Goal: Information Seeking & Learning: Find specific fact

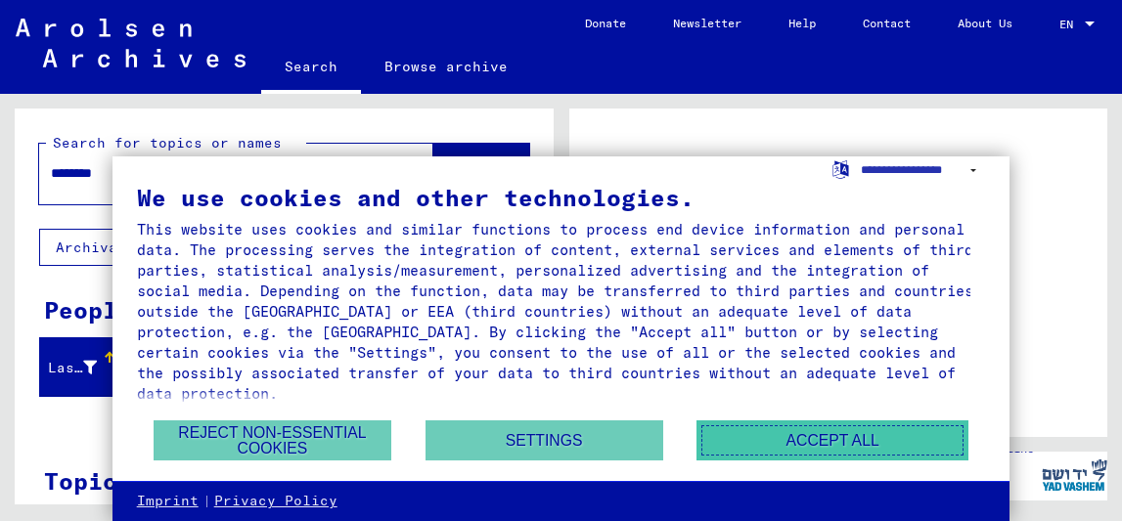
click at [769, 425] on button "Accept all" at bounding box center [832, 441] width 272 height 40
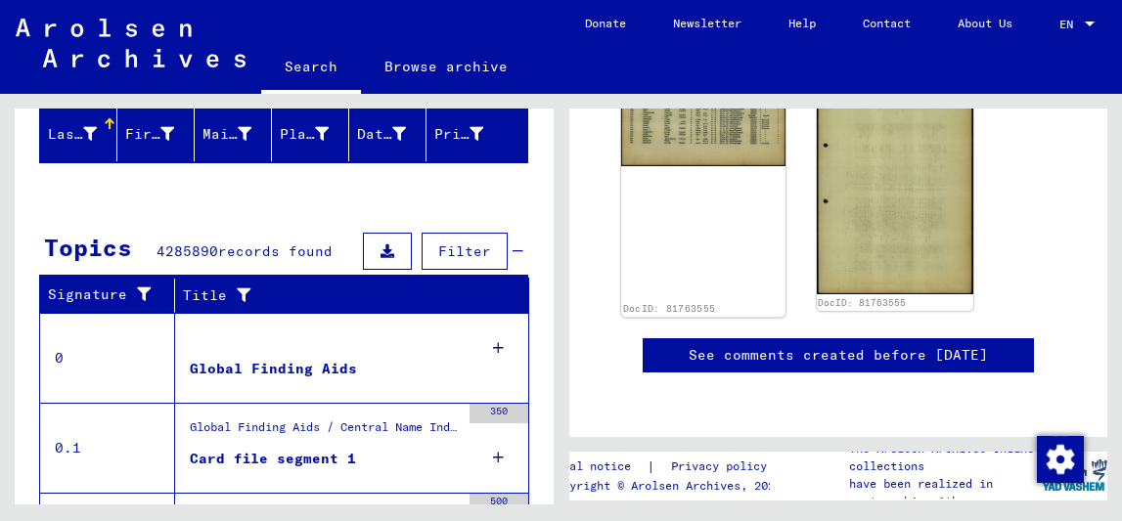
scroll to position [561, 0]
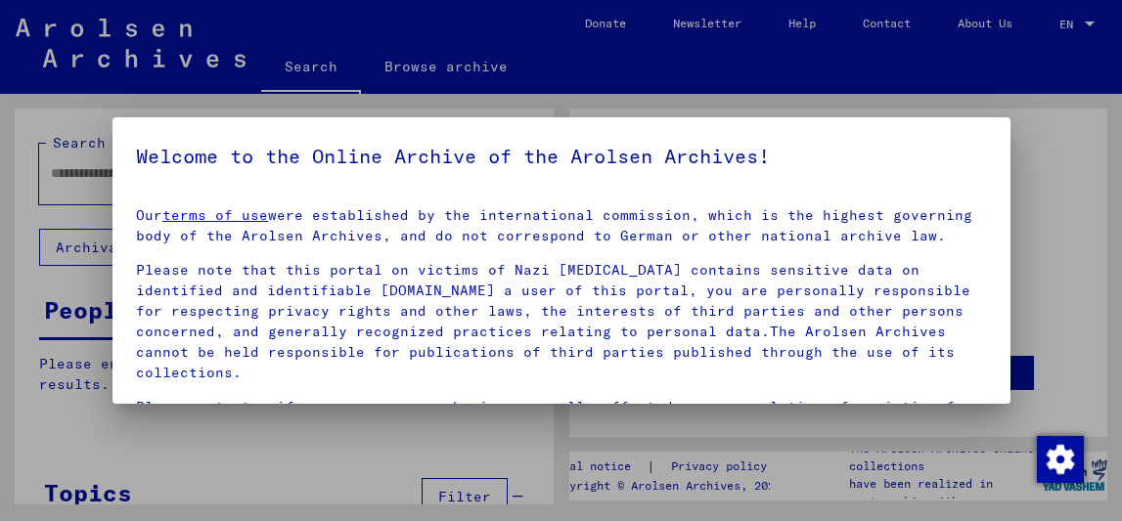
type input "********"
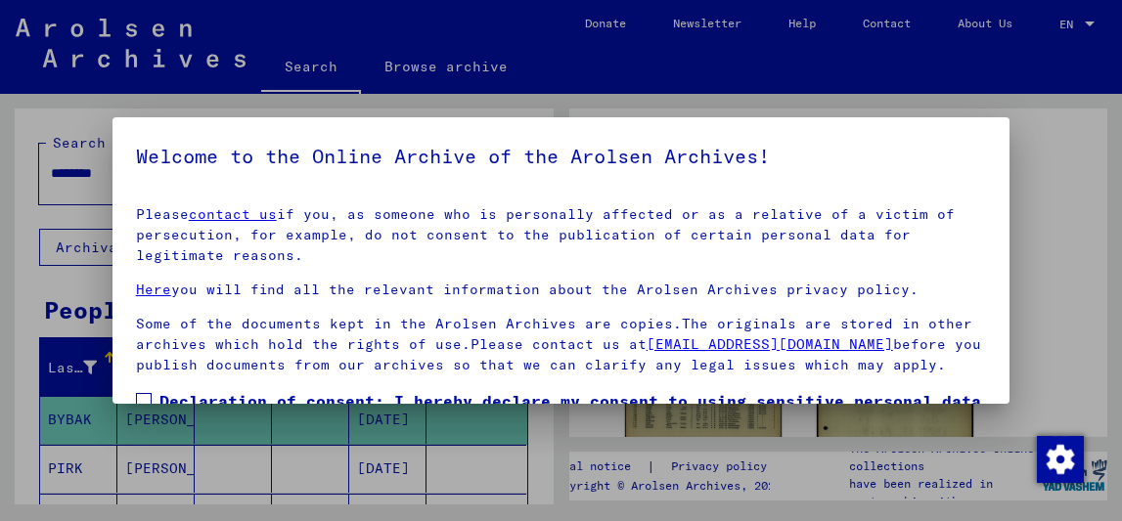
scroll to position [150, 0]
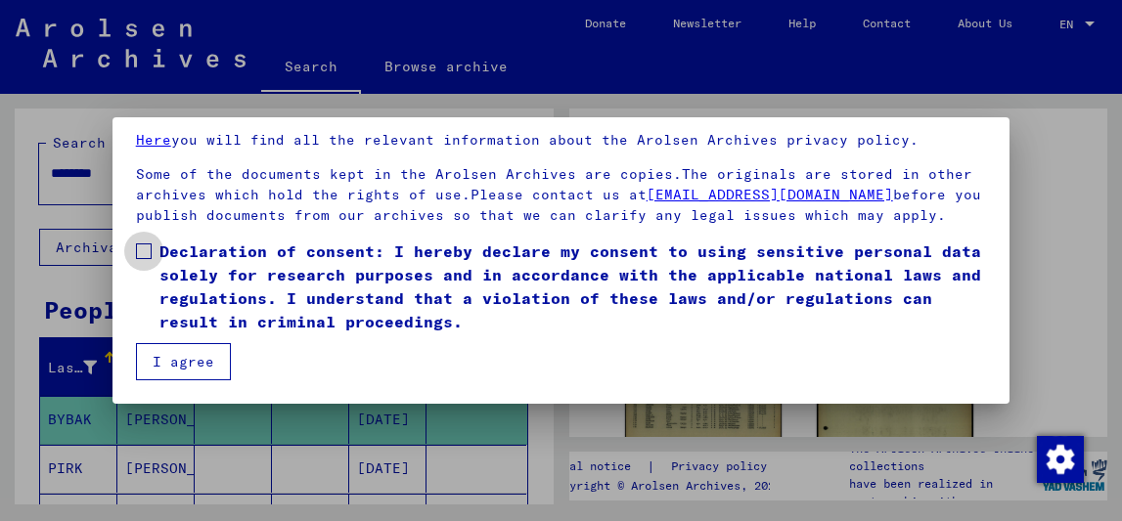
click at [149, 261] on label "Declaration of consent: I hereby declare my consent to using sensitive personal…" at bounding box center [561, 287] width 851 height 94
click at [187, 355] on button "I agree" at bounding box center [183, 361] width 95 height 37
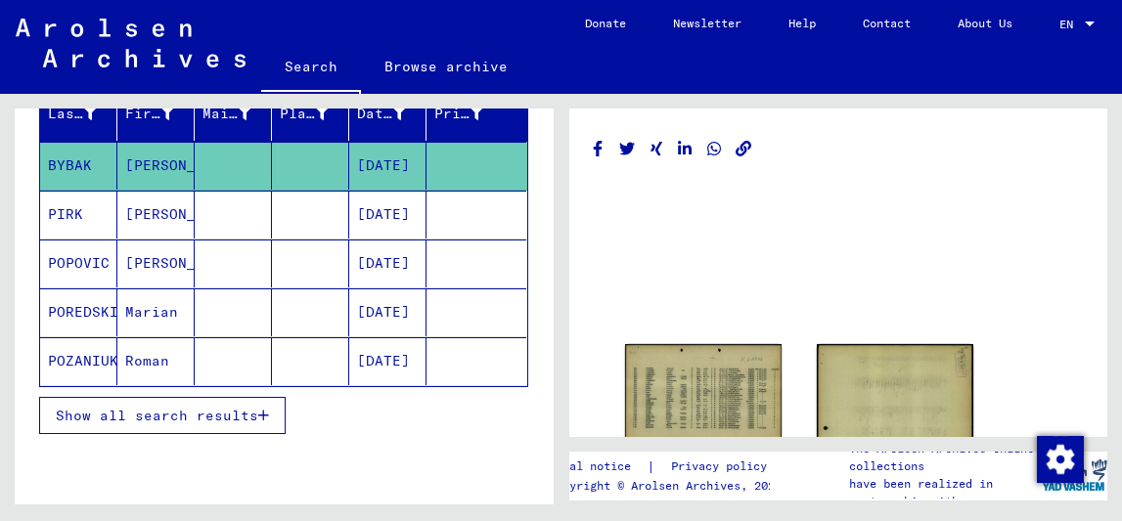
scroll to position [249, 0]
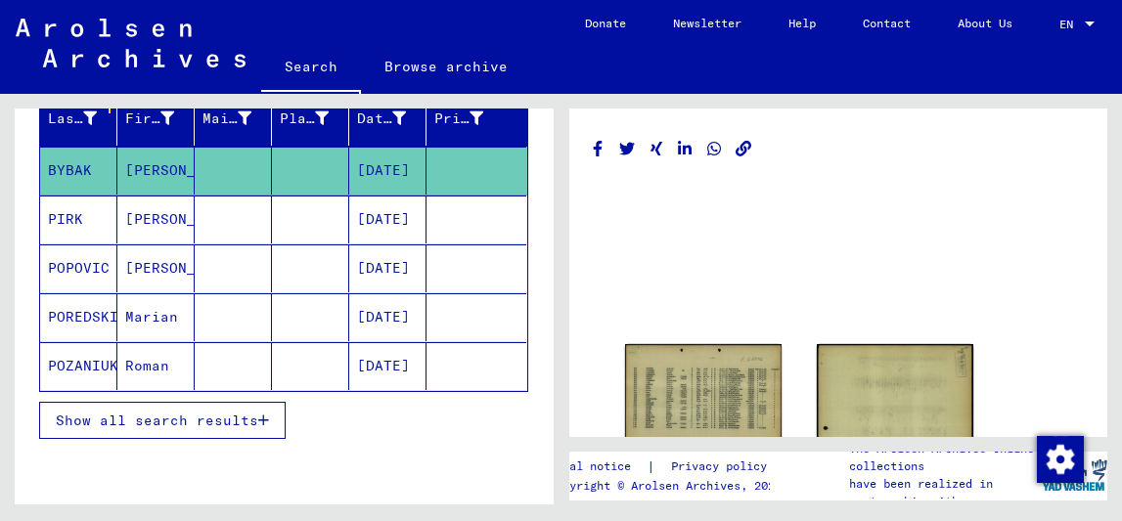
click at [239, 421] on span "Show all search results" at bounding box center [157, 421] width 202 height 18
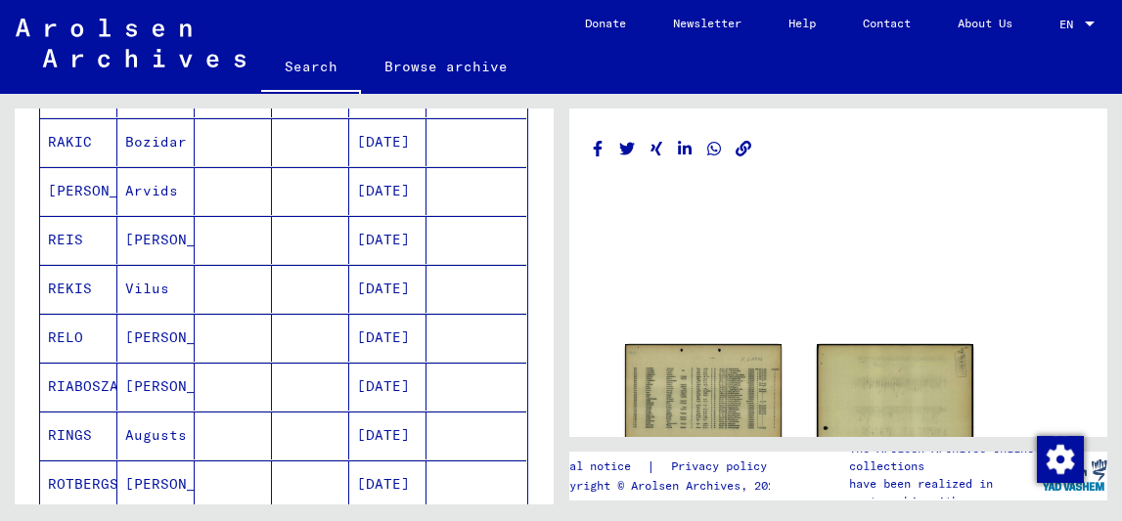
scroll to position [814, 0]
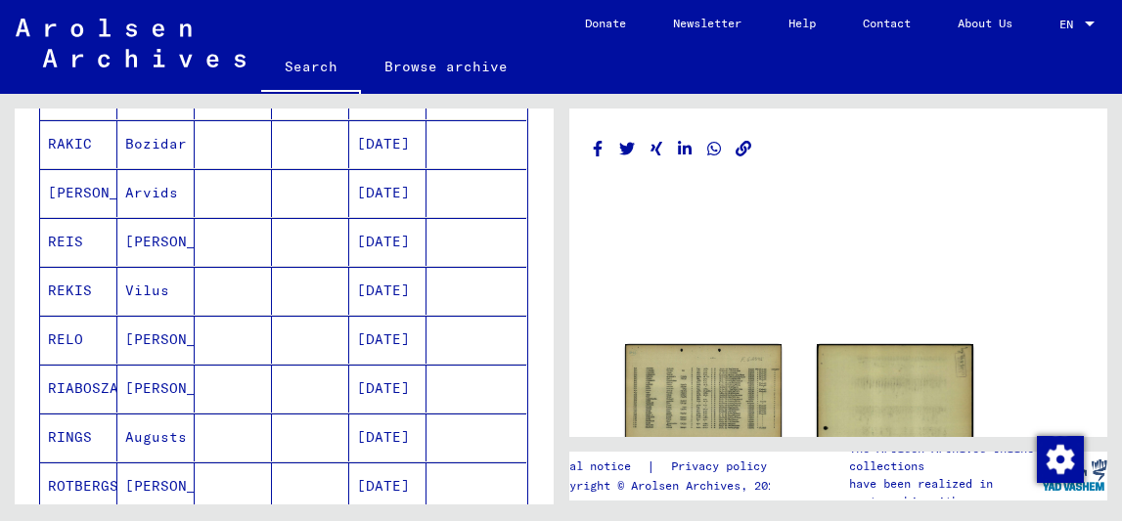
click at [379, 243] on mat-cell "[DATE]" at bounding box center [387, 242] width 77 height 48
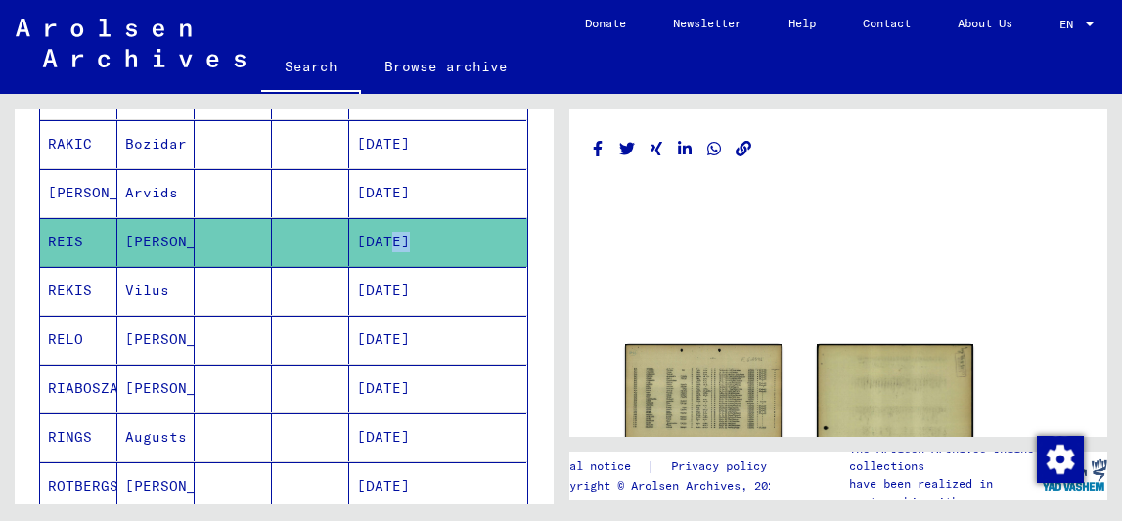
click at [379, 243] on mat-cell "[DATE]" at bounding box center [387, 242] width 77 height 48
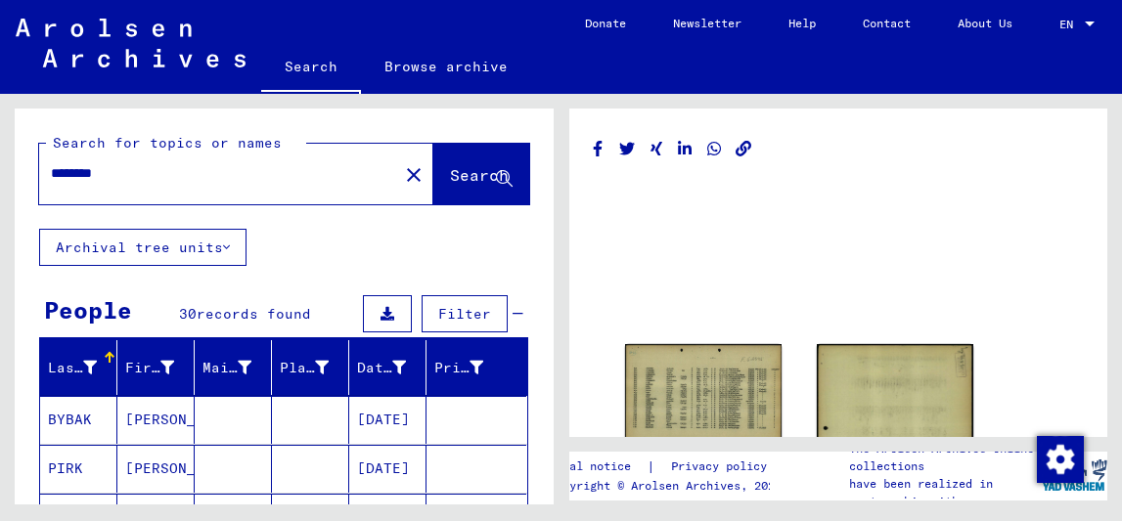
click at [243, 180] on input "********" at bounding box center [218, 173] width 335 height 21
click at [335, 74] on link "Search" at bounding box center [311, 68] width 100 height 51
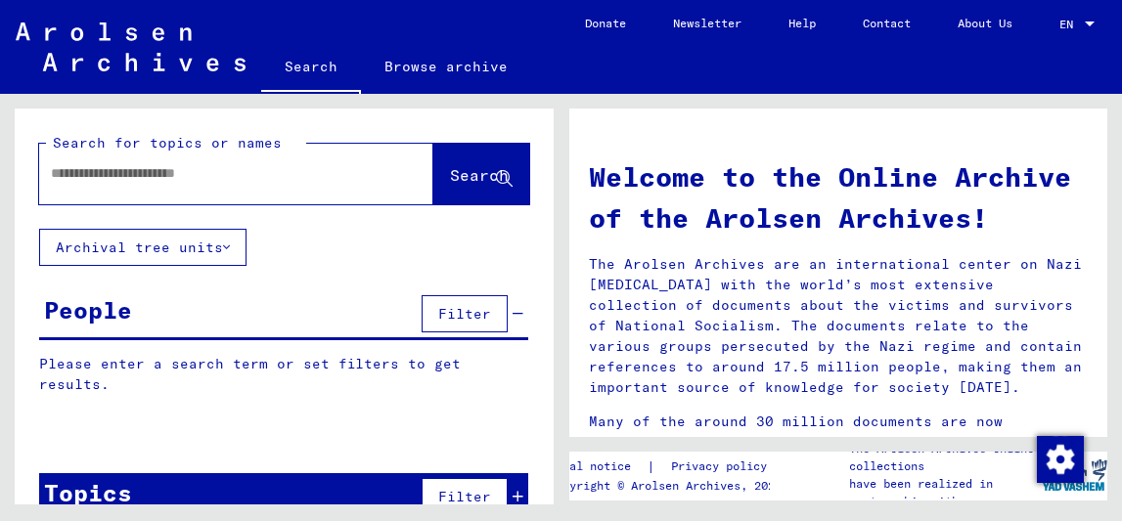
click at [276, 177] on input "text" at bounding box center [213, 173] width 324 height 21
type input "**********"
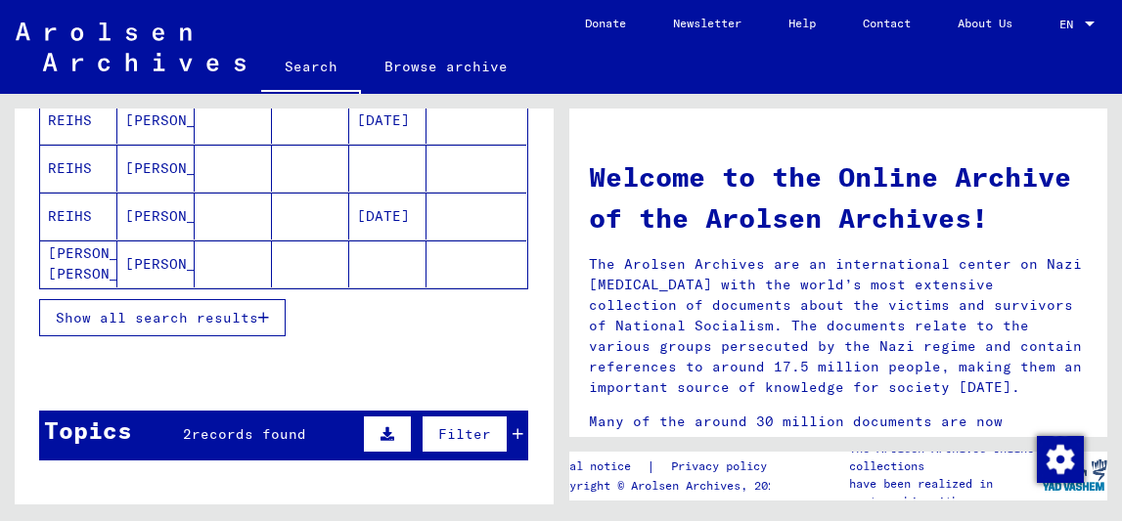
scroll to position [354, 0]
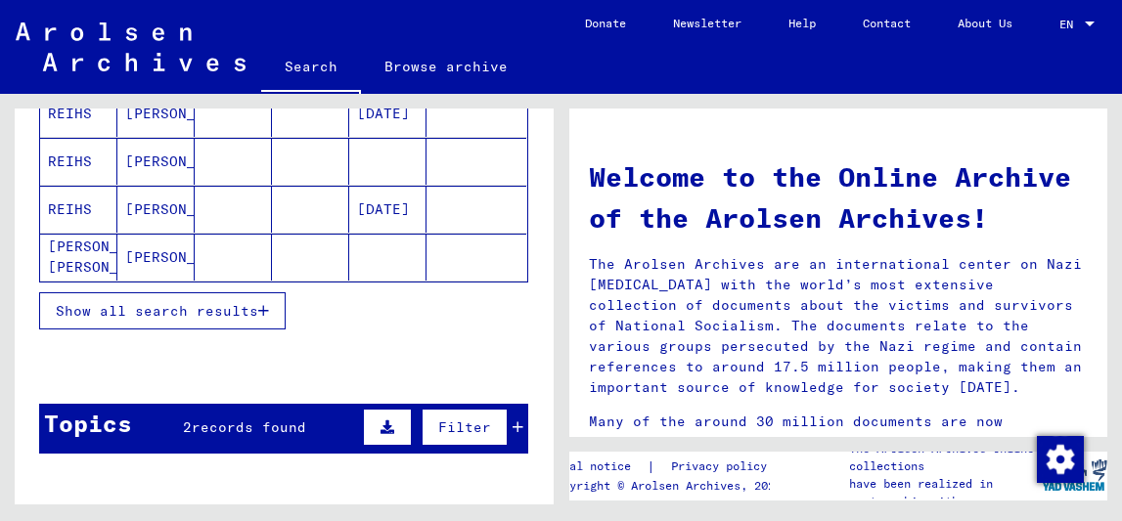
click at [242, 315] on span "Show all search results" at bounding box center [157, 311] width 202 height 18
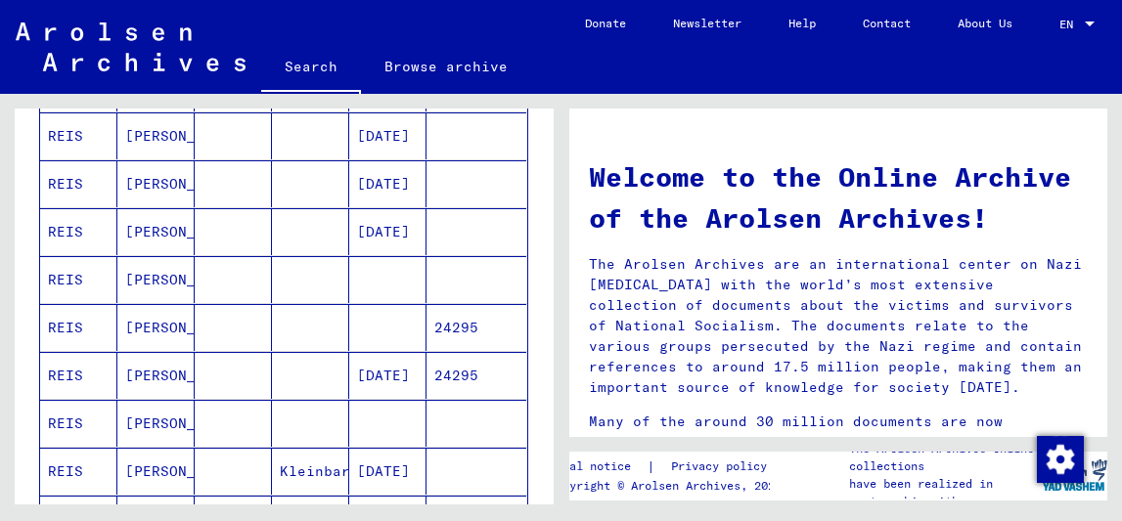
scroll to position [525, 0]
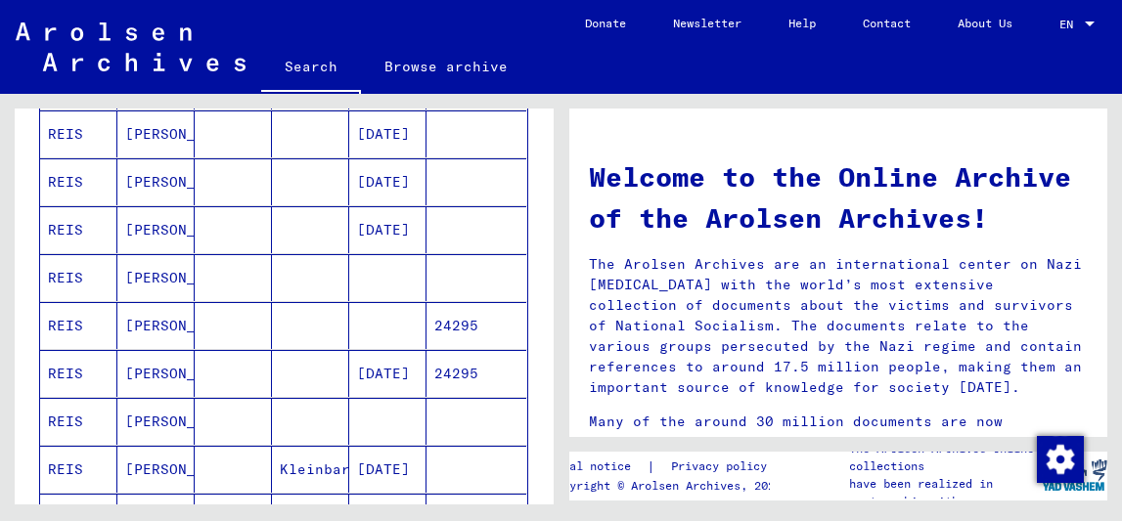
click at [56, 321] on mat-cell "REIS" at bounding box center [78, 325] width 77 height 47
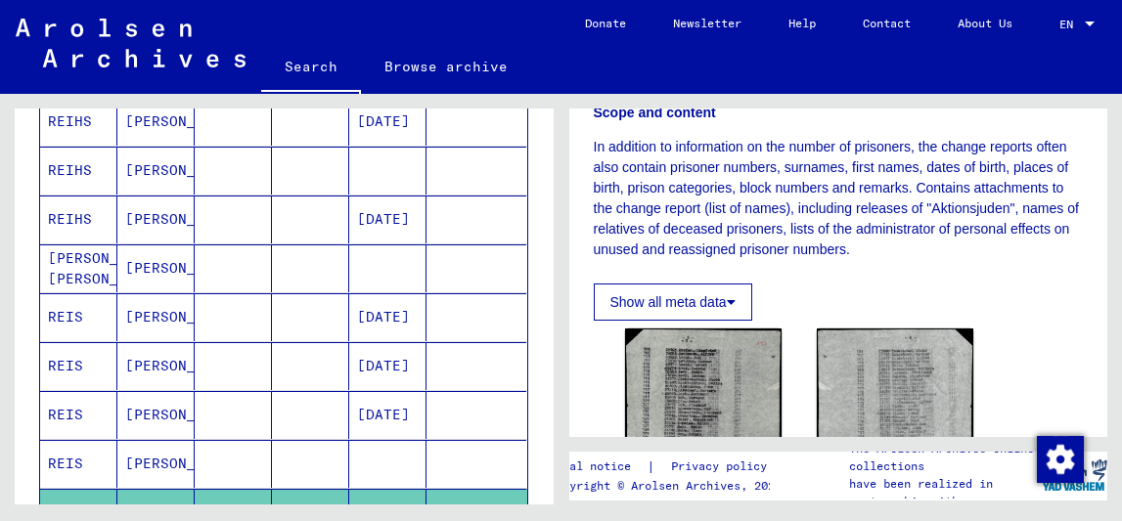
scroll to position [359, 0]
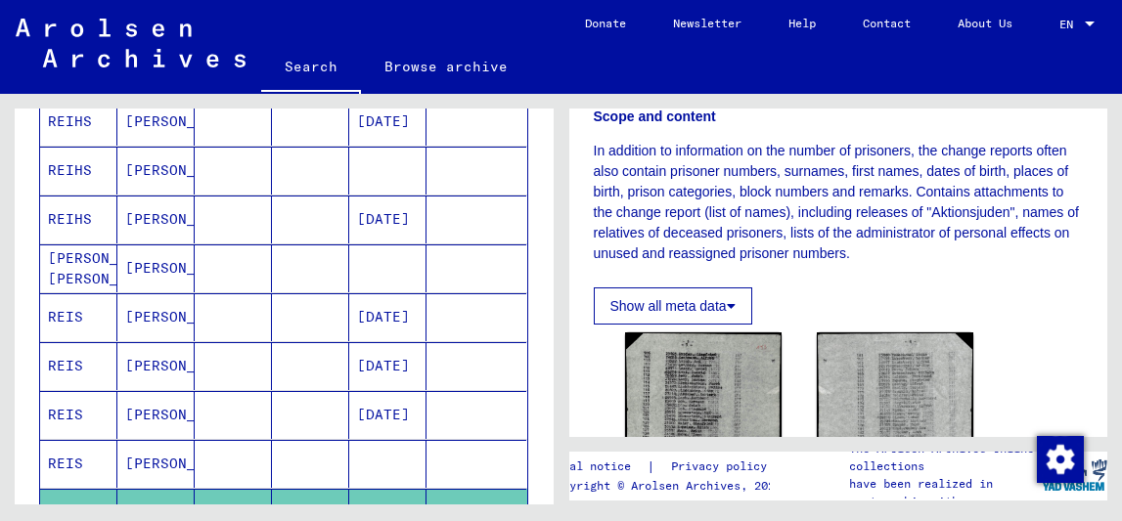
click at [695, 300] on button "Show all meta data" at bounding box center [673, 306] width 158 height 37
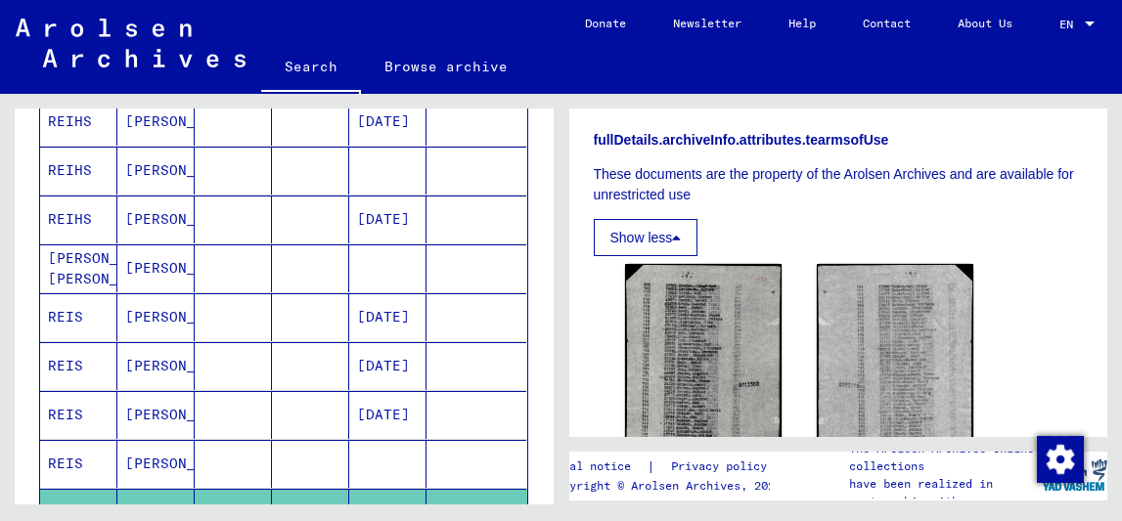
scroll to position [1017, 0]
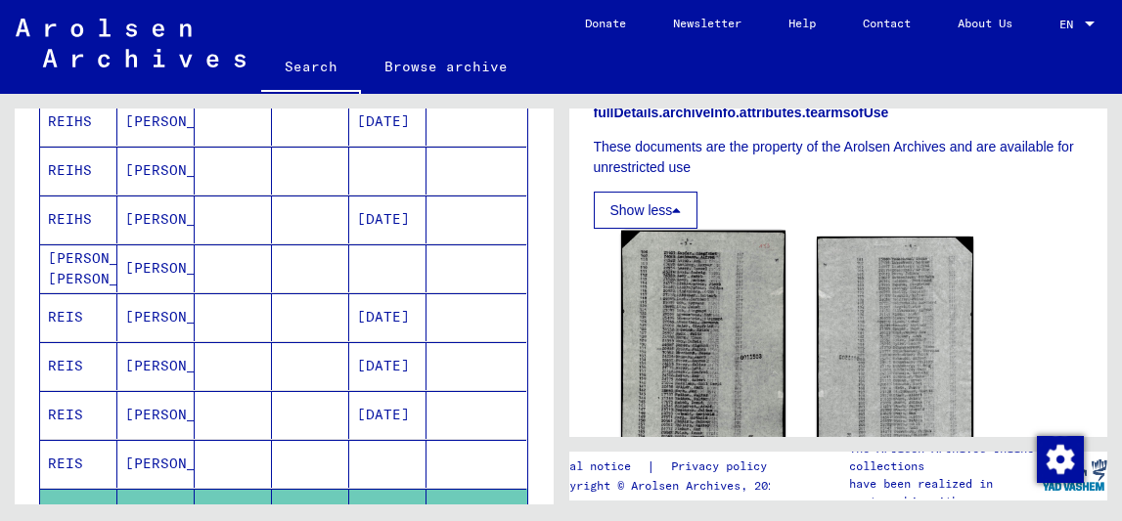
click at [699, 313] on img at bounding box center [702, 353] width 164 height 244
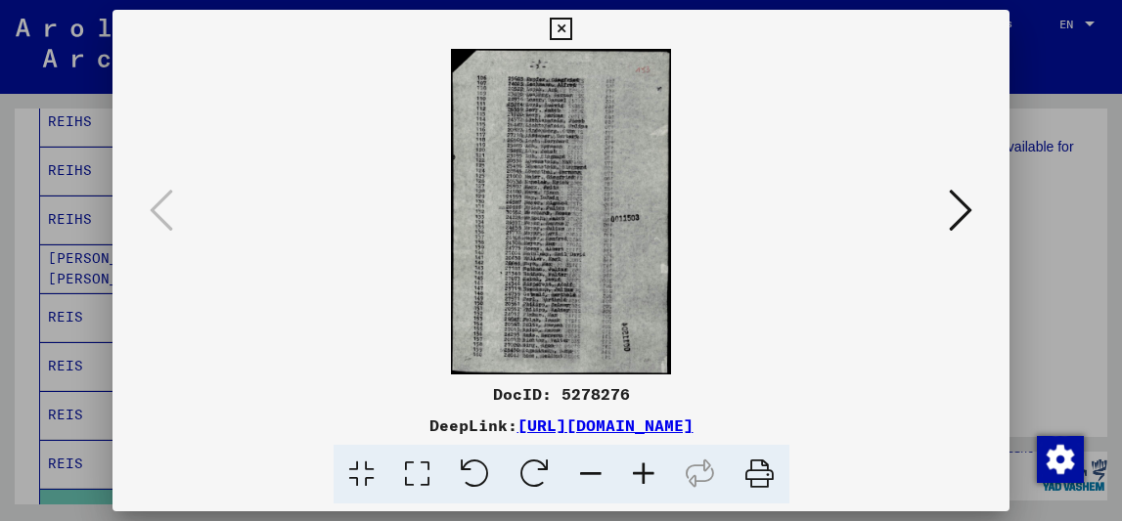
click at [592, 250] on img at bounding box center [561, 212] width 765 height 326
click at [1068, 205] on div at bounding box center [561, 260] width 1122 height 521
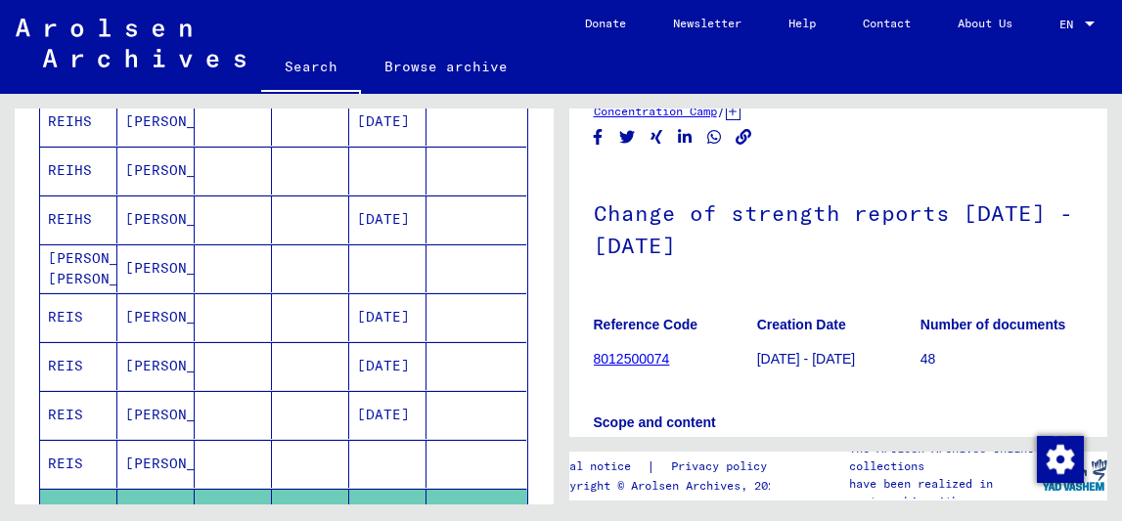
scroll to position [42, 0]
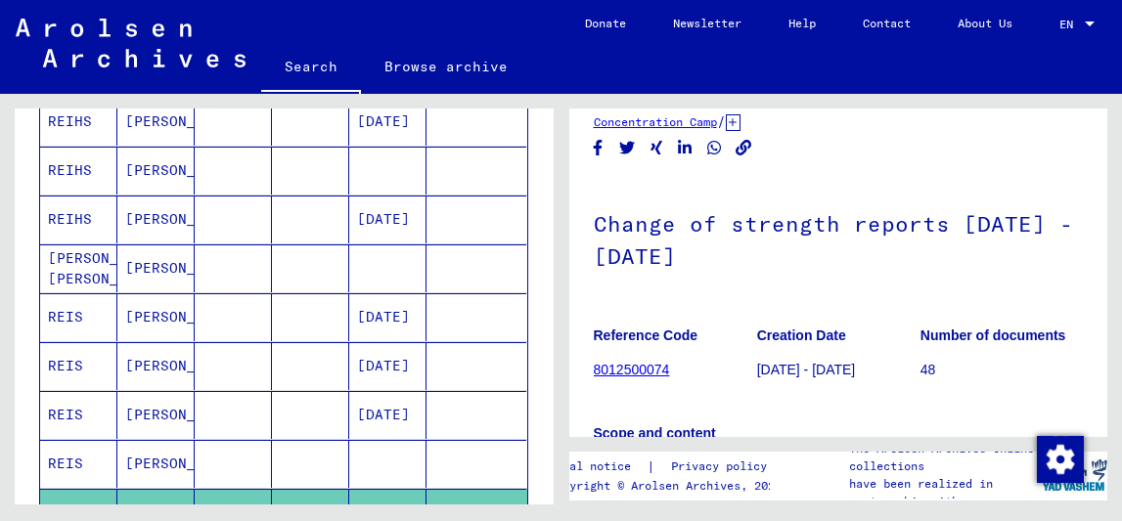
click at [284, 287] on mat-cell at bounding box center [310, 268] width 77 height 48
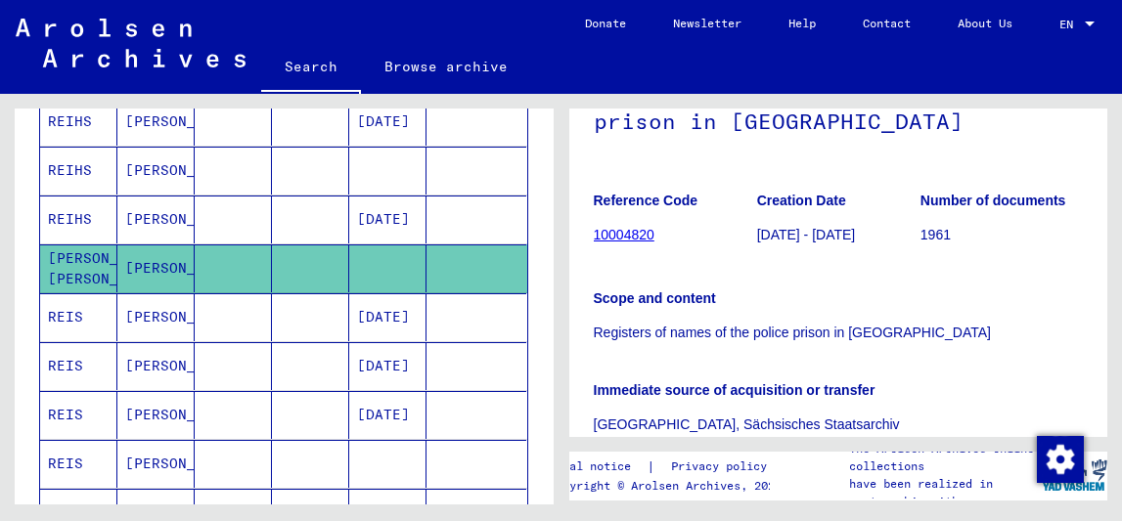
scroll to position [155, 0]
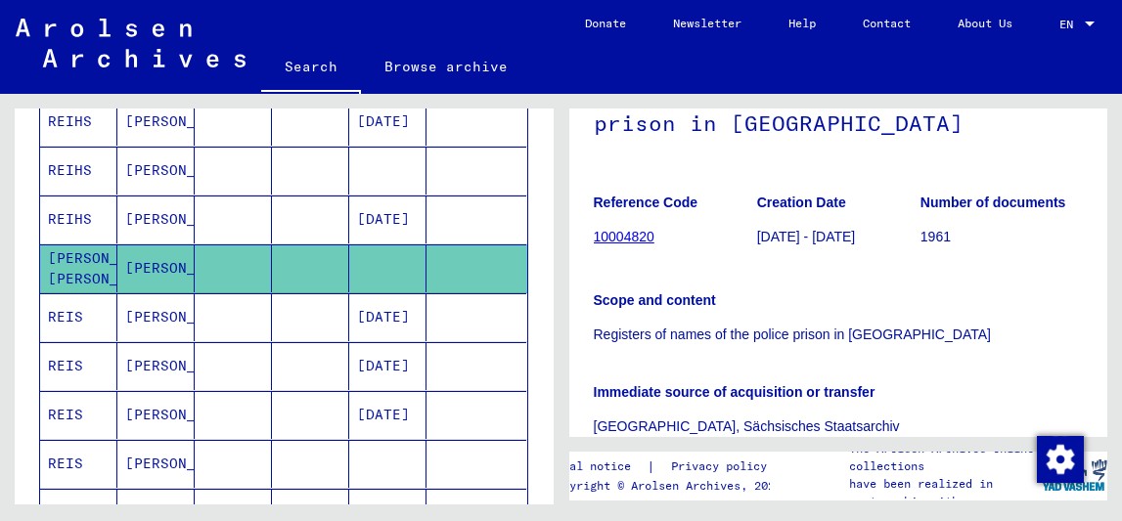
click at [639, 244] on link "10004820" at bounding box center [624, 237] width 61 height 16
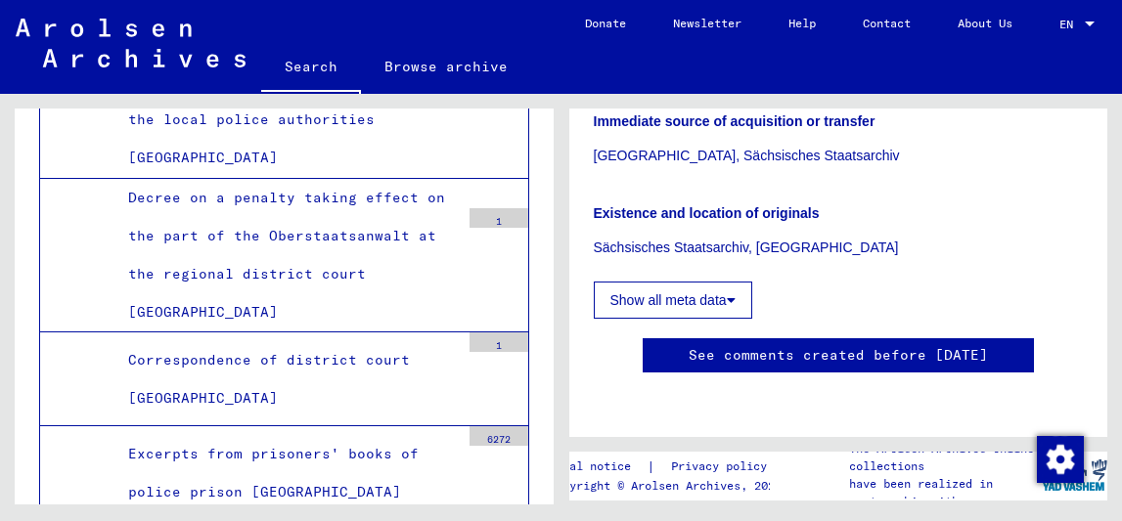
scroll to position [464, 0]
click at [668, 282] on button "Show all meta data" at bounding box center [673, 300] width 158 height 37
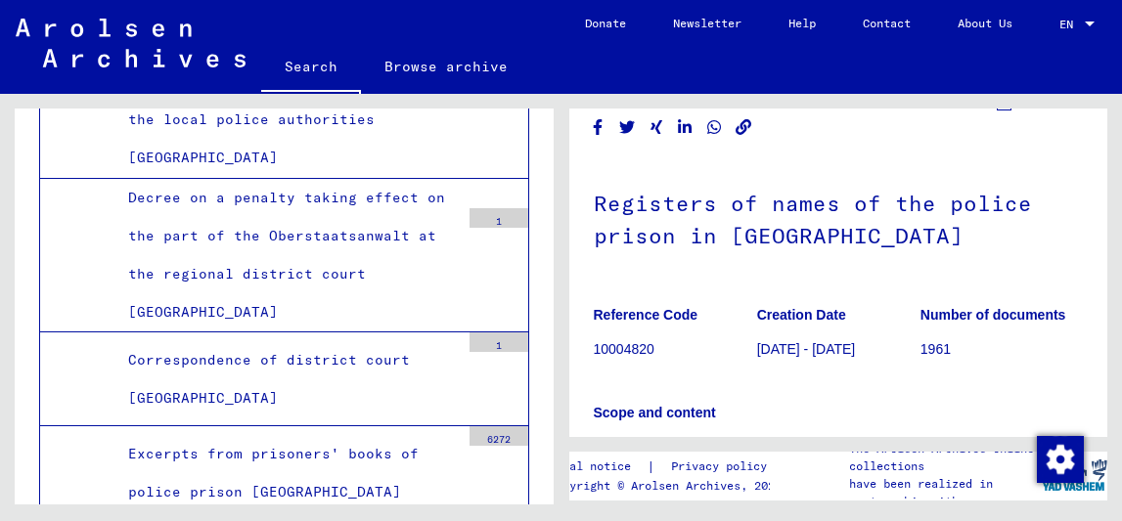
scroll to position [0, 0]
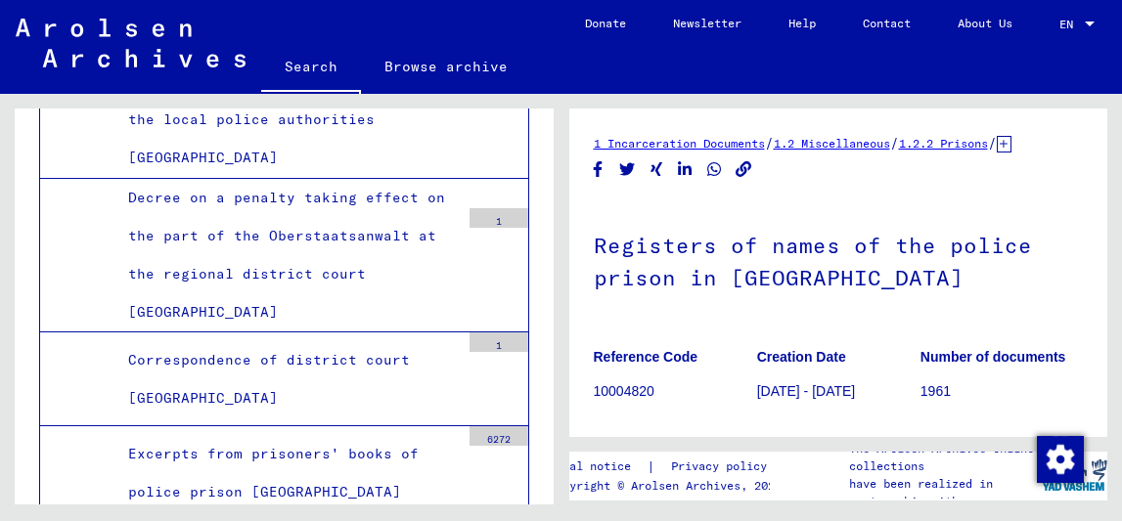
click at [997, 153] on icon at bounding box center [1004, 144] width 15 height 17
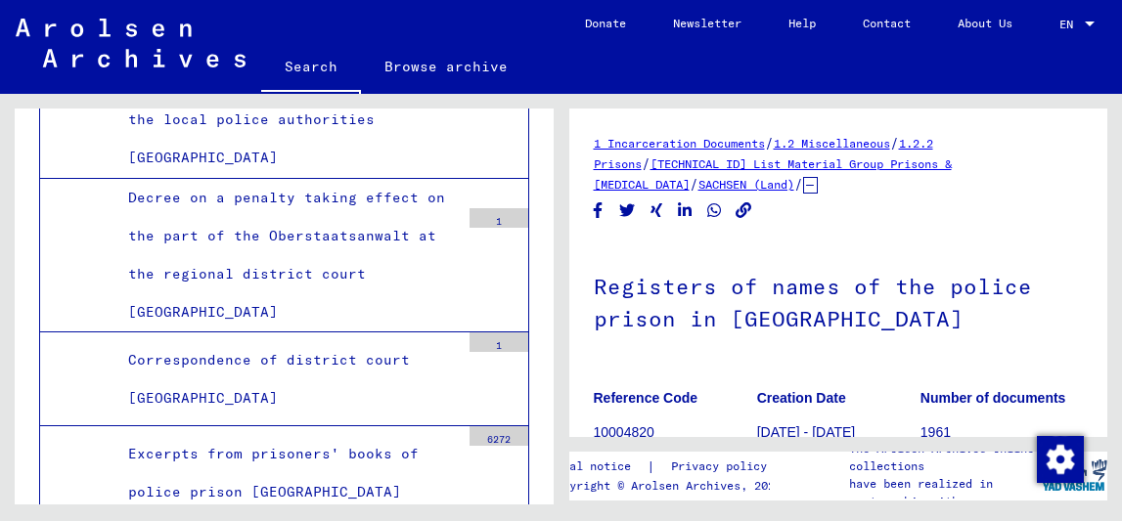
click at [698, 186] on link "SACHSEN (Land)" at bounding box center [746, 184] width 96 height 15
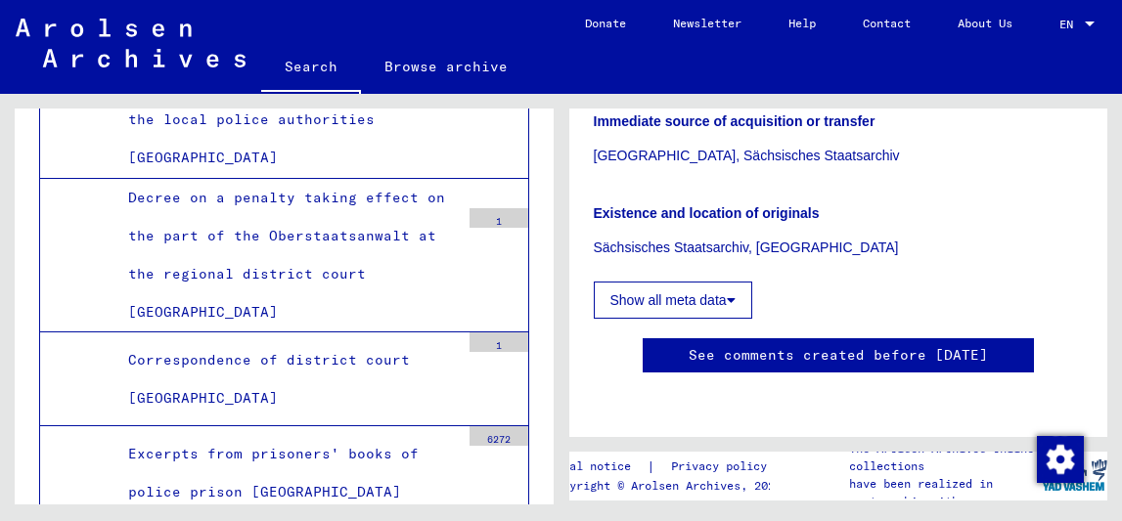
scroll to position [521, 0]
click at [672, 282] on button "Show all meta data" at bounding box center [673, 300] width 158 height 37
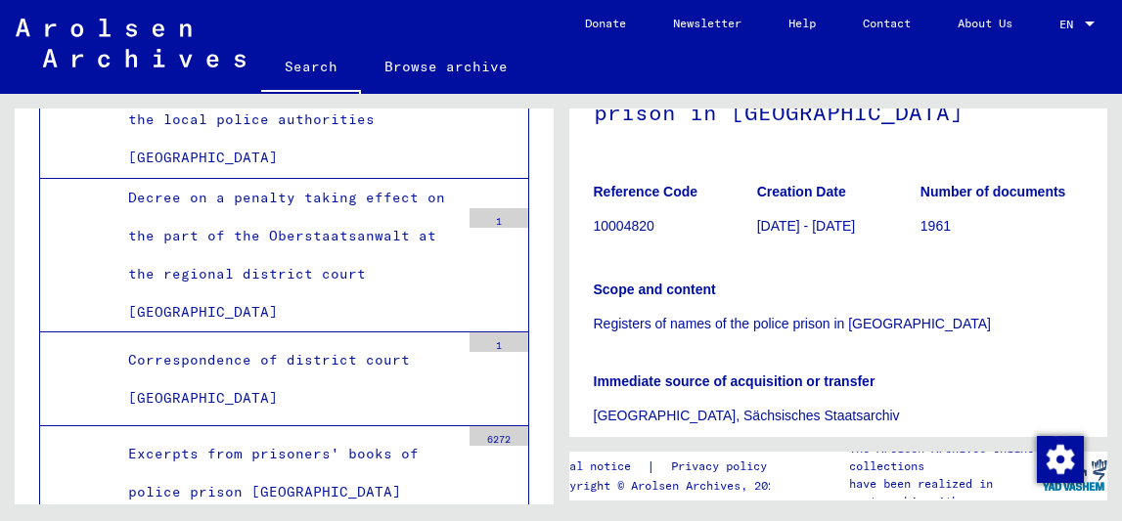
scroll to position [0, 0]
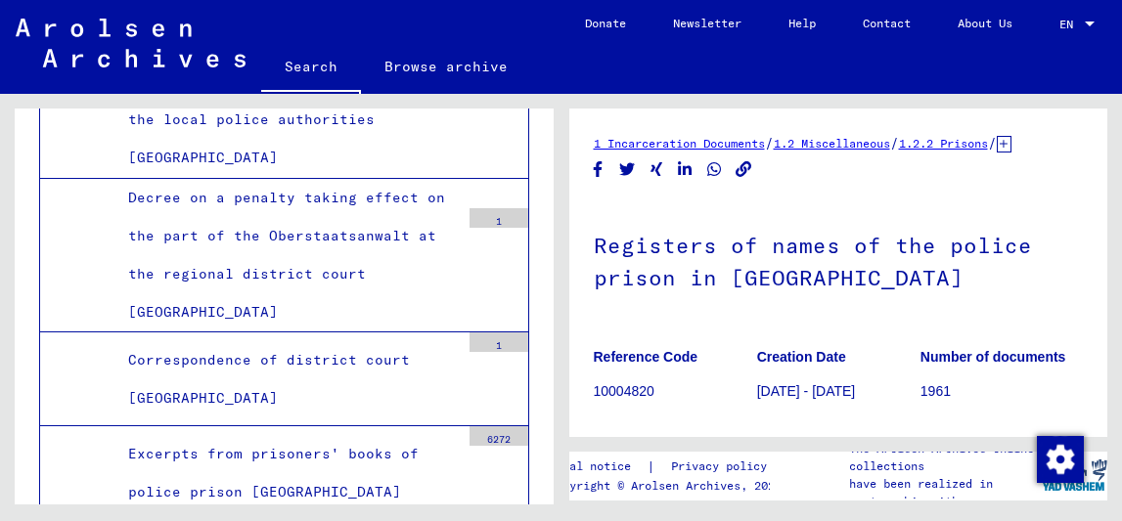
drag, startPoint x: 490, startPoint y: 285, endPoint x: 454, endPoint y: 287, distance: 36.2
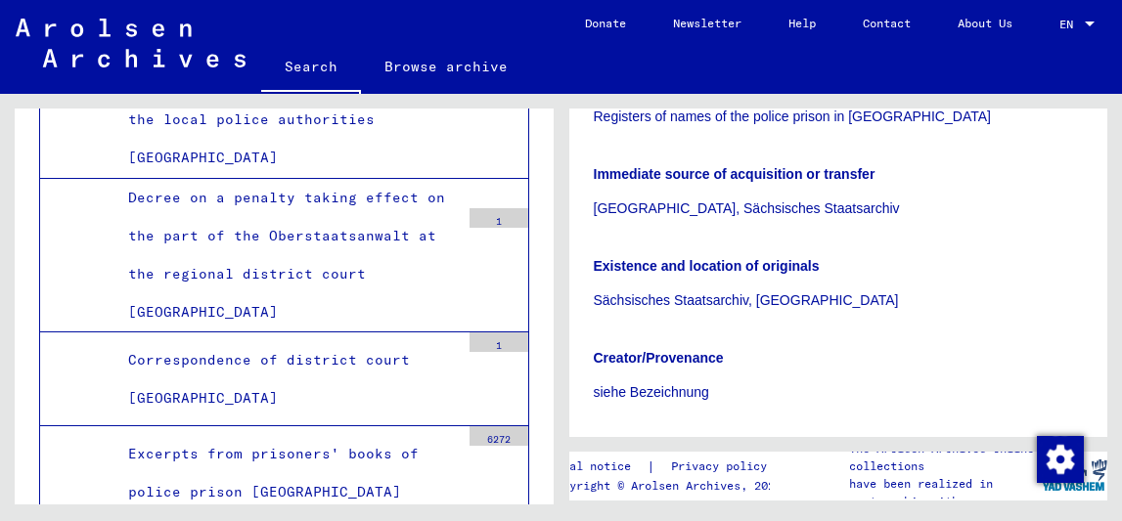
scroll to position [372, 0]
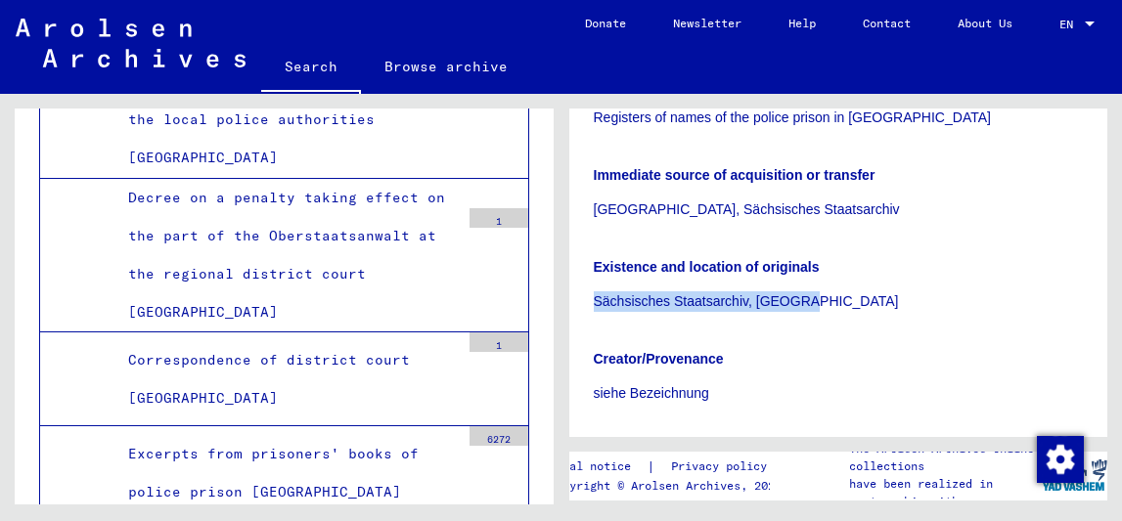
drag, startPoint x: 815, startPoint y: 317, endPoint x: 585, endPoint y: 322, distance: 229.9
click at [585, 322] on yv-its-full-details "1 Incarceration Documents / 1.2 Miscellaneous / 1.2.2 Prisons / [TECHNICAL_ID] …" at bounding box center [838, 260] width 539 height 998
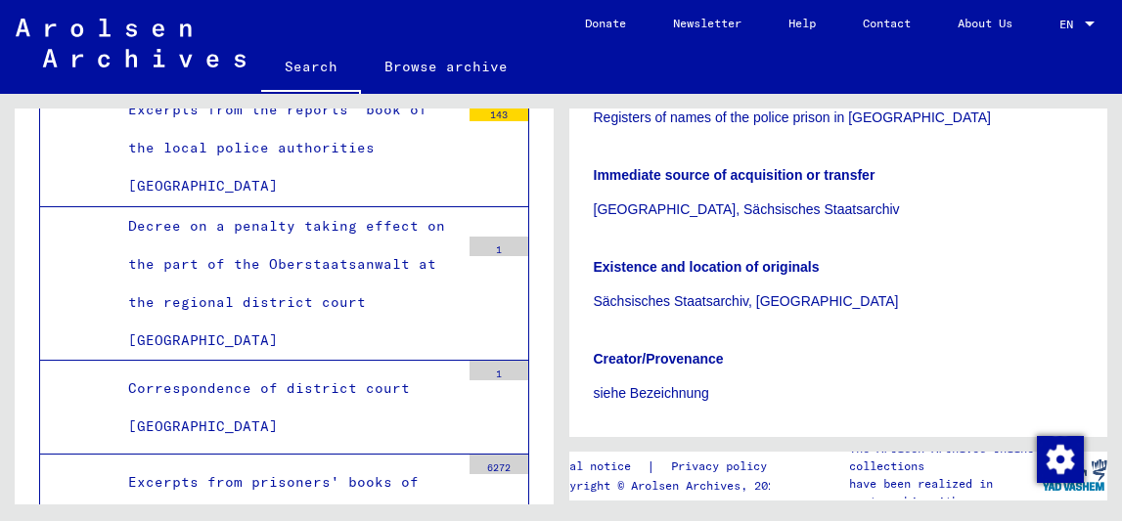
click at [398, 464] on div "Excerpts from prisoners' books of police prison [GEOGRAPHIC_DATA]" at bounding box center [286, 502] width 346 height 76
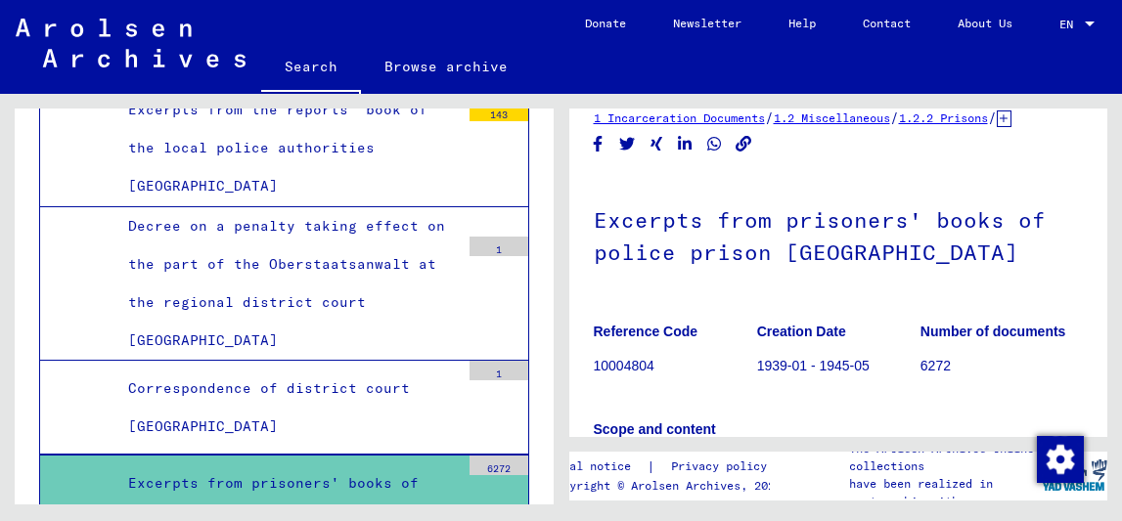
scroll to position [19, 0]
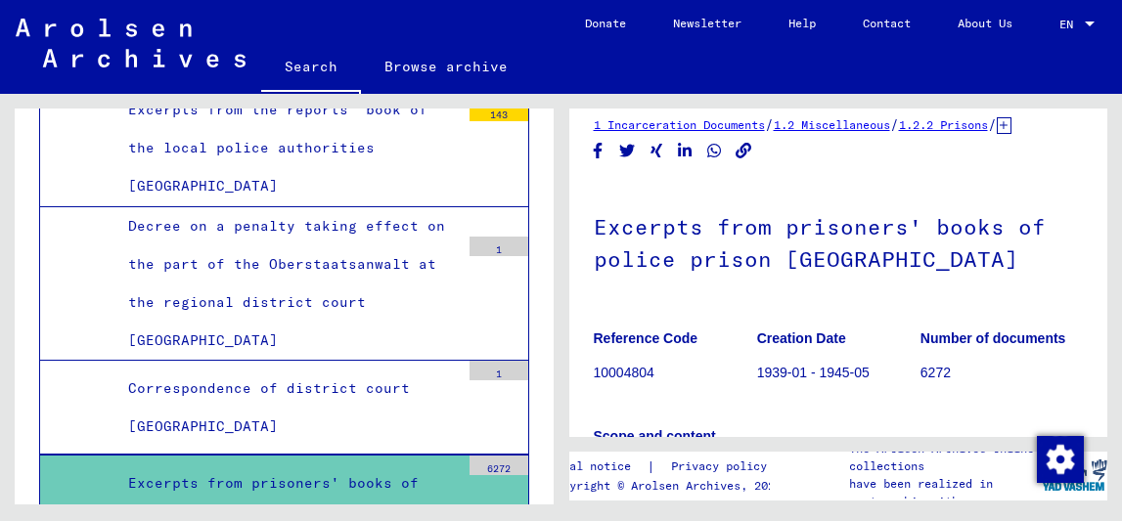
click at [997, 134] on icon at bounding box center [1004, 125] width 15 height 17
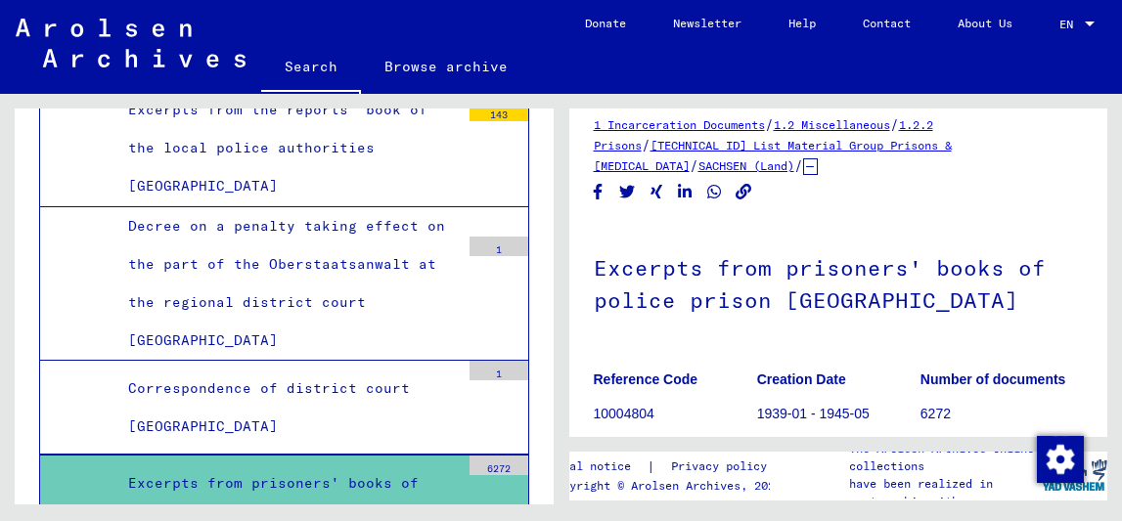
click at [703, 147] on link "[TECHNICAL_ID] List Material Group Prisons & [MEDICAL_DATA]" at bounding box center [773, 155] width 358 height 35
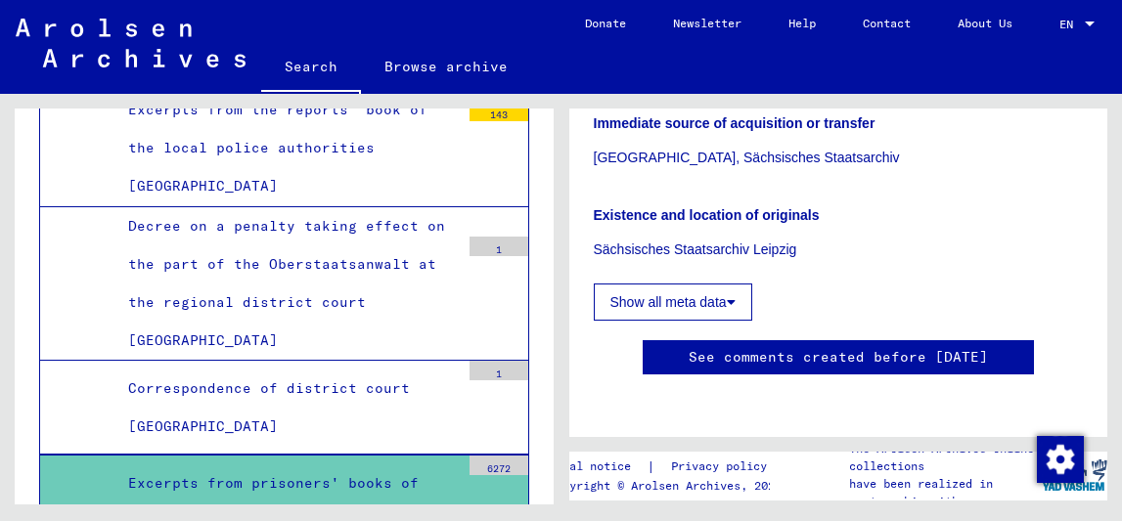
scroll to position [442, 0]
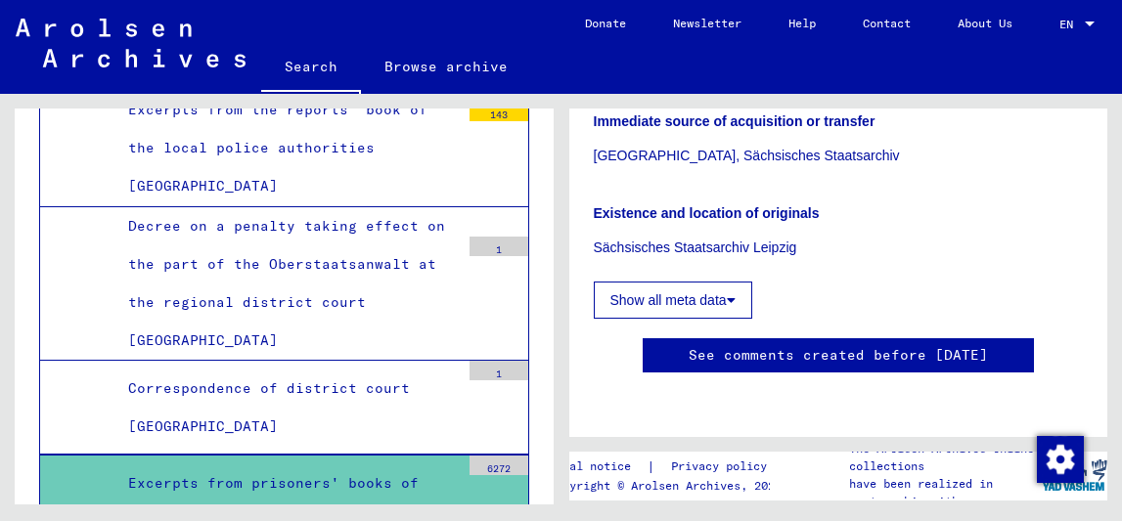
click at [703, 311] on button "Show all meta data" at bounding box center [673, 300] width 158 height 37
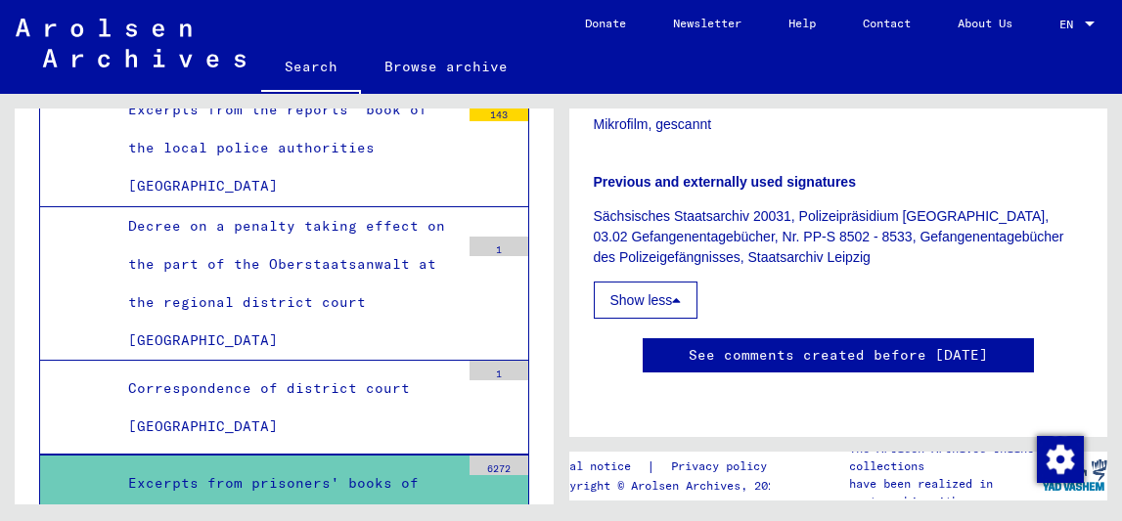
scroll to position [1339, 0]
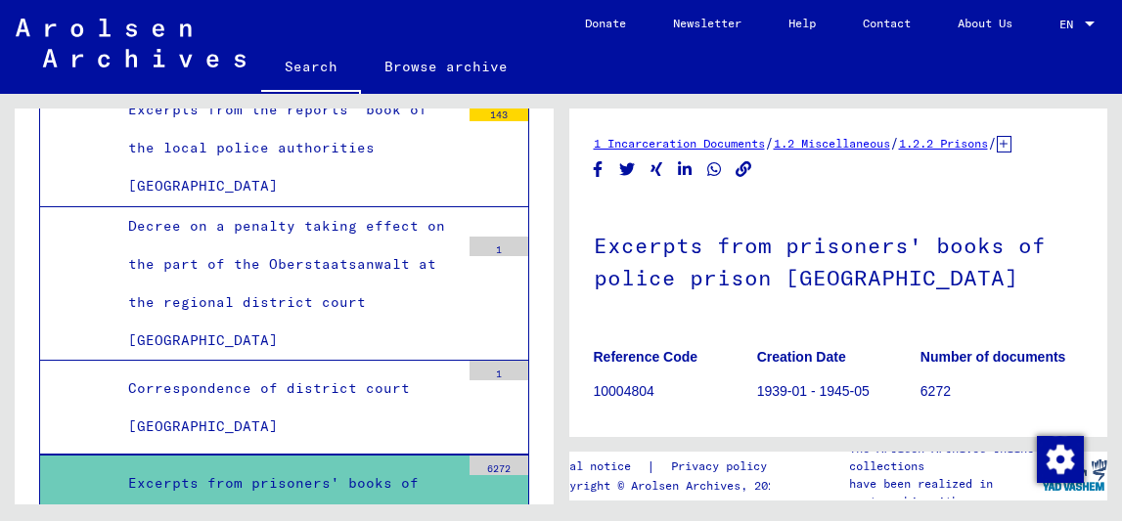
scroll to position [36, 0]
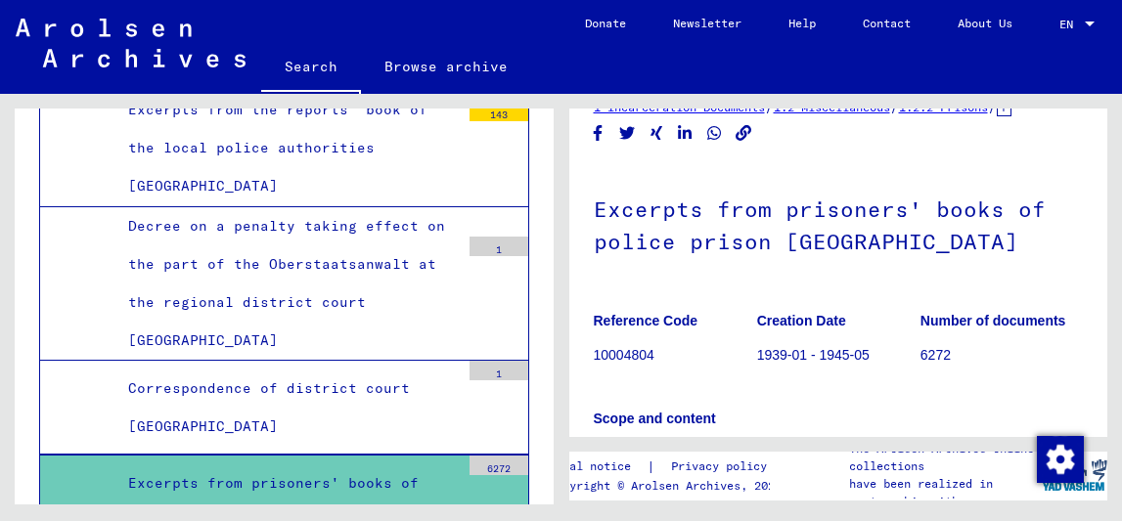
click at [997, 116] on icon at bounding box center [1004, 108] width 15 height 17
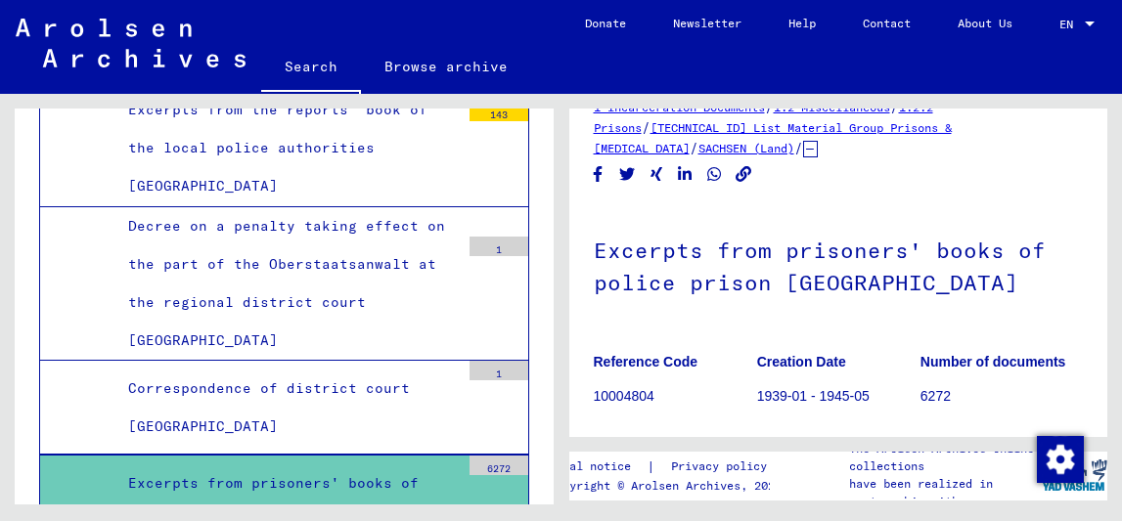
click at [698, 150] on link "SACHSEN (Land)" at bounding box center [746, 148] width 96 height 15
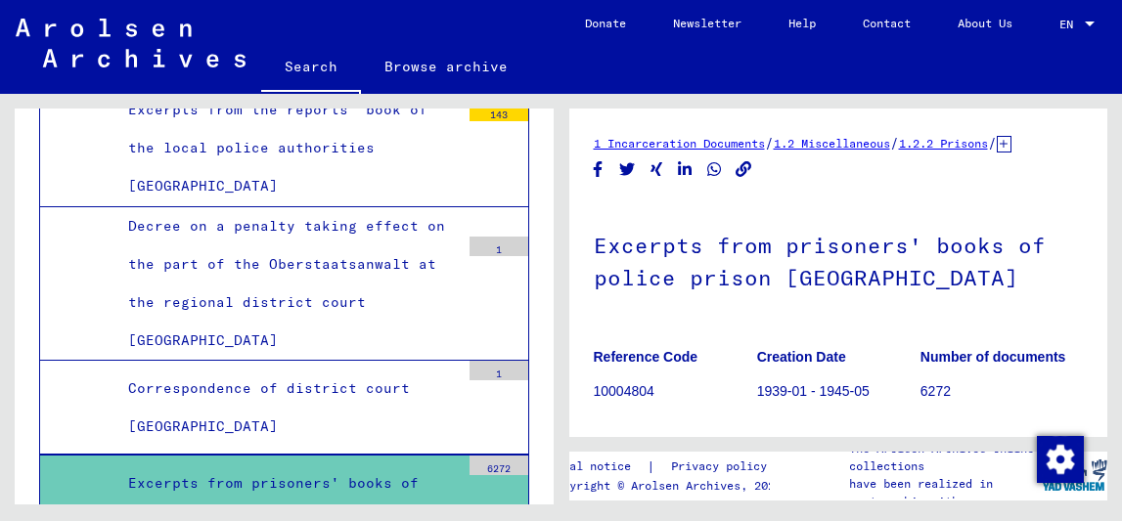
click at [401, 465] on div "Excerpts from prisoners' books of police prison [GEOGRAPHIC_DATA]" at bounding box center [286, 503] width 346 height 76
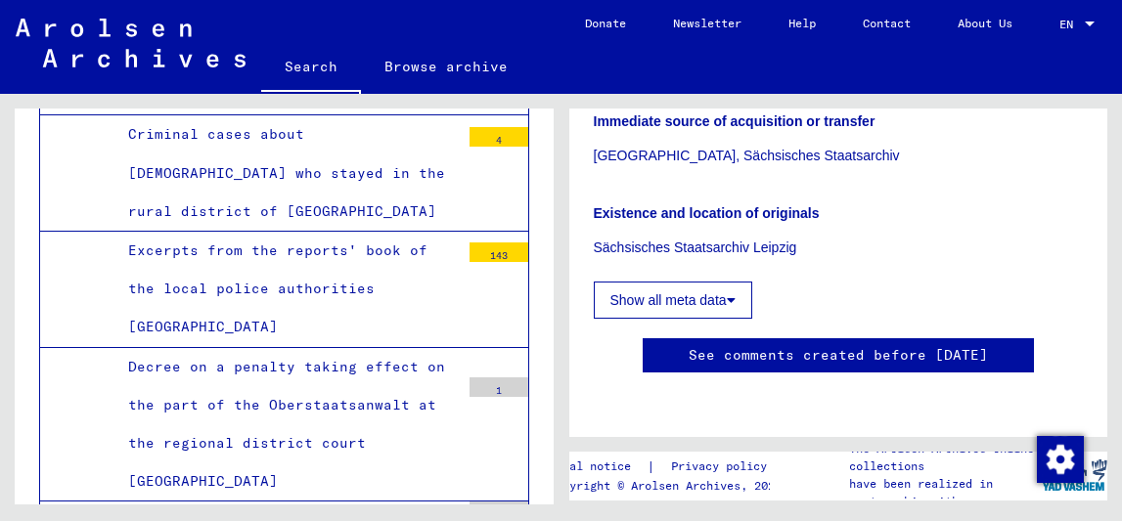
scroll to position [1138, 0]
click at [1076, 473] on img "button" at bounding box center [1060, 459] width 47 height 47
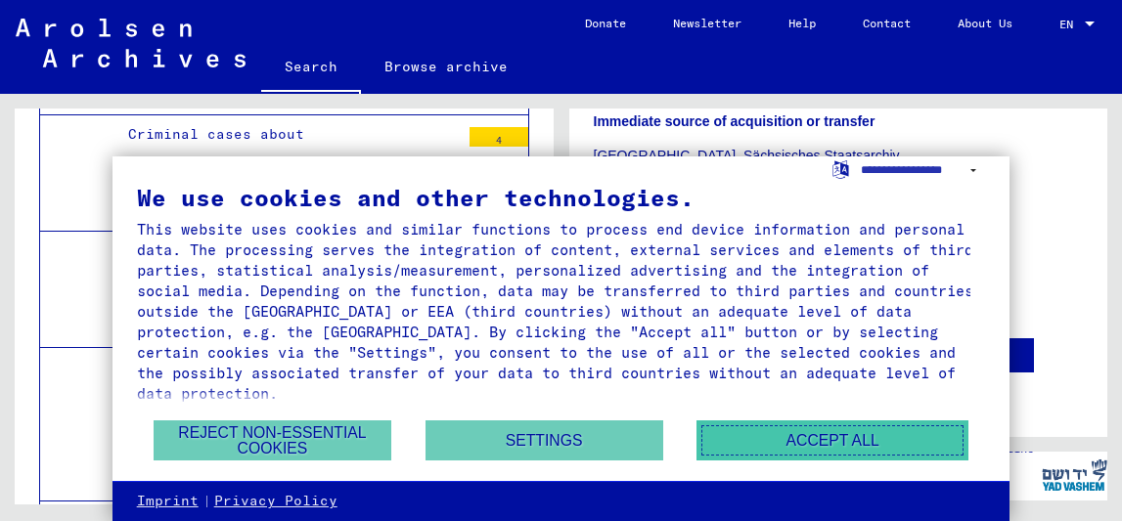
click at [834, 451] on button "Accept all" at bounding box center [832, 441] width 272 height 40
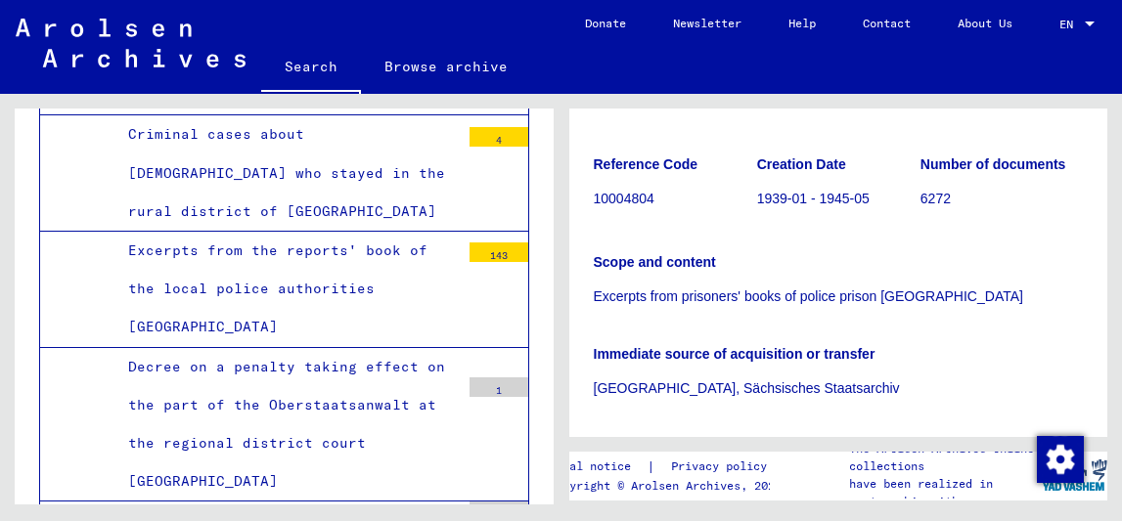
scroll to position [191, 0]
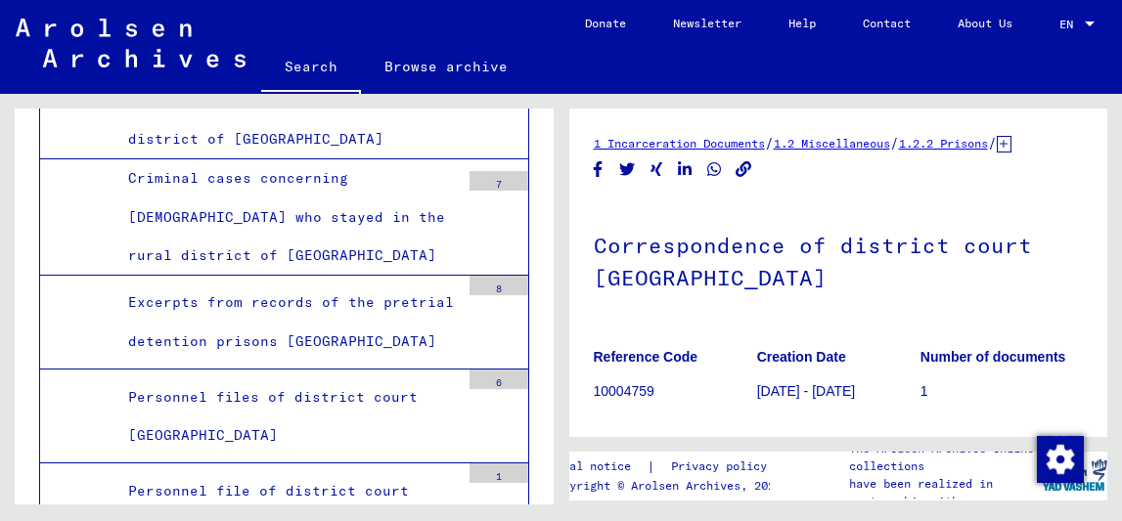
scroll to position [5954, 0]
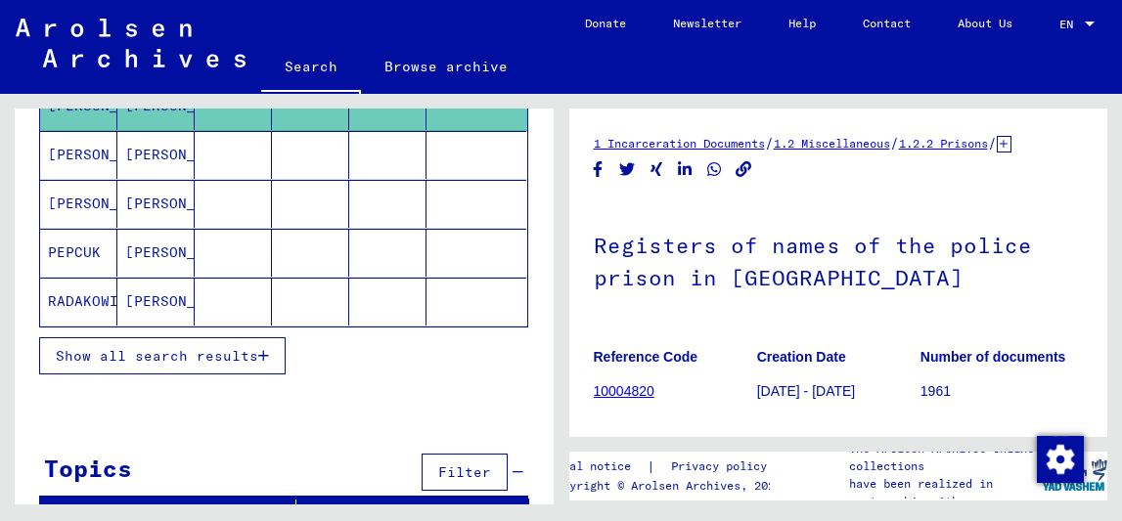
click at [220, 372] on button "Show all search results" at bounding box center [162, 355] width 246 height 37
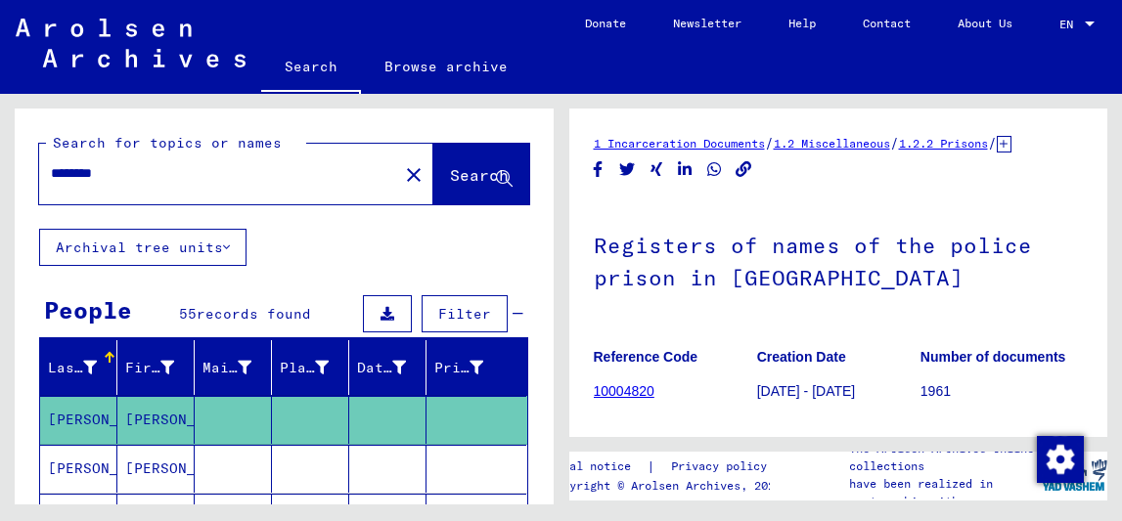
click at [227, 248] on icon at bounding box center [226, 248] width 7 height 14
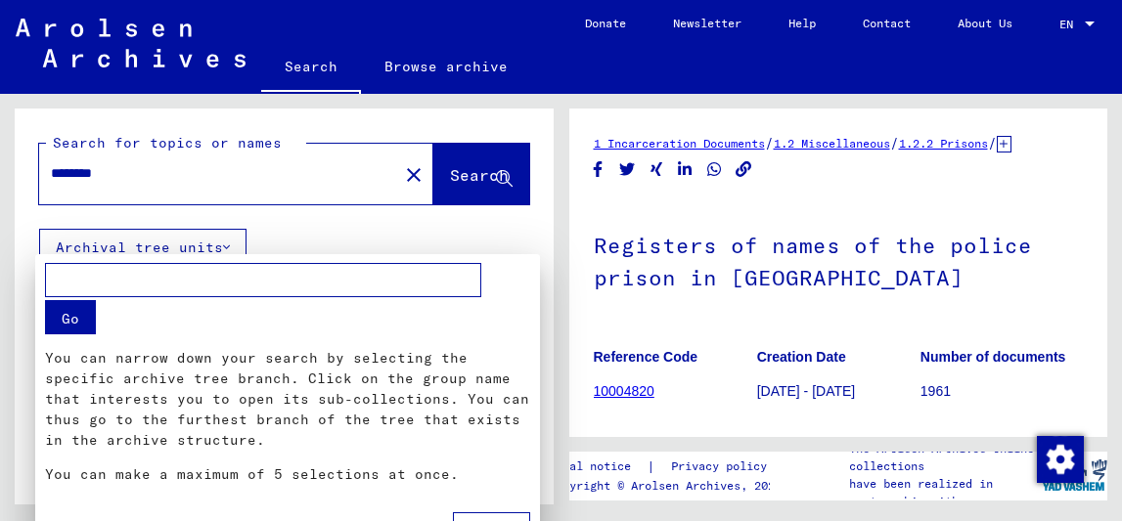
scroll to position [10, 0]
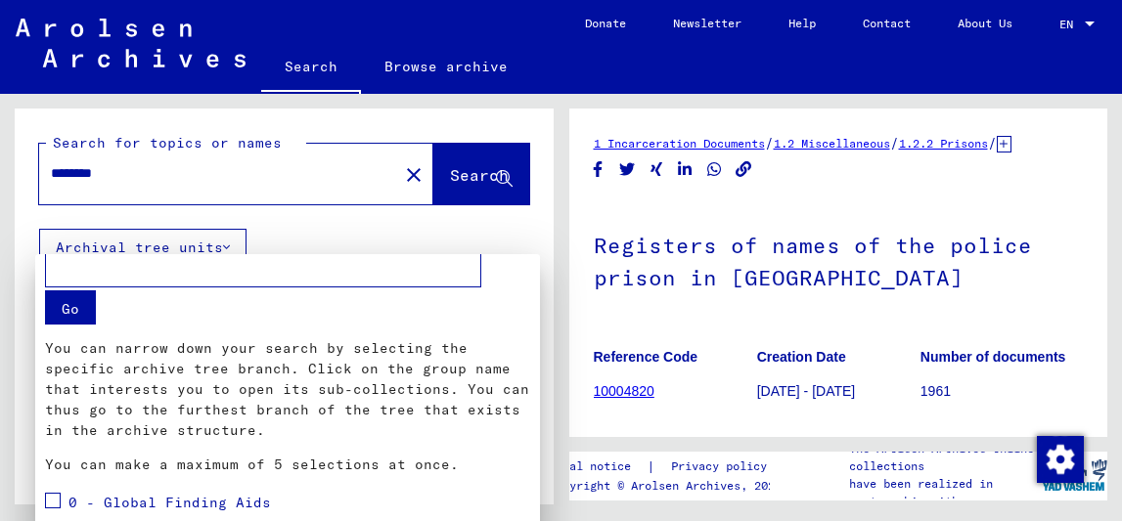
click at [292, 237] on div at bounding box center [561, 260] width 1122 height 521
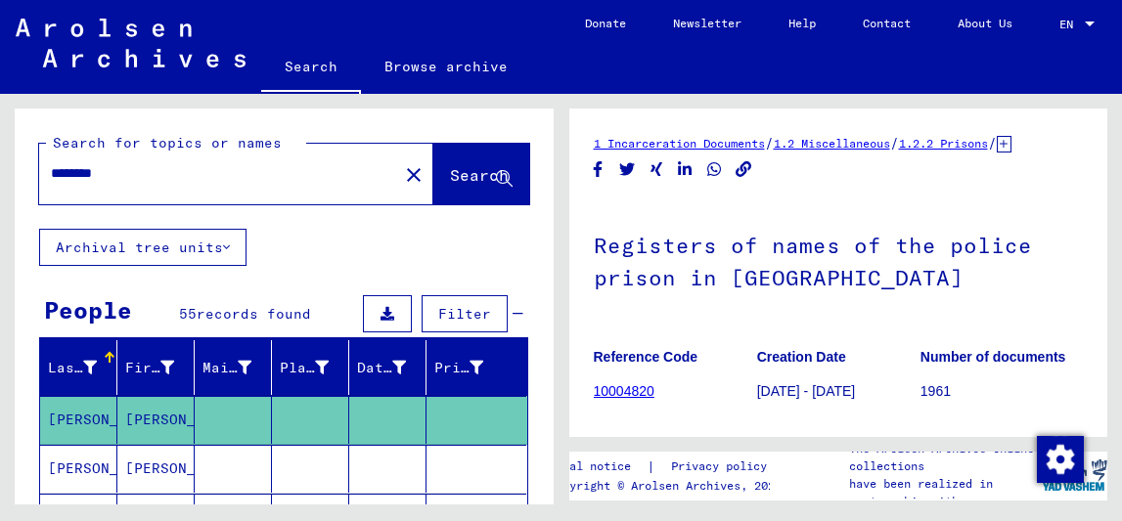
click at [438, 311] on span "Filter" at bounding box center [464, 314] width 53 height 18
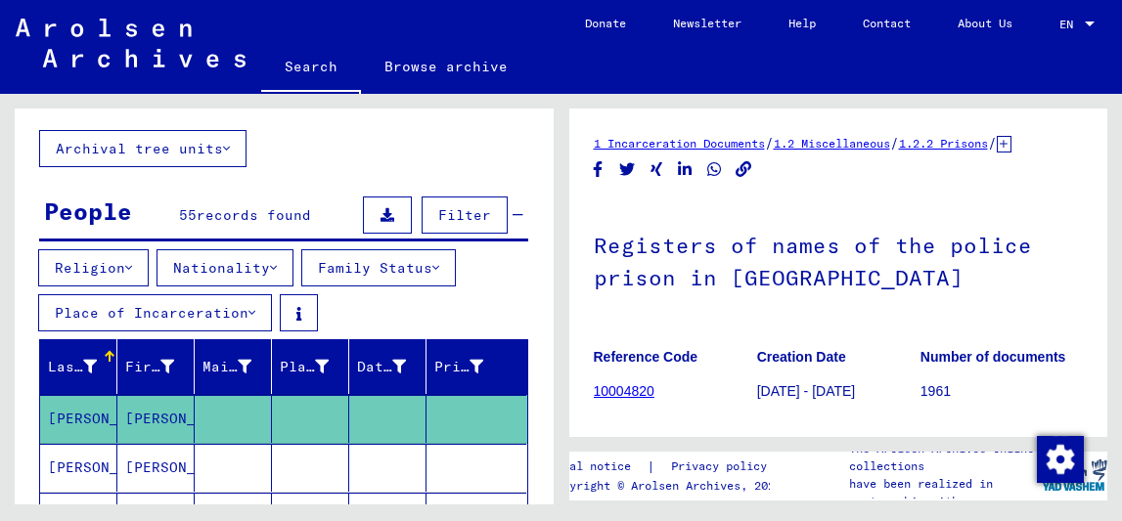
scroll to position [109, 0]
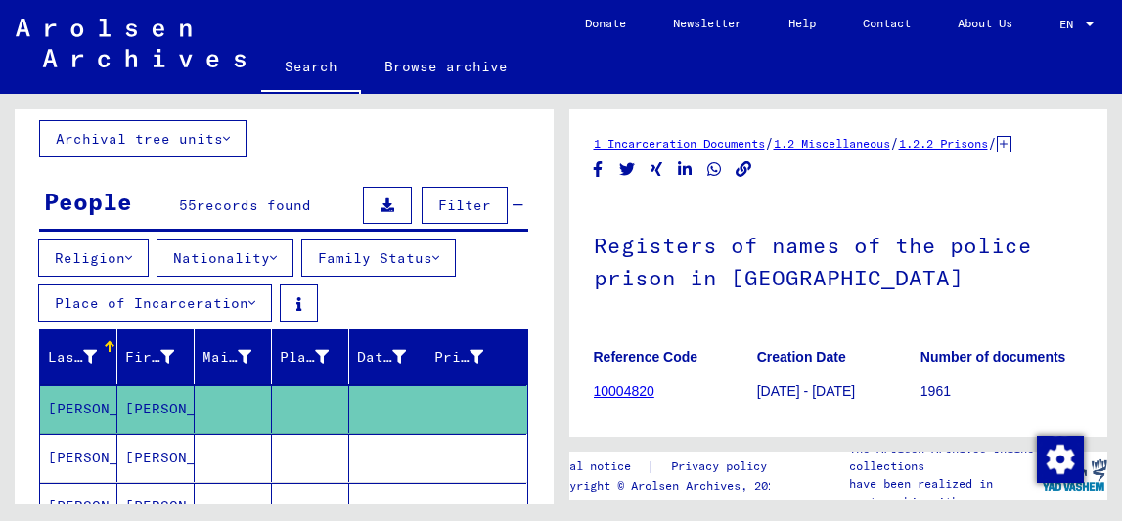
click at [278, 258] on button "Nationality" at bounding box center [224, 258] width 137 height 37
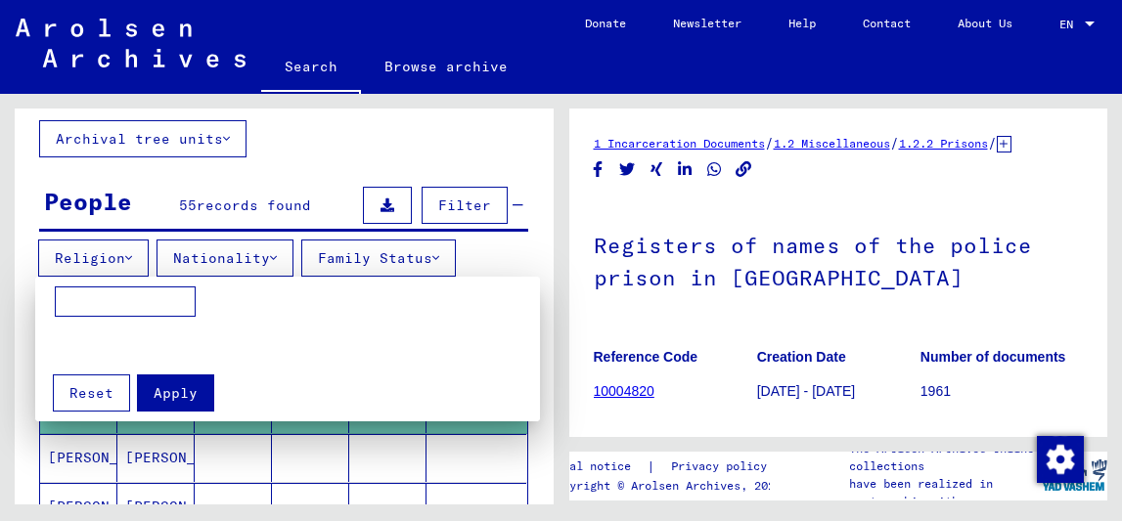
click at [163, 305] on input at bounding box center [125, 302] width 141 height 31
type input "********"
click at [197, 392] on button "Apply" at bounding box center [175, 393] width 77 height 37
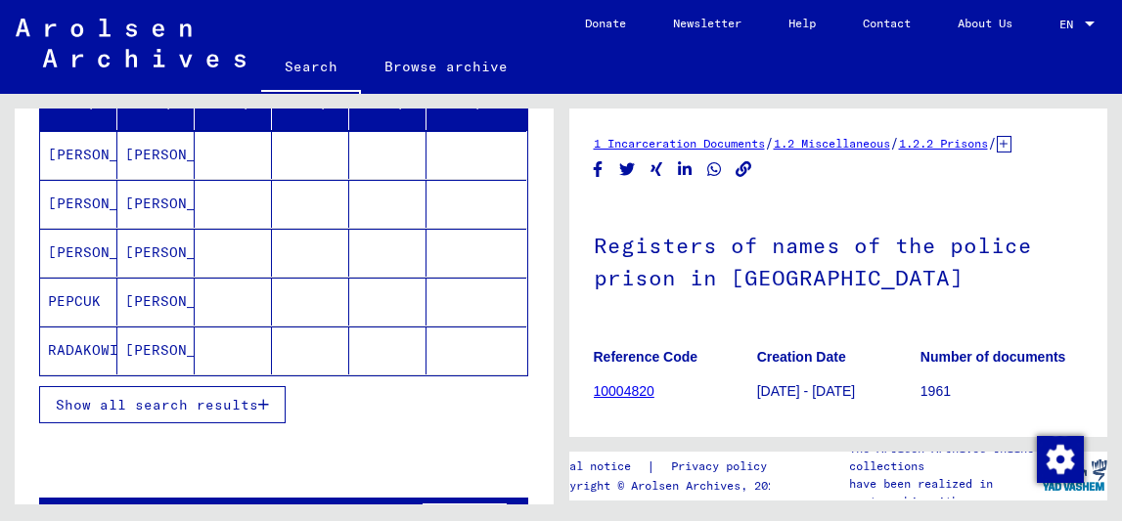
scroll to position [426, 0]
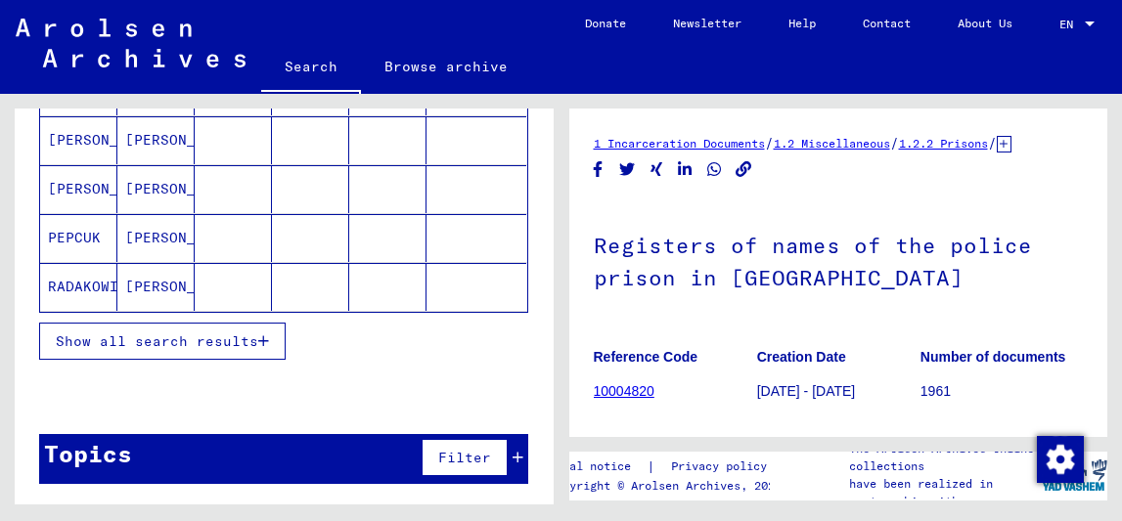
click at [239, 348] on span "Show all search results" at bounding box center [157, 342] width 202 height 18
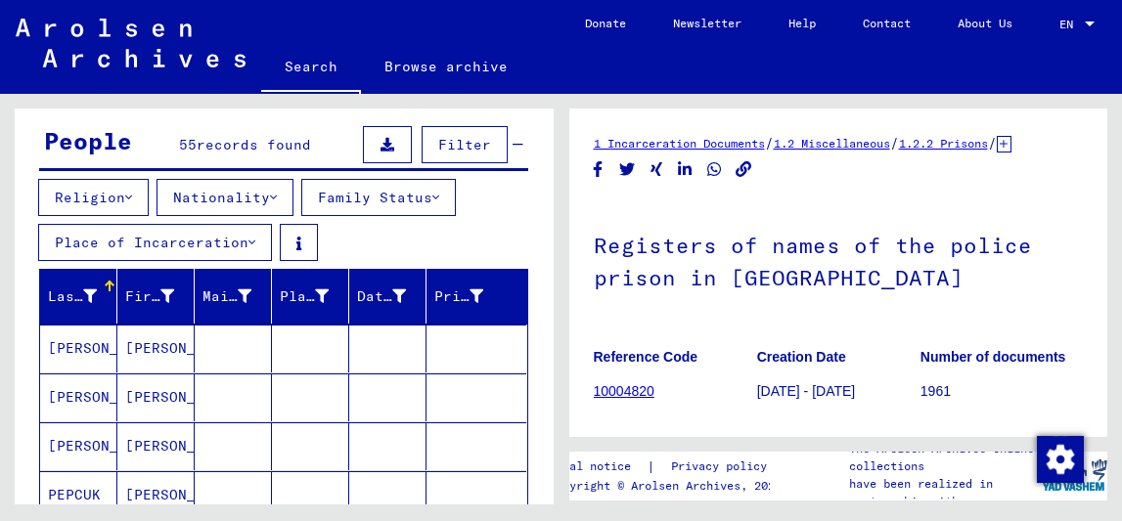
scroll to position [0, 0]
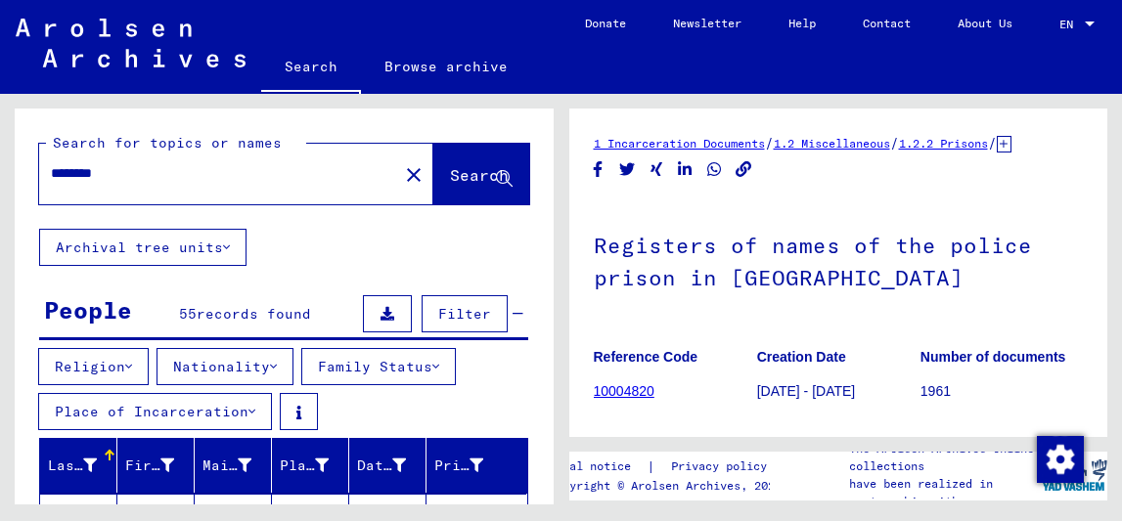
click at [166, 189] on div "********" at bounding box center [212, 174] width 347 height 44
click at [146, 172] on input "********" at bounding box center [218, 173] width 335 height 21
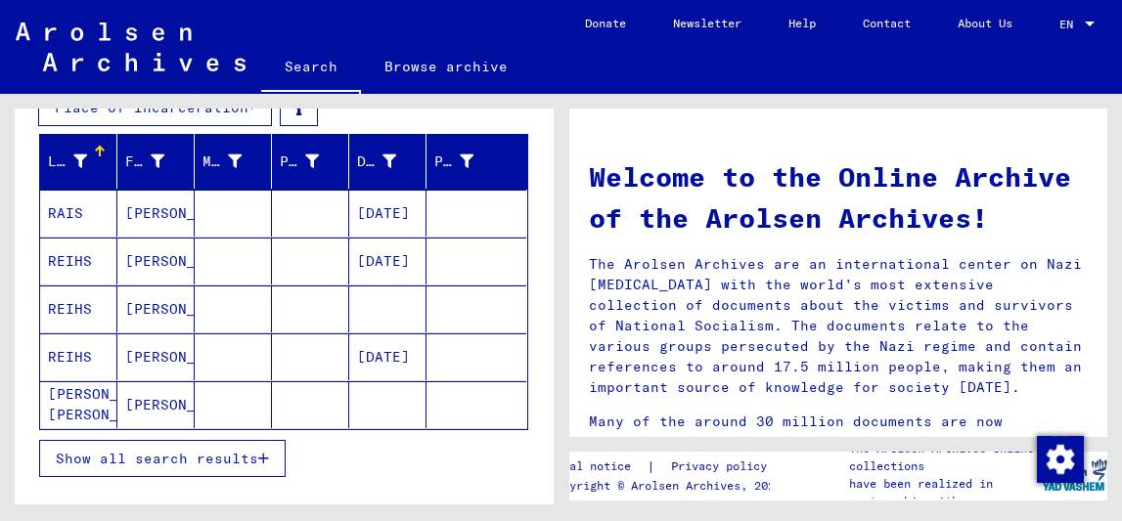
scroll to position [306, 0]
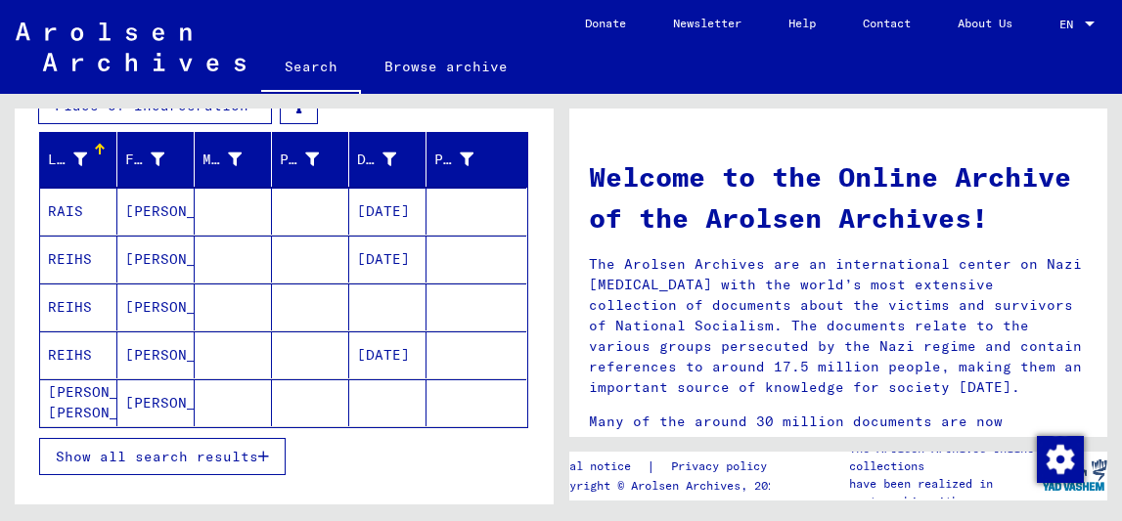
click at [398, 273] on mat-cell "[DATE]" at bounding box center [387, 259] width 77 height 47
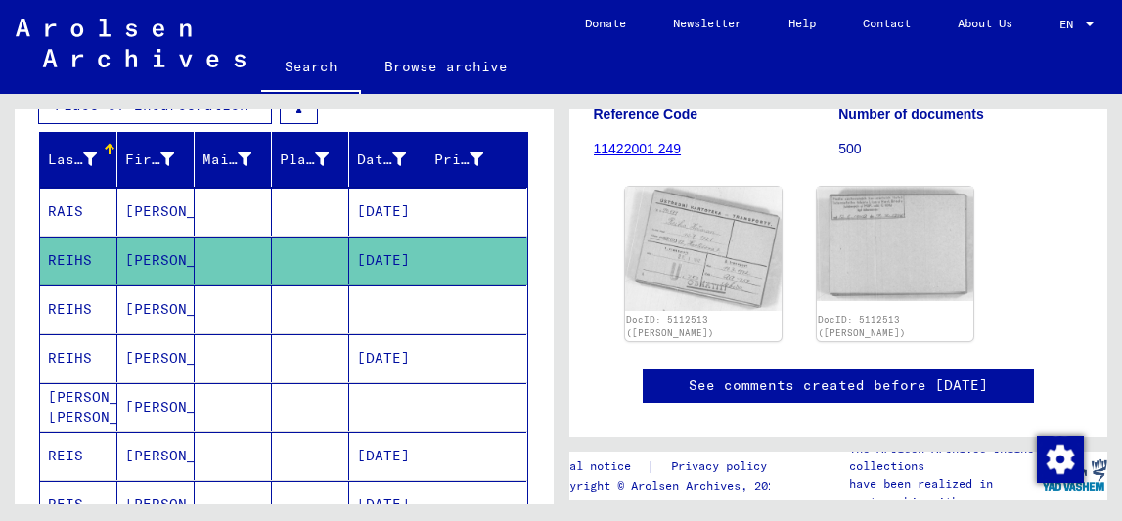
scroll to position [267, 0]
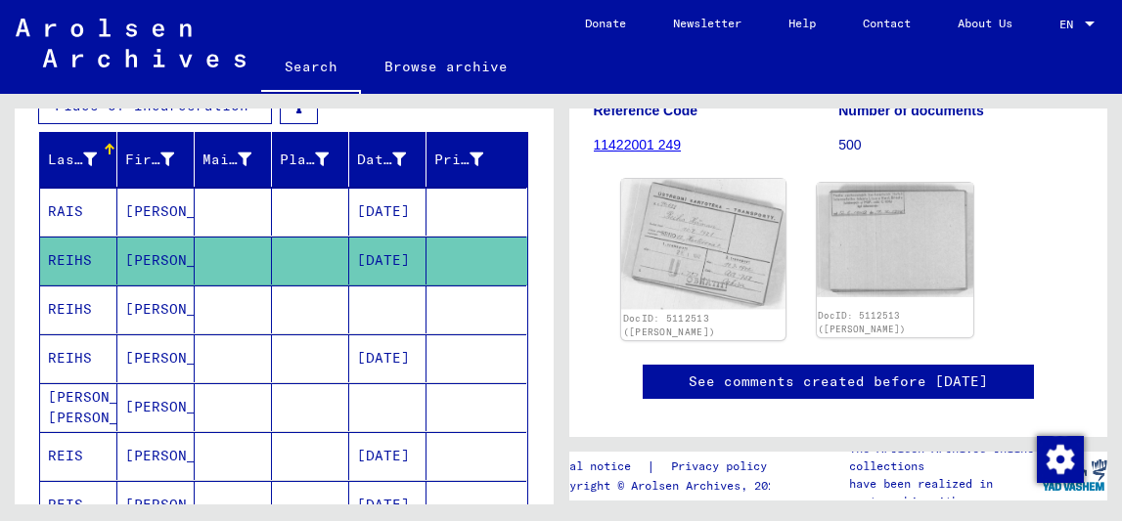
click at [698, 257] on img at bounding box center [702, 244] width 164 height 131
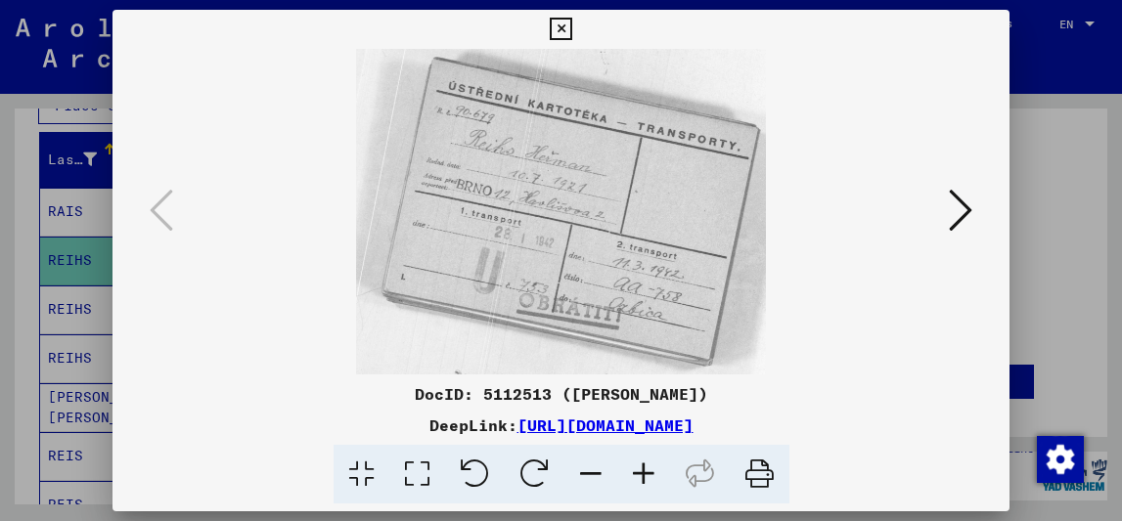
click at [1040, 228] on div at bounding box center [561, 260] width 1122 height 521
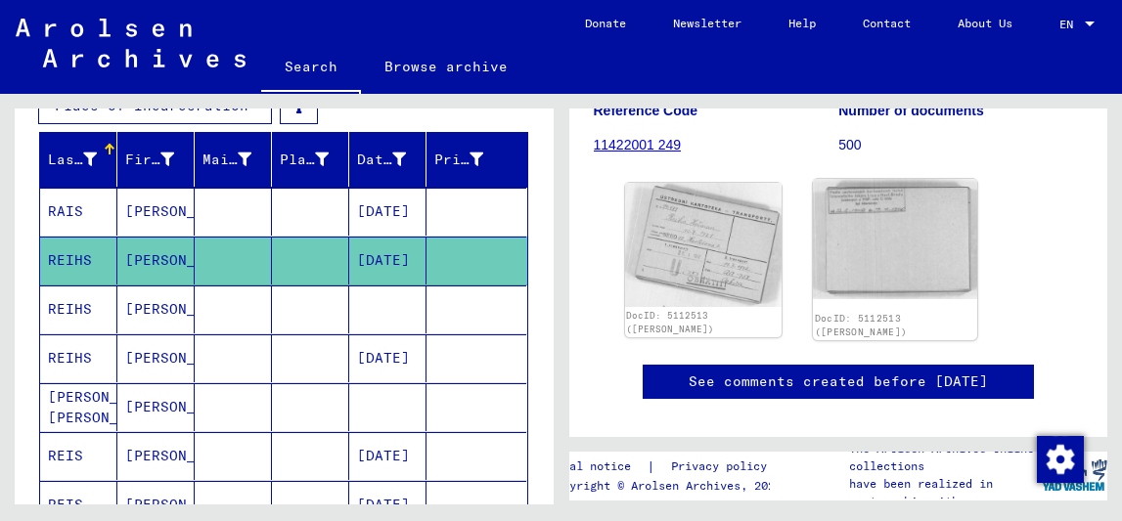
click at [873, 252] on img at bounding box center [895, 239] width 164 height 120
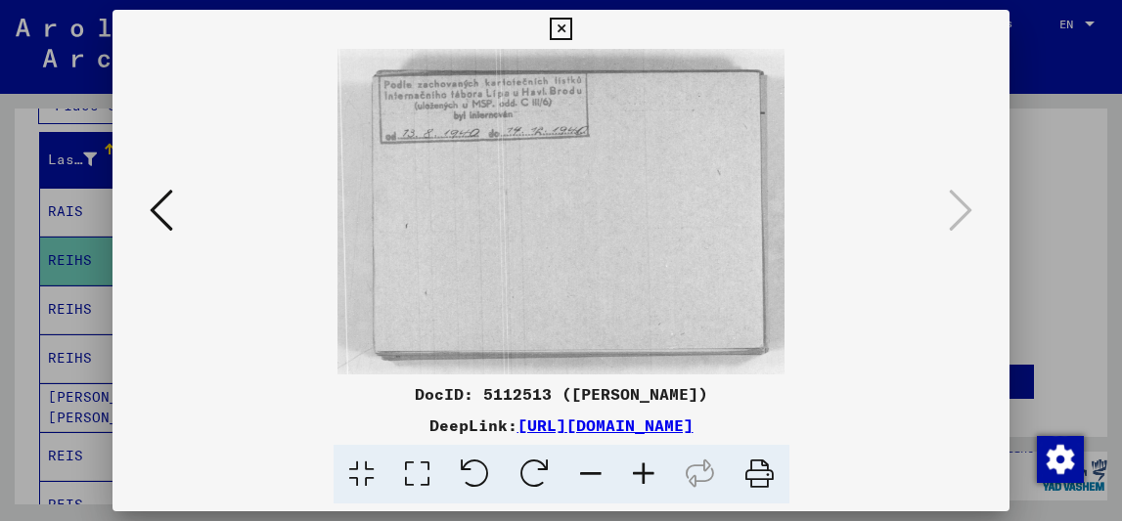
click at [1016, 222] on div at bounding box center [561, 260] width 1122 height 521
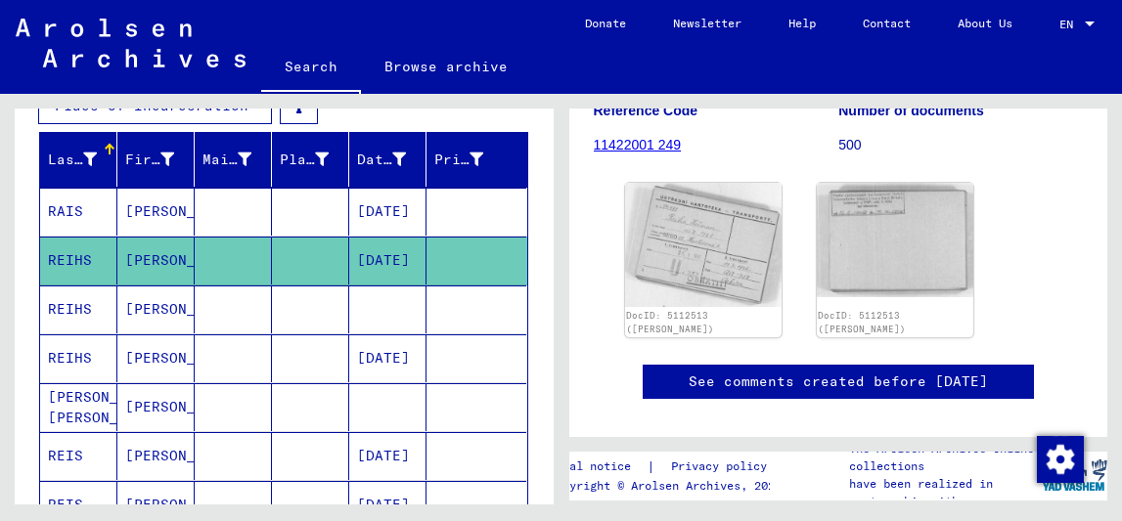
click at [277, 313] on mat-cell at bounding box center [310, 310] width 77 height 48
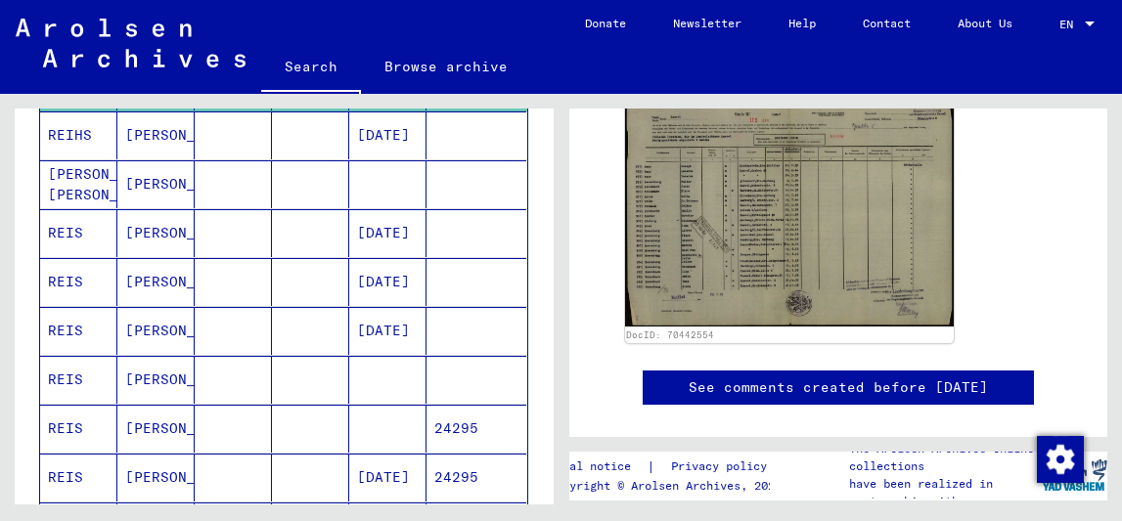
scroll to position [550, 0]
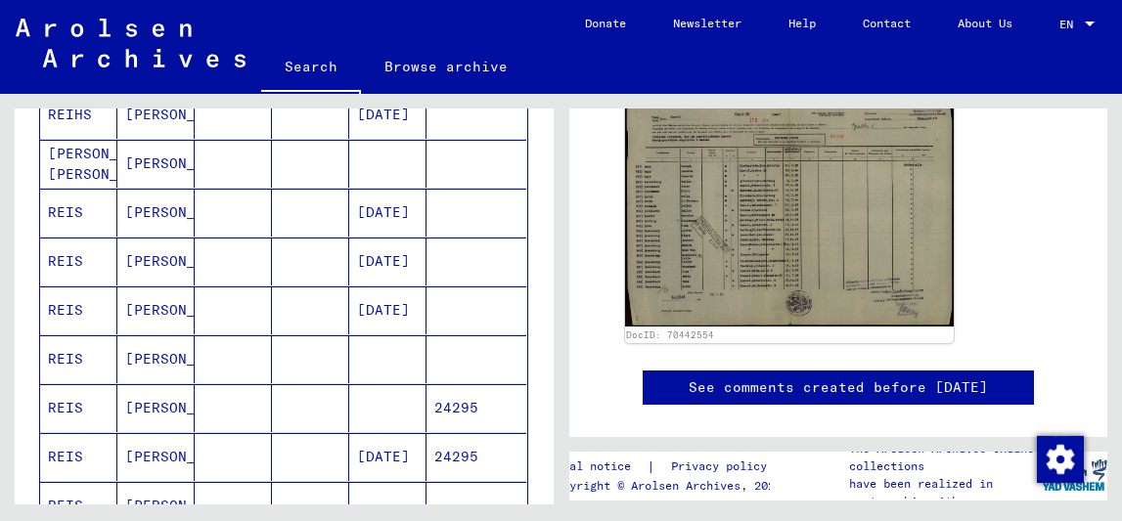
click at [288, 459] on mat-cell at bounding box center [310, 457] width 77 height 48
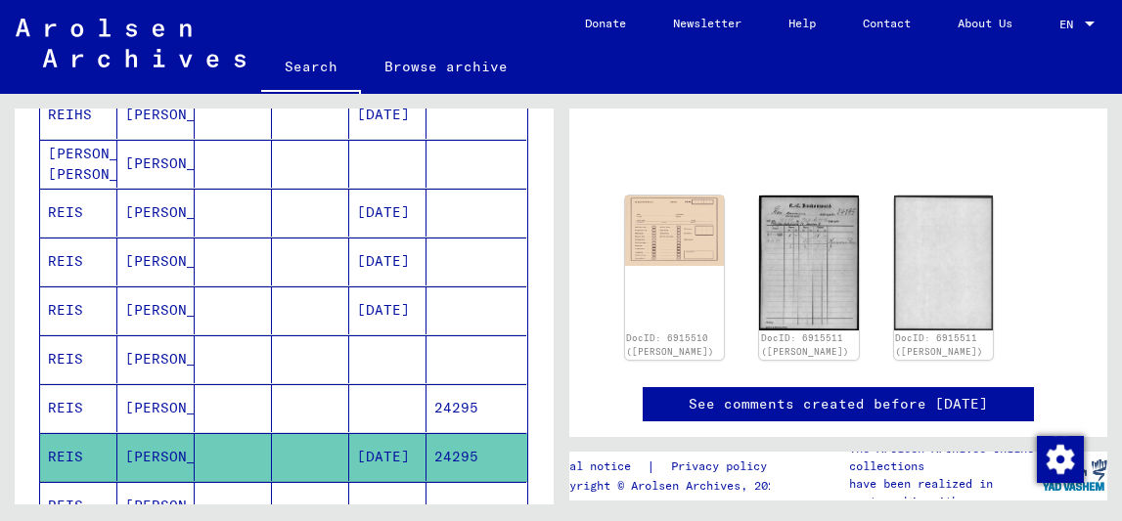
scroll to position [141, 0]
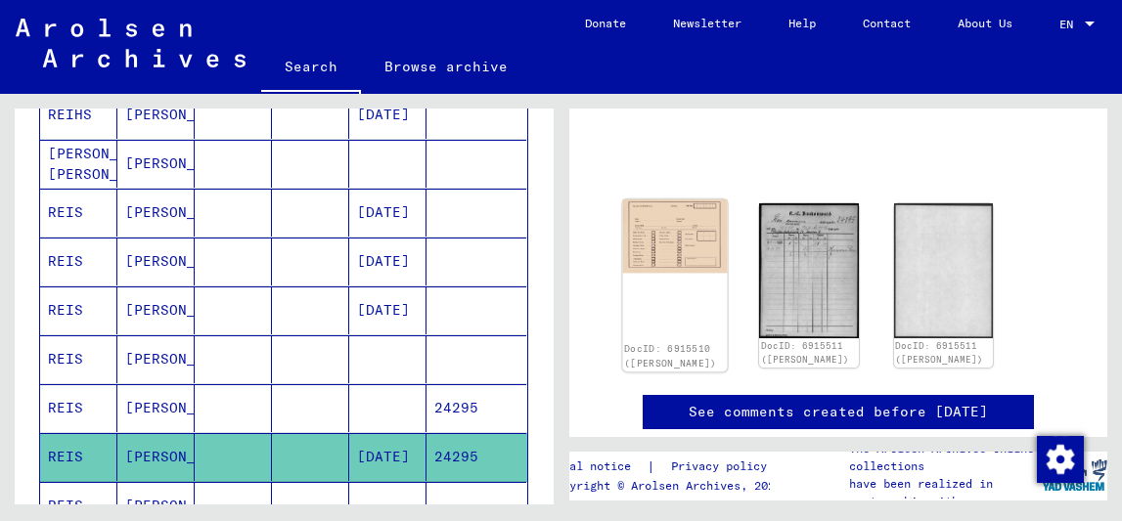
click at [691, 225] on img at bounding box center [674, 237] width 105 height 74
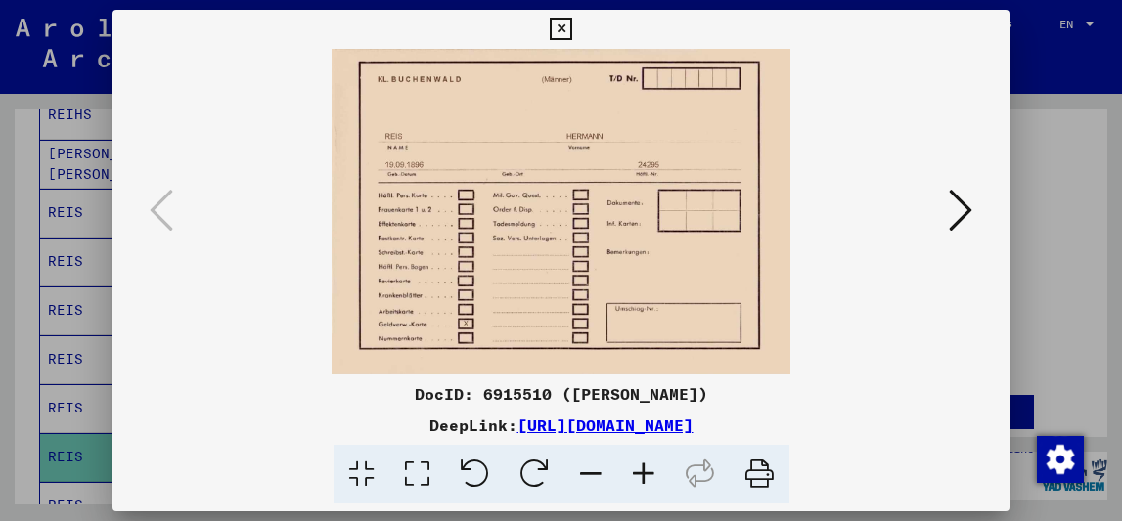
click at [975, 218] on button at bounding box center [960, 212] width 35 height 56
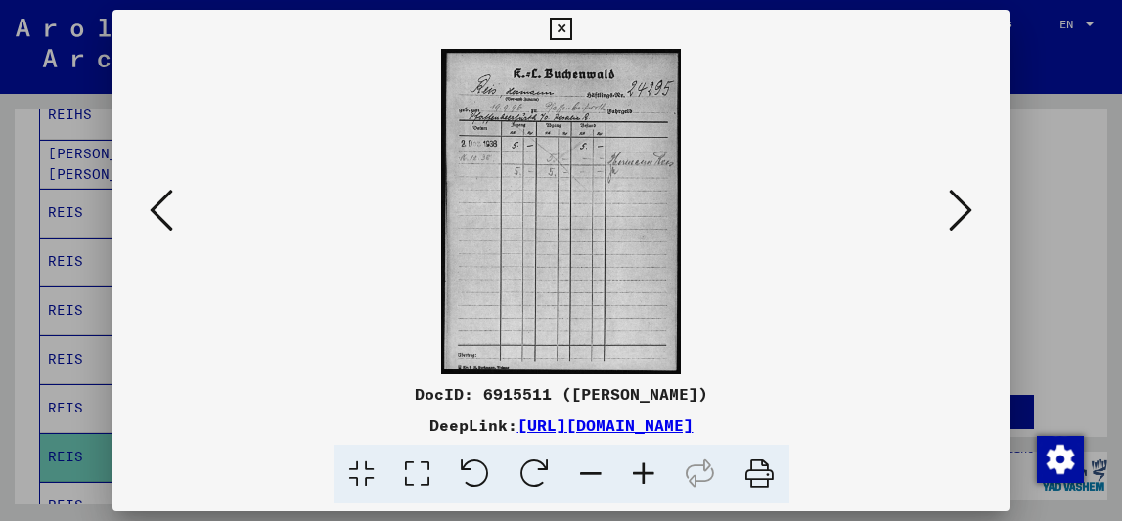
click at [975, 218] on button at bounding box center [960, 212] width 35 height 56
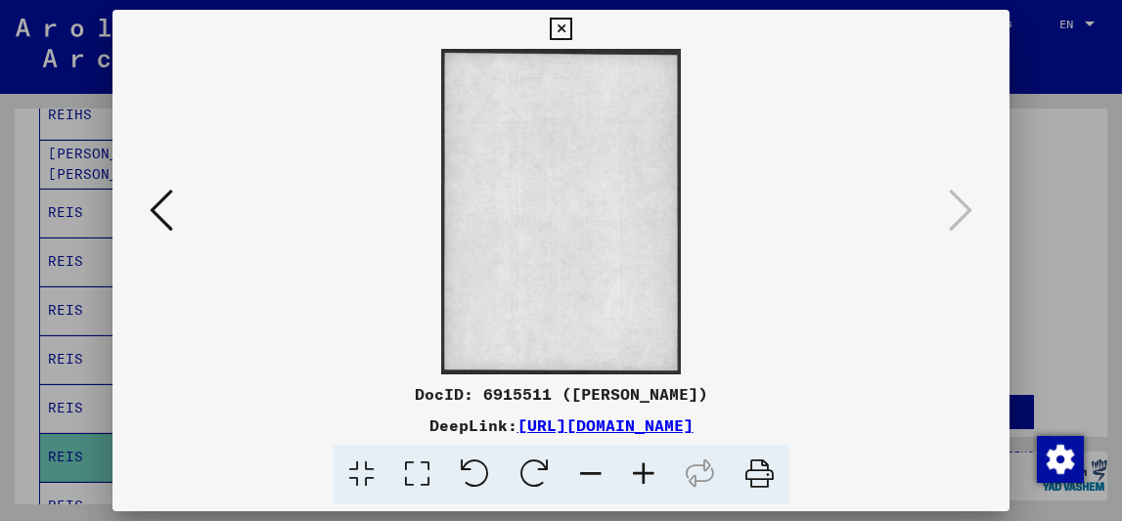
click at [158, 206] on icon at bounding box center [161, 210] width 23 height 47
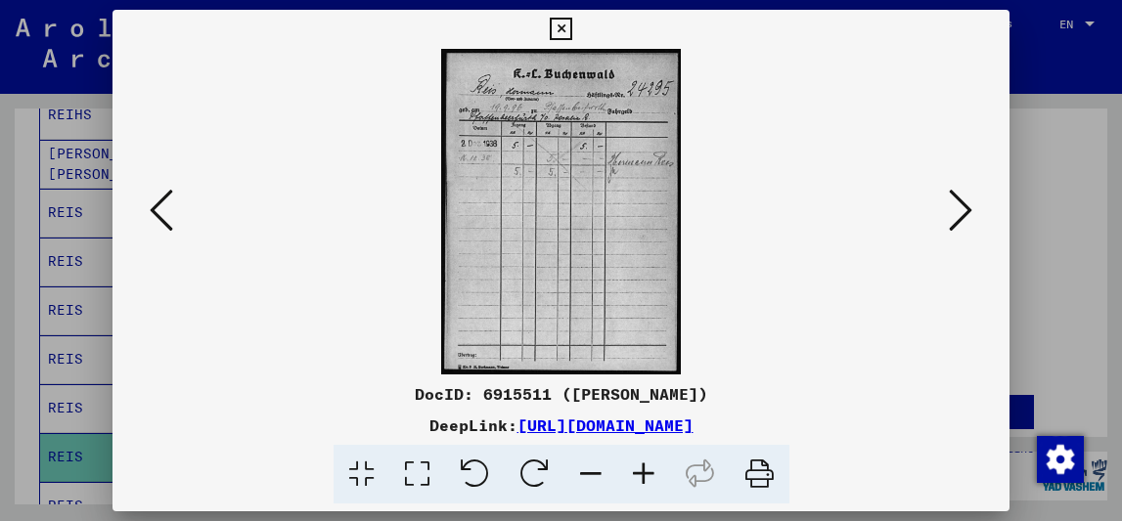
click at [1073, 226] on div at bounding box center [561, 260] width 1122 height 521
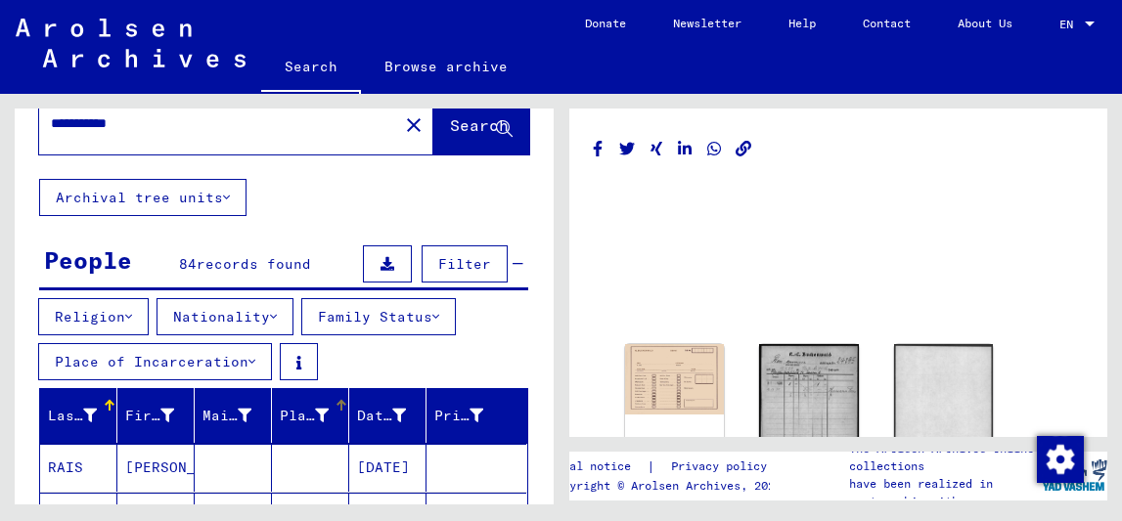
scroll to position [0, 0]
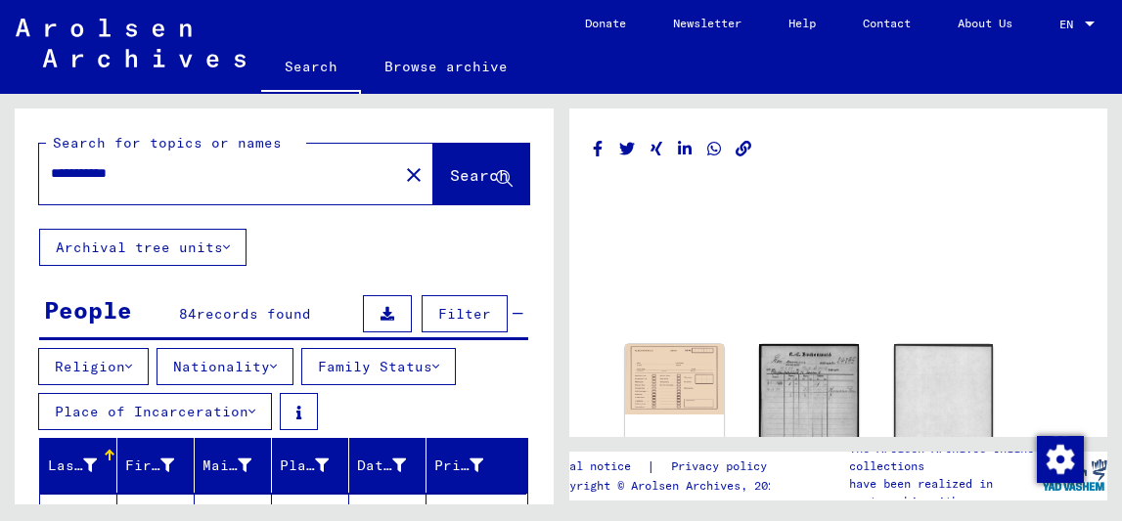
click at [228, 241] on icon at bounding box center [226, 248] width 7 height 14
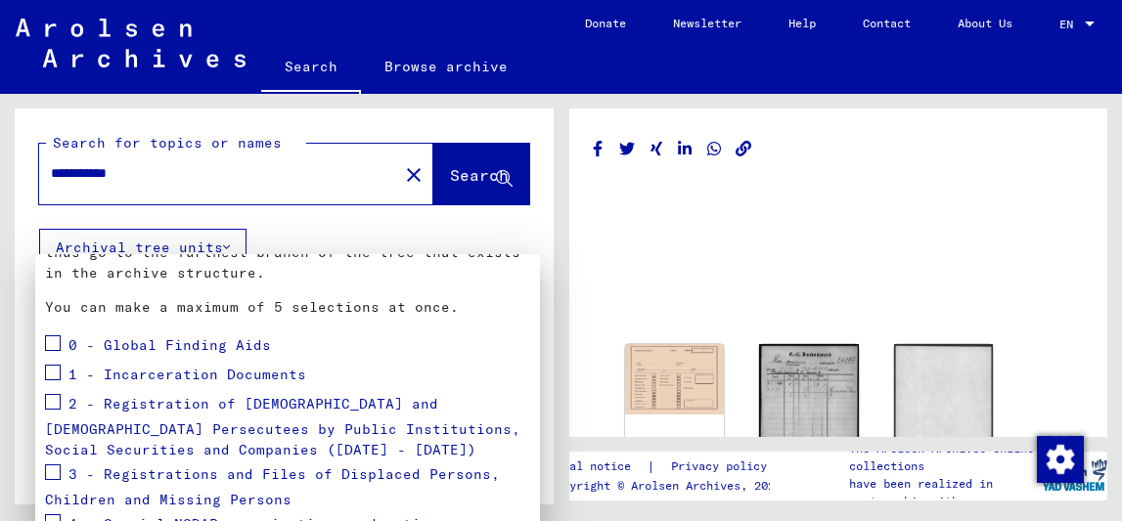
scroll to position [199, 0]
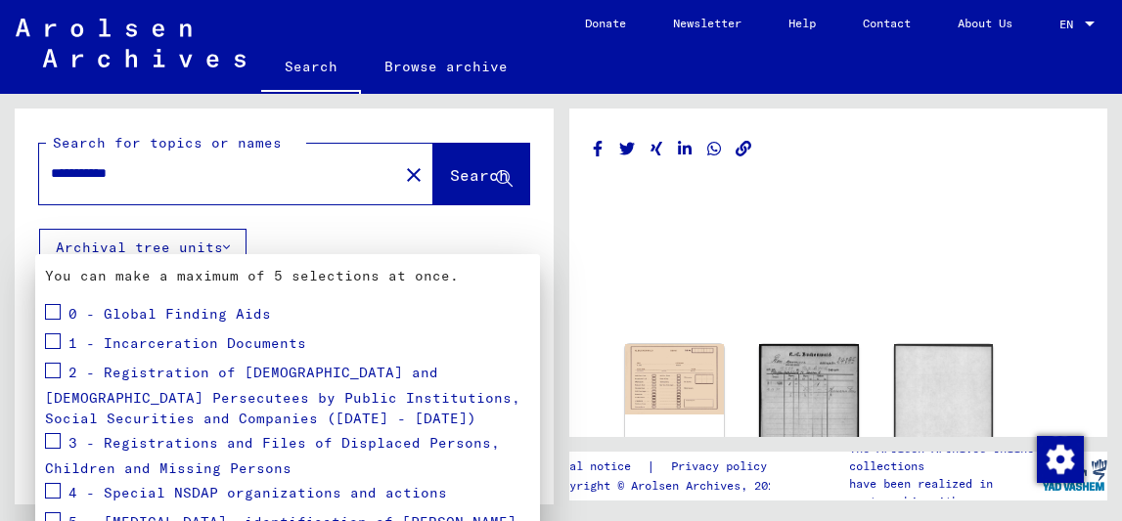
click at [642, 345] on div at bounding box center [561, 260] width 1122 height 521
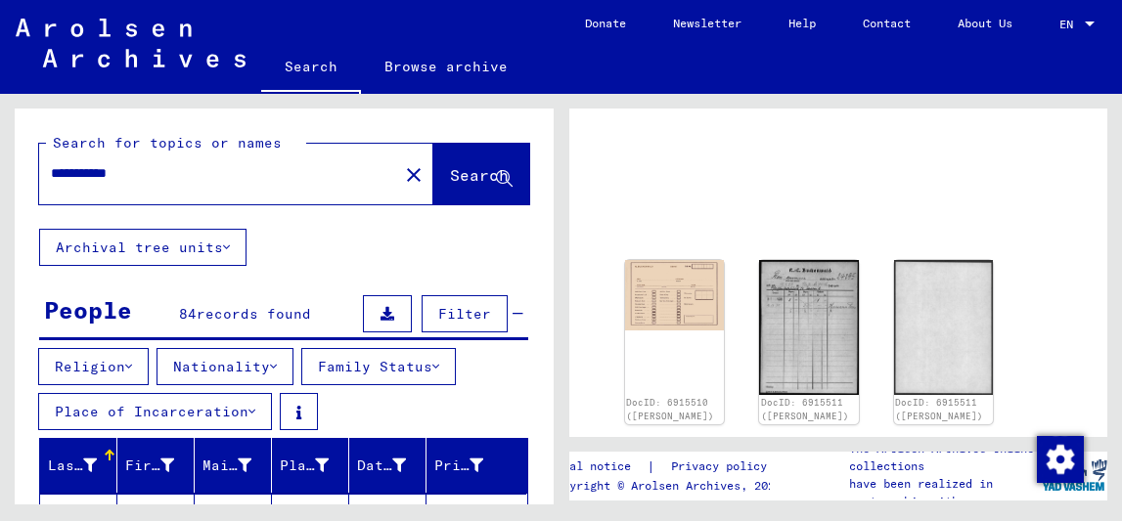
scroll to position [96, 0]
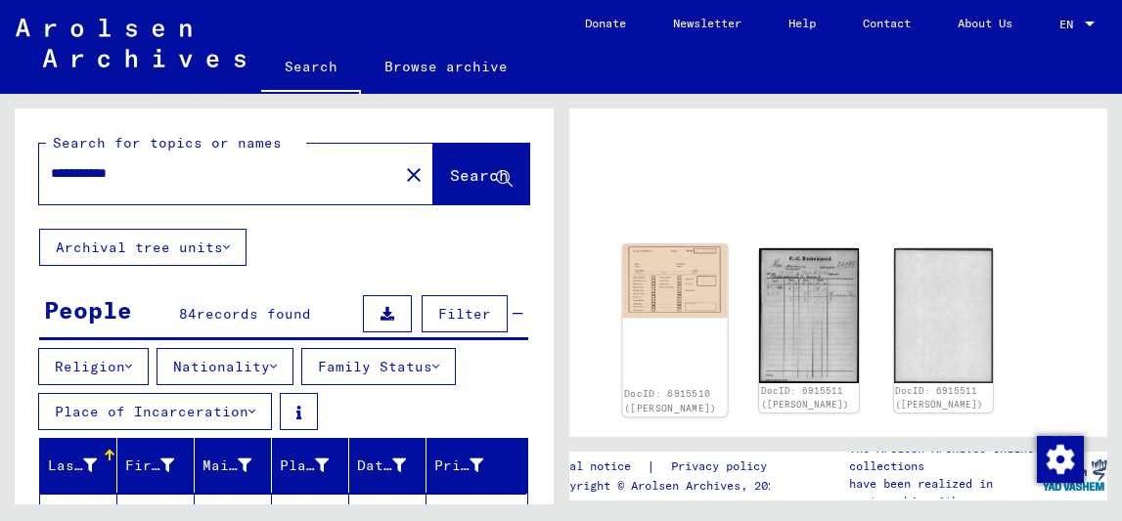
click at [664, 288] on img at bounding box center [674, 281] width 105 height 74
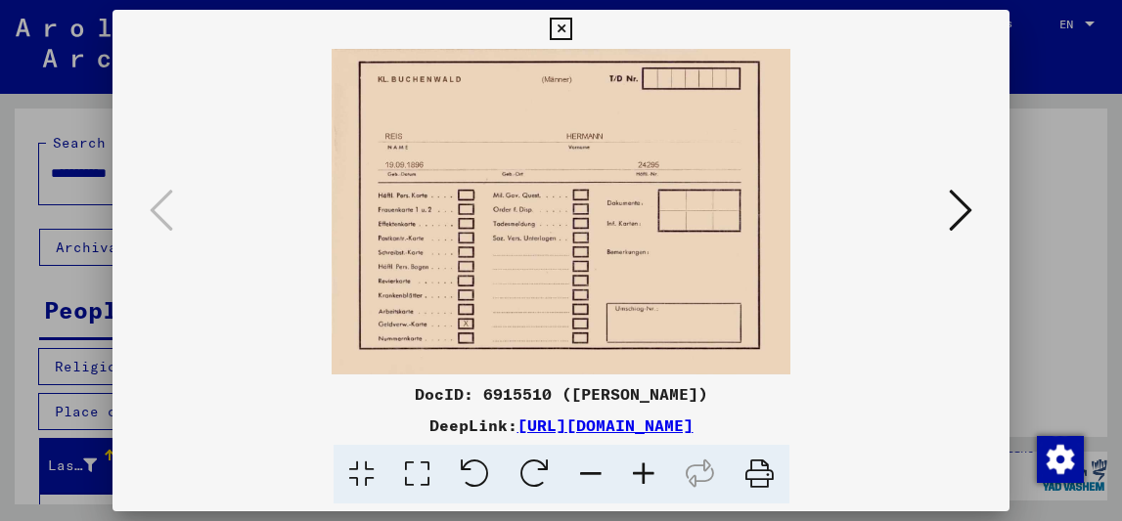
click at [656, 426] on link "[URL][DOMAIN_NAME]" at bounding box center [605, 426] width 176 height 20
click at [950, 225] on icon at bounding box center [960, 210] width 23 height 47
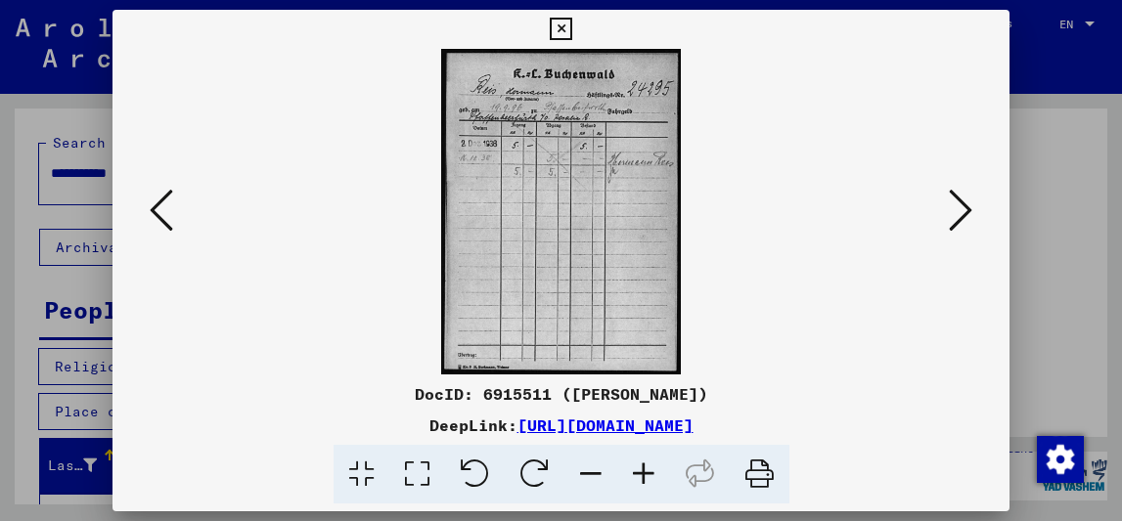
click at [621, 423] on link "[URL][DOMAIN_NAME]" at bounding box center [605, 426] width 176 height 20
click at [960, 224] on icon at bounding box center [960, 210] width 23 height 47
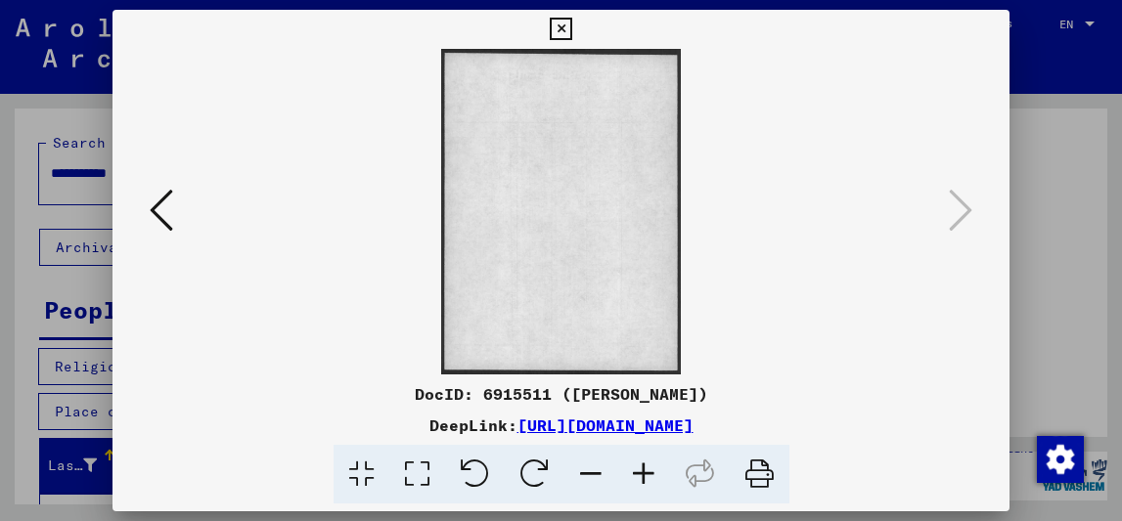
click at [1070, 260] on div at bounding box center [561, 260] width 1122 height 521
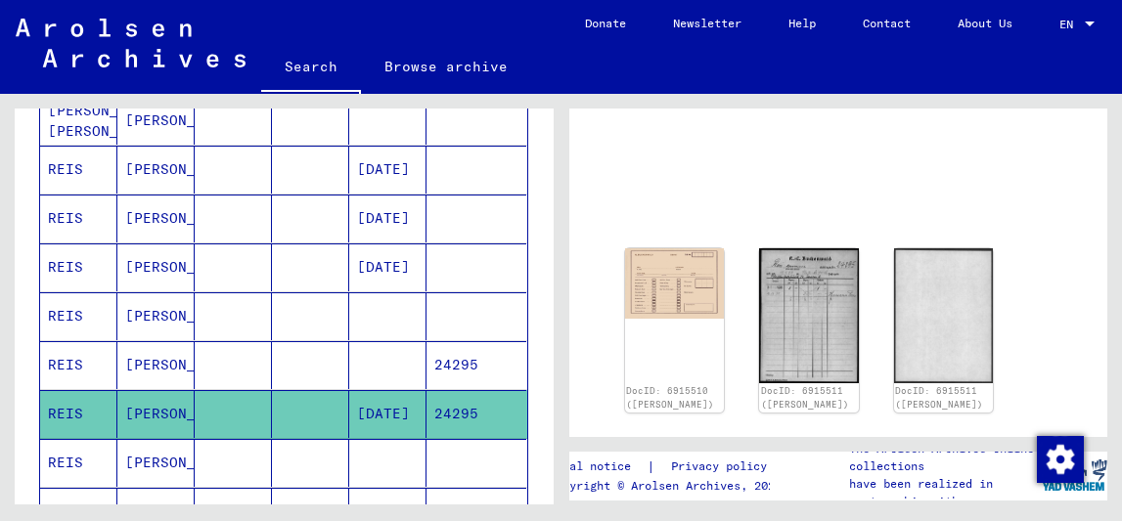
scroll to position [594, 0]
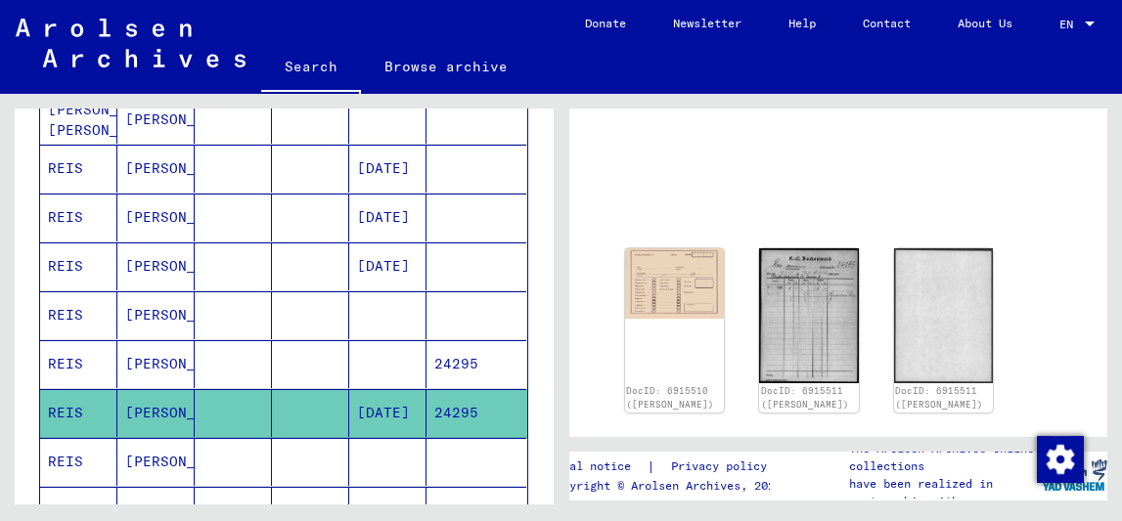
click at [296, 419] on mat-cell at bounding box center [310, 413] width 77 height 48
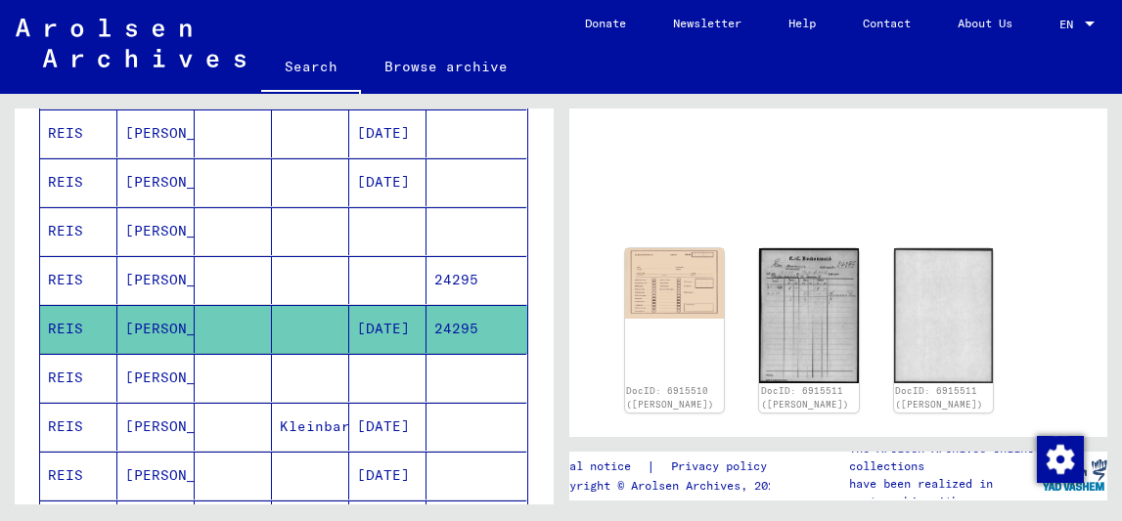
scroll to position [672, 0]
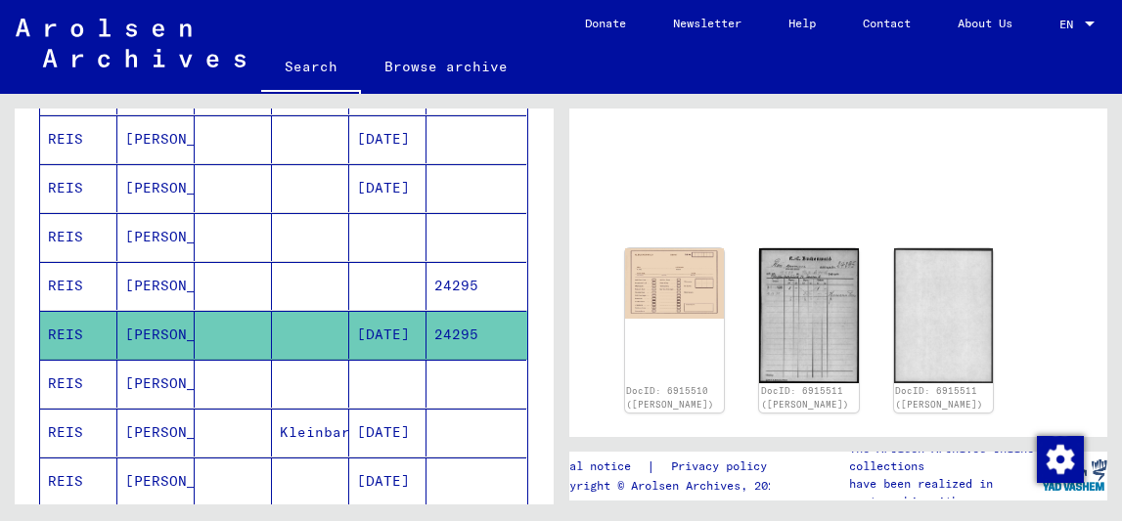
click at [284, 355] on mat-cell at bounding box center [310, 335] width 77 height 48
click at [163, 421] on mat-cell "[PERSON_NAME]" at bounding box center [155, 433] width 77 height 48
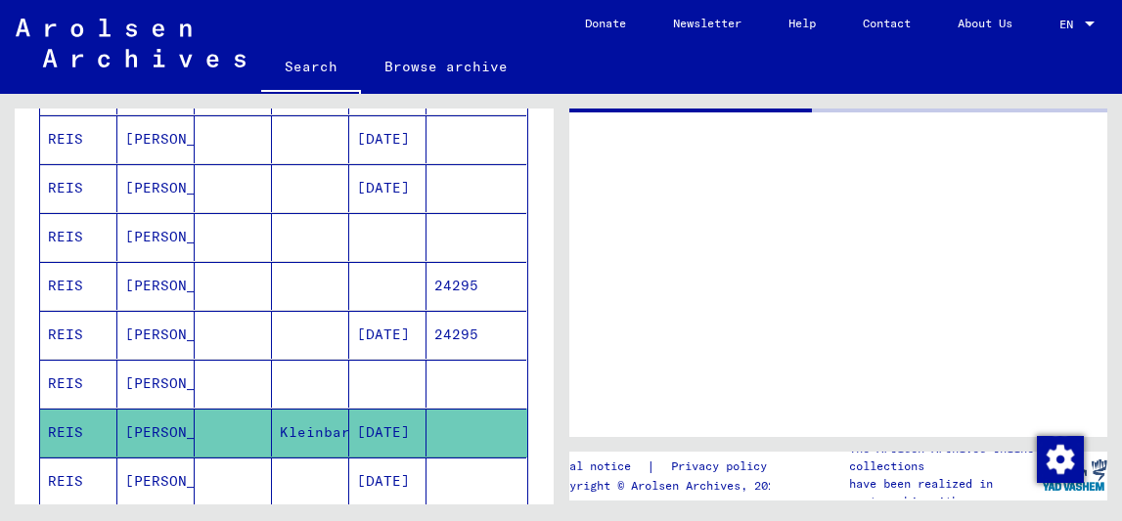
click at [200, 371] on mat-cell at bounding box center [233, 384] width 77 height 48
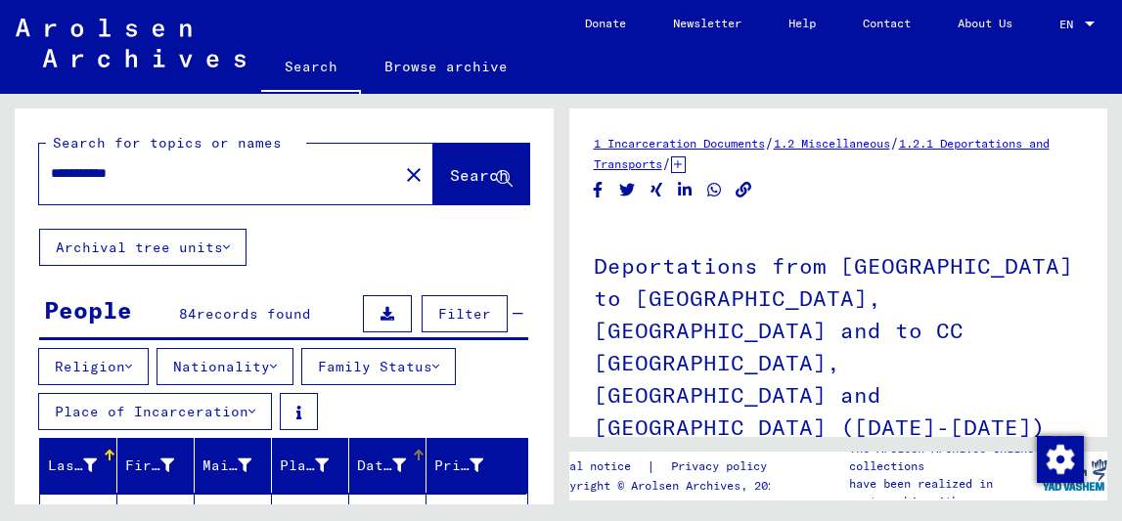
click at [413, 460] on div at bounding box center [419, 456] width 12 height 12
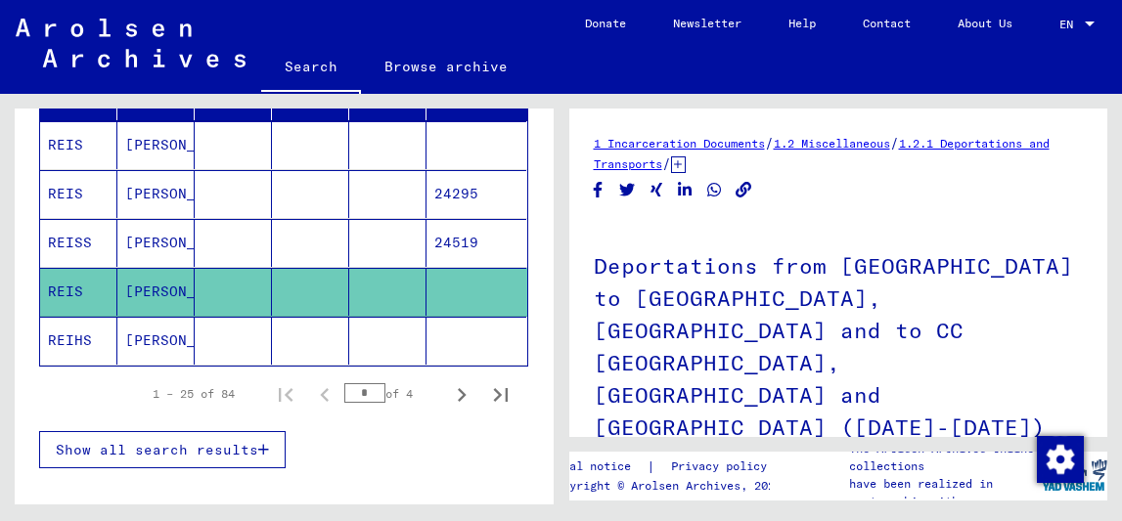
scroll to position [386, 0]
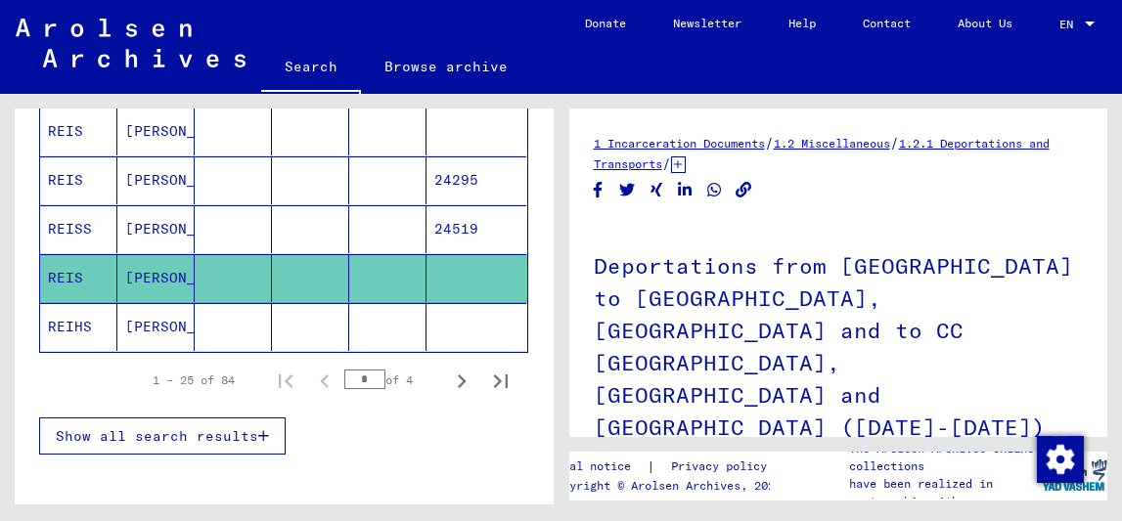
click at [258, 437] on span "Show all search results" at bounding box center [157, 436] width 202 height 18
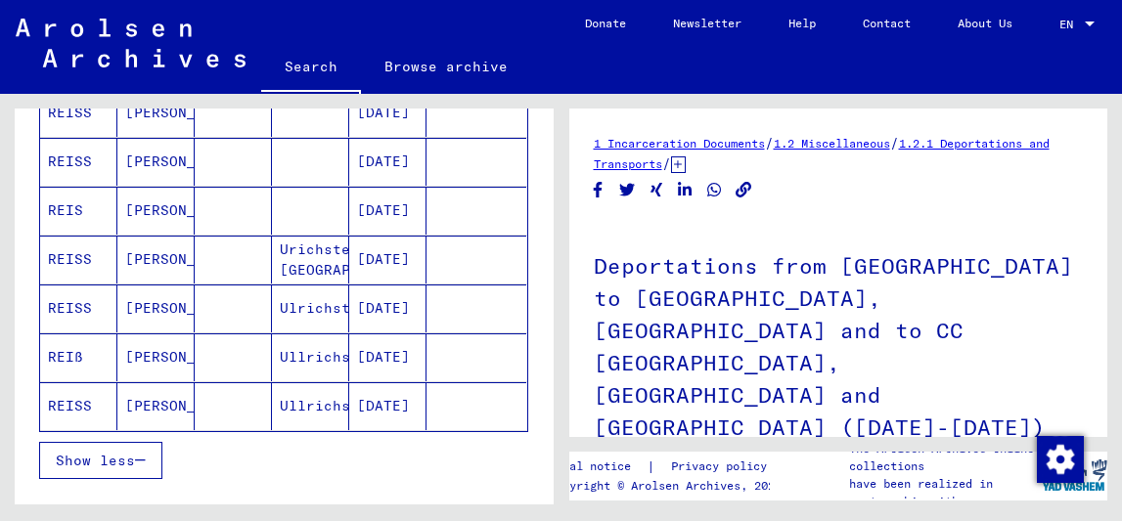
scroll to position [0, 0]
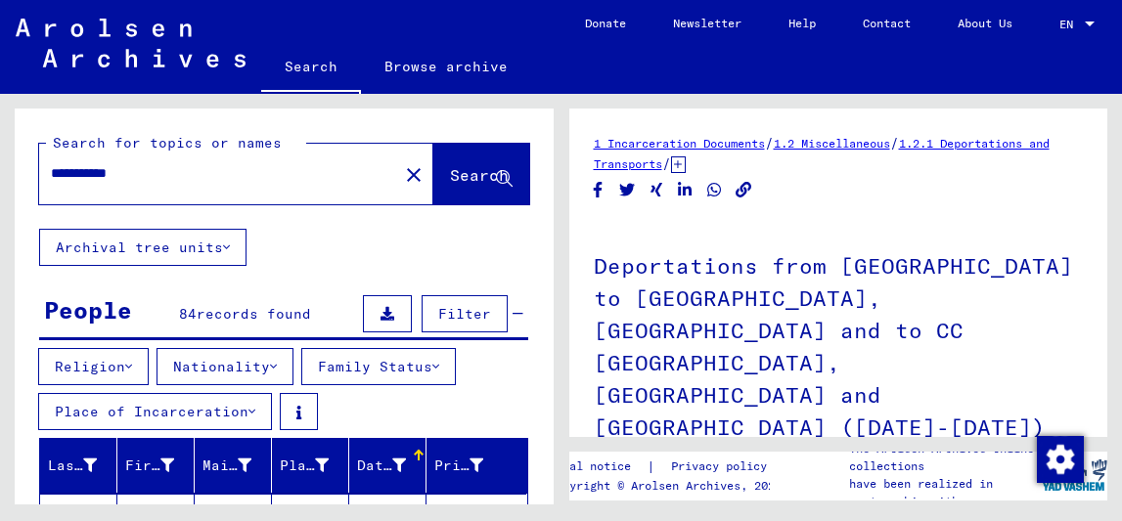
drag, startPoint x: 110, startPoint y: 175, endPoint x: 0, endPoint y: 169, distance: 109.7
click at [0, 169] on div "**********" at bounding box center [280, 299] width 560 height 411
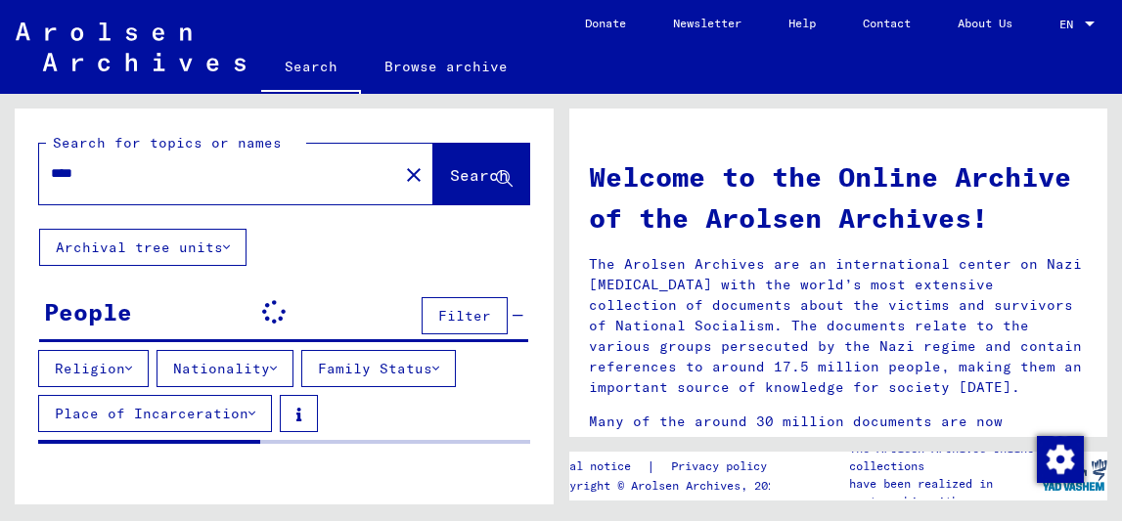
scroll to position [56, 0]
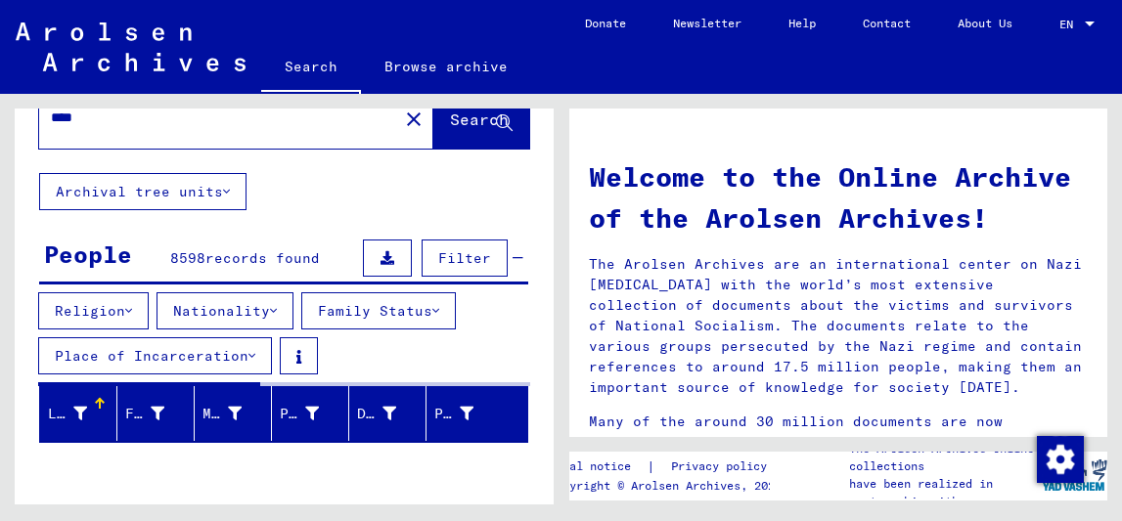
click at [283, 319] on button "Nationality" at bounding box center [224, 310] width 137 height 37
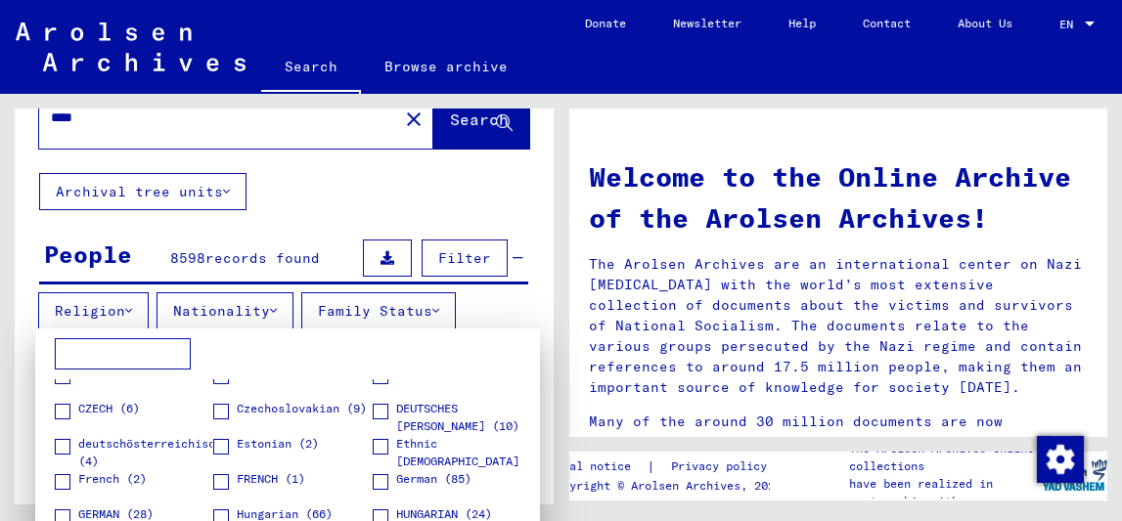
scroll to position [31, 0]
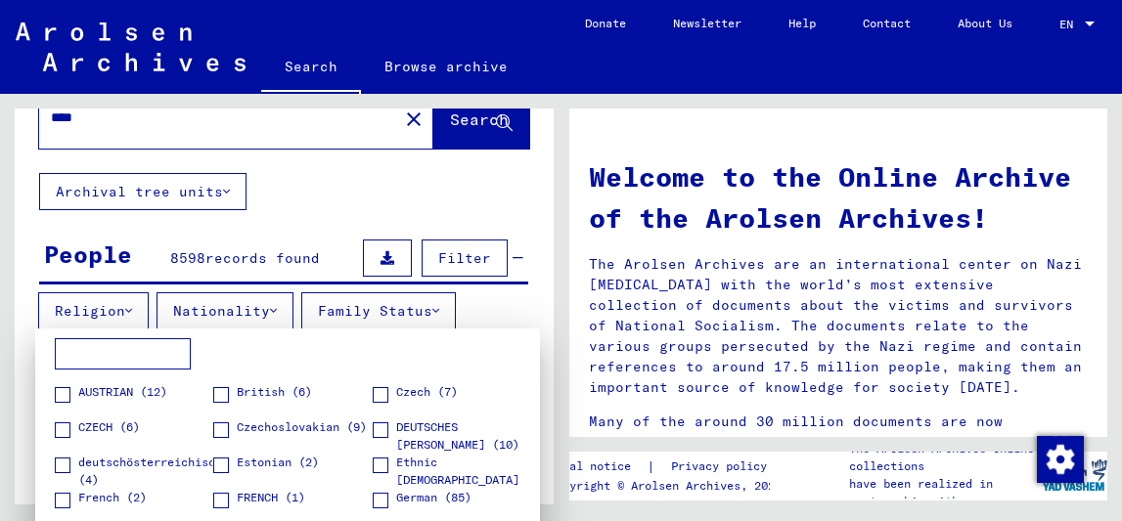
click at [217, 465] on span at bounding box center [221, 466] width 16 height 16
click at [509, 200] on div at bounding box center [561, 260] width 1122 height 521
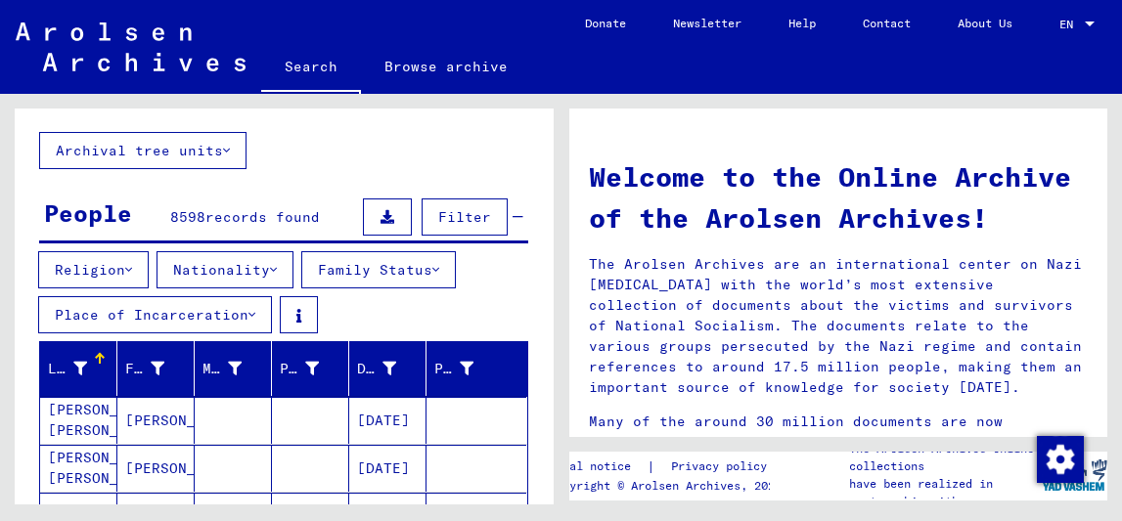
scroll to position [91, 0]
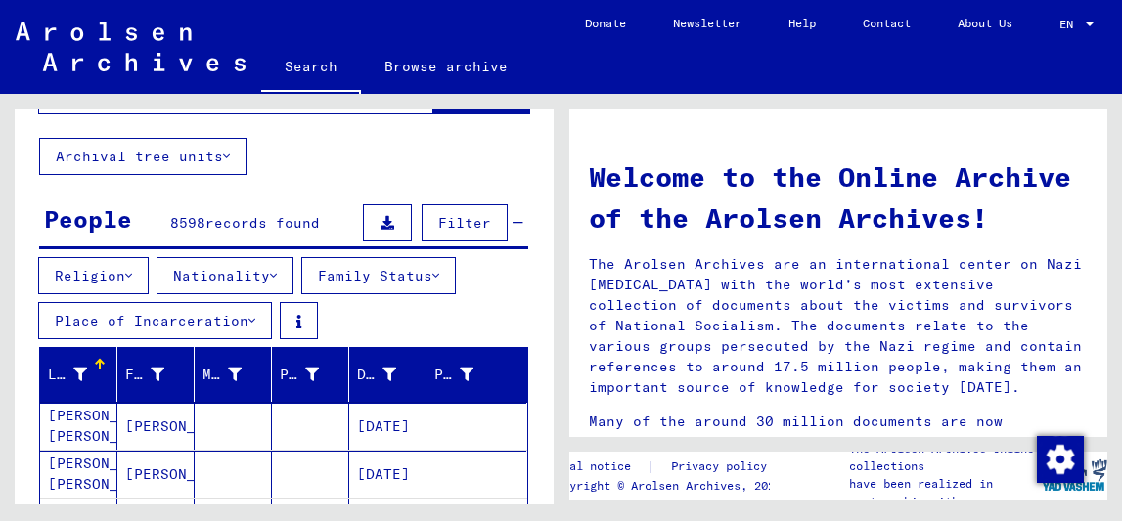
click at [266, 250] on yv-its-grid-expansion-panel "People 8598 records found Filter Religion Nationality Family Status Place of In…" at bounding box center [284, 458] width 539 height 516
click at [266, 268] on button "Nationality" at bounding box center [224, 275] width 137 height 37
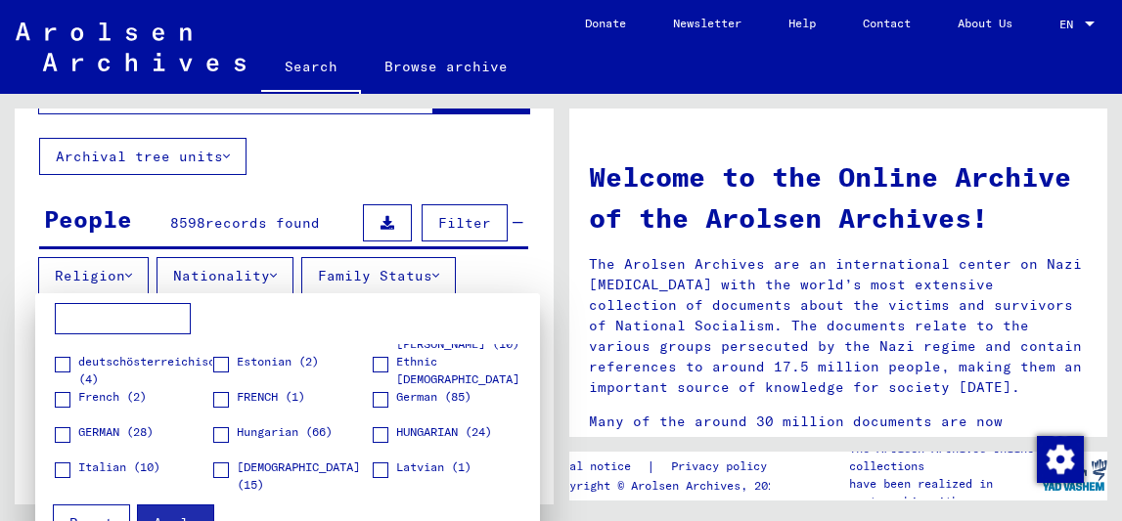
scroll to position [82, 0]
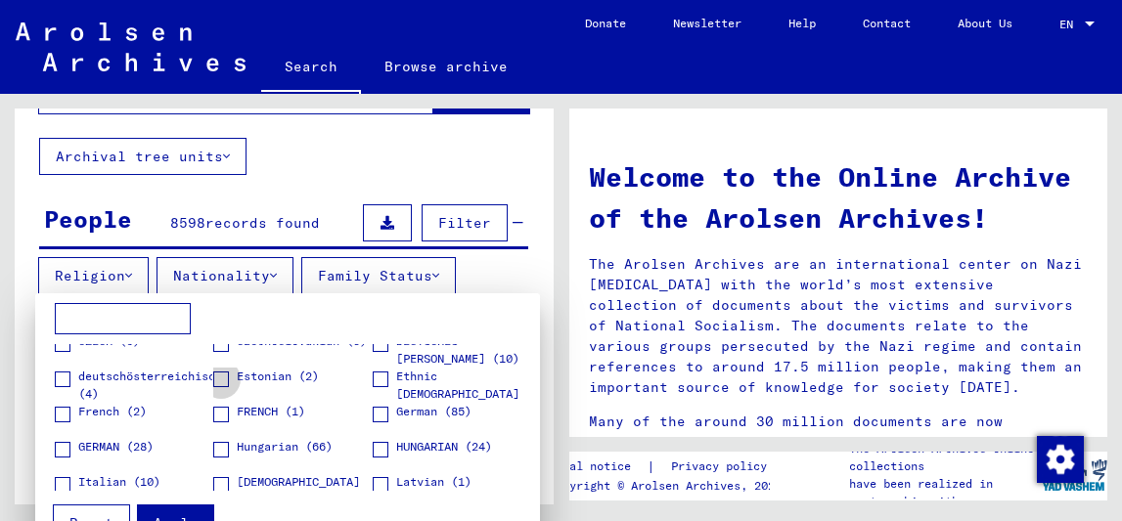
click at [216, 384] on span at bounding box center [221, 380] width 16 height 16
click at [185, 514] on span "Apply" at bounding box center [176, 523] width 44 height 18
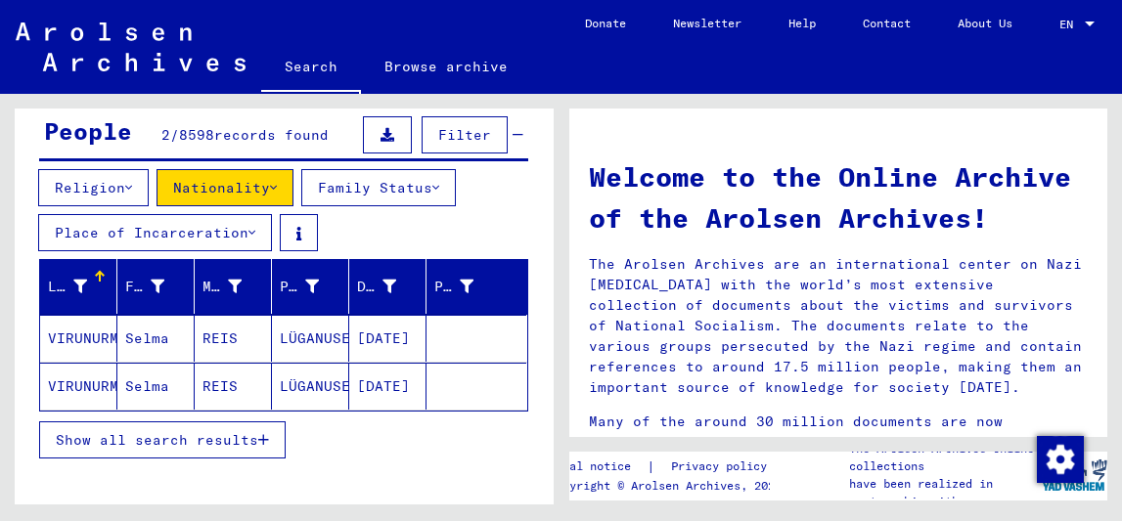
scroll to position [177, 0]
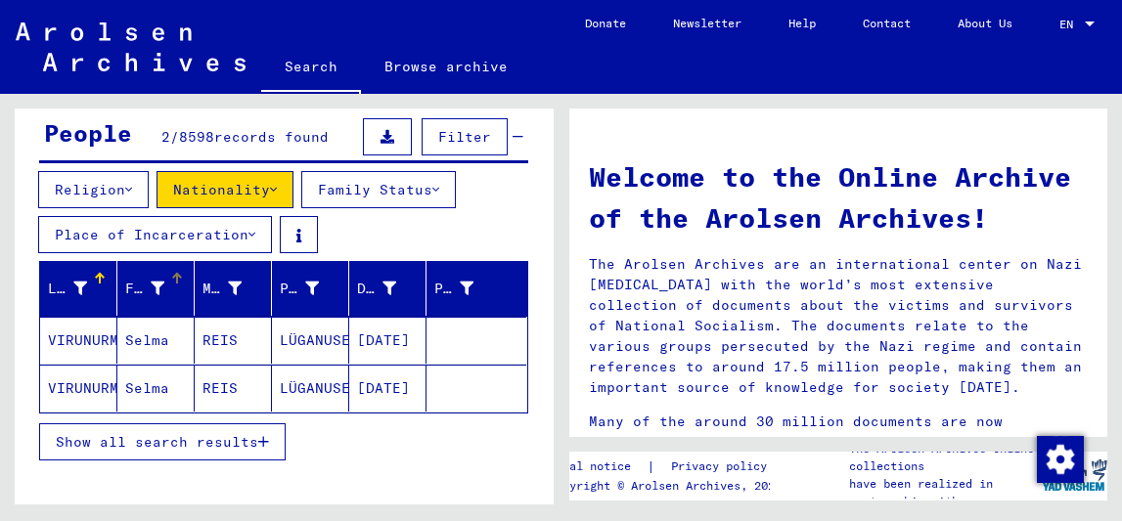
drag, startPoint x: 115, startPoint y: 275, endPoint x: 159, endPoint y: 276, distance: 44.0
click at [159, 276] on mat-header-cell "First Name" at bounding box center [155, 288] width 77 height 55
click at [360, 351] on mat-cell "[DATE]" at bounding box center [387, 340] width 77 height 47
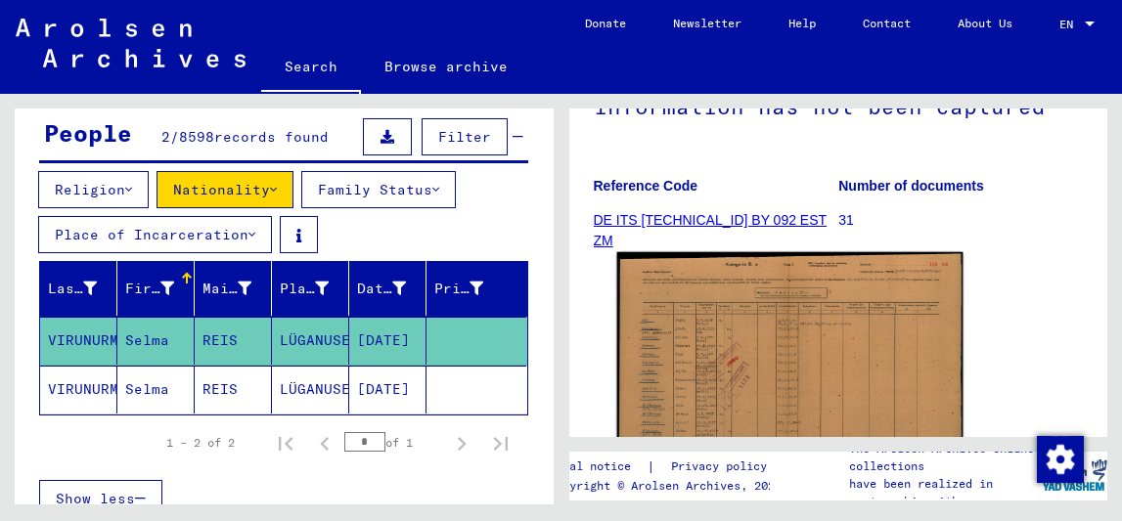
scroll to position [278, 0]
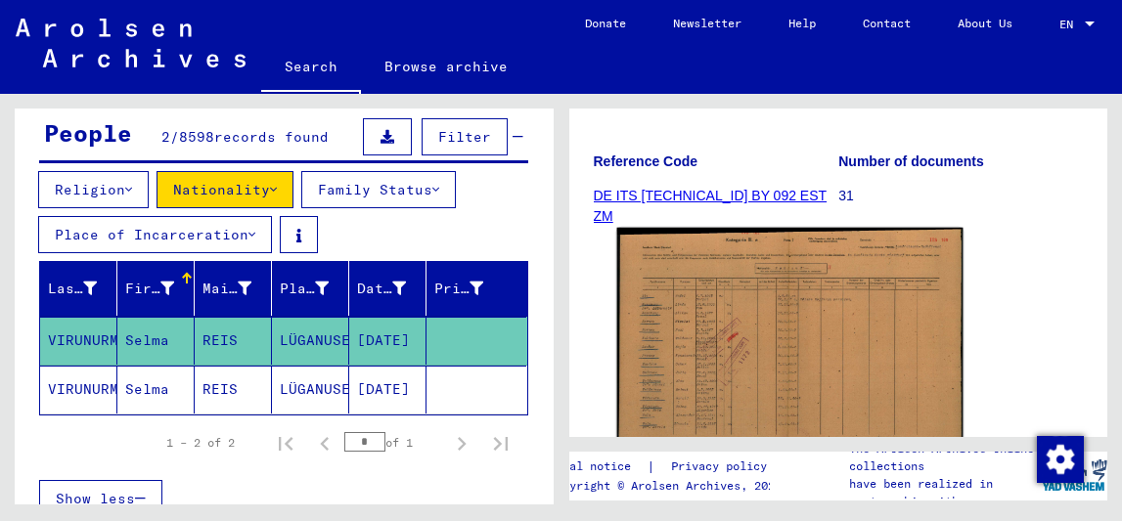
click at [768, 351] on img at bounding box center [788, 348] width 345 height 241
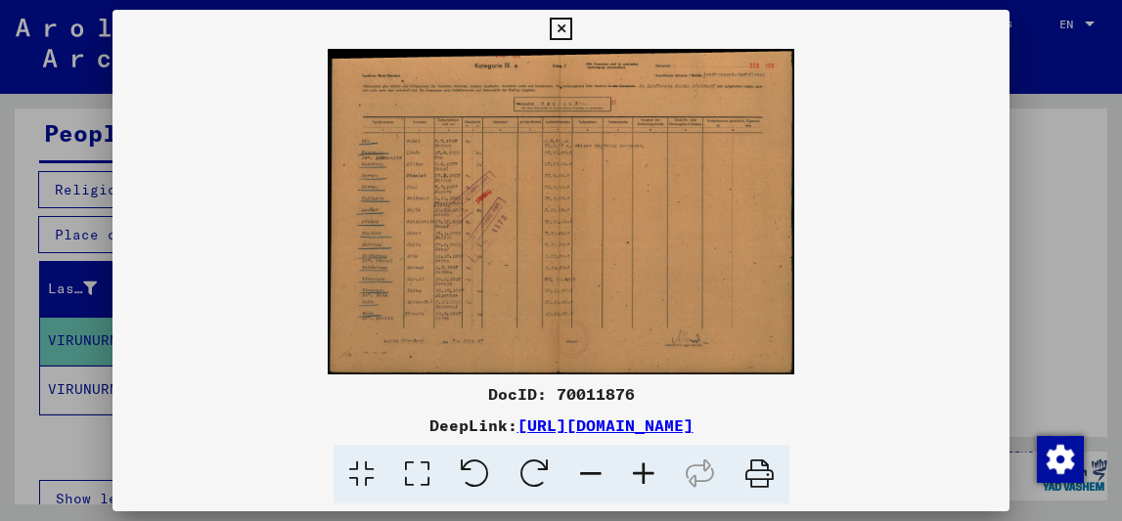
click at [436, 233] on img at bounding box center [561, 212] width 898 height 326
click at [517, 432] on link "[URL][DOMAIN_NAME]" at bounding box center [605, 426] width 176 height 20
click at [1069, 314] on div at bounding box center [561, 260] width 1122 height 521
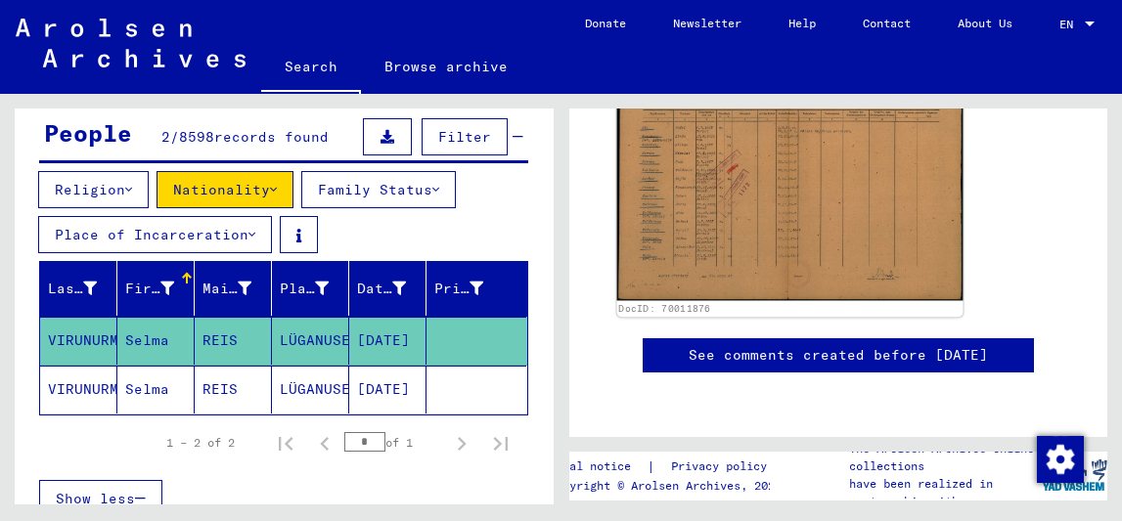
scroll to position [844, 0]
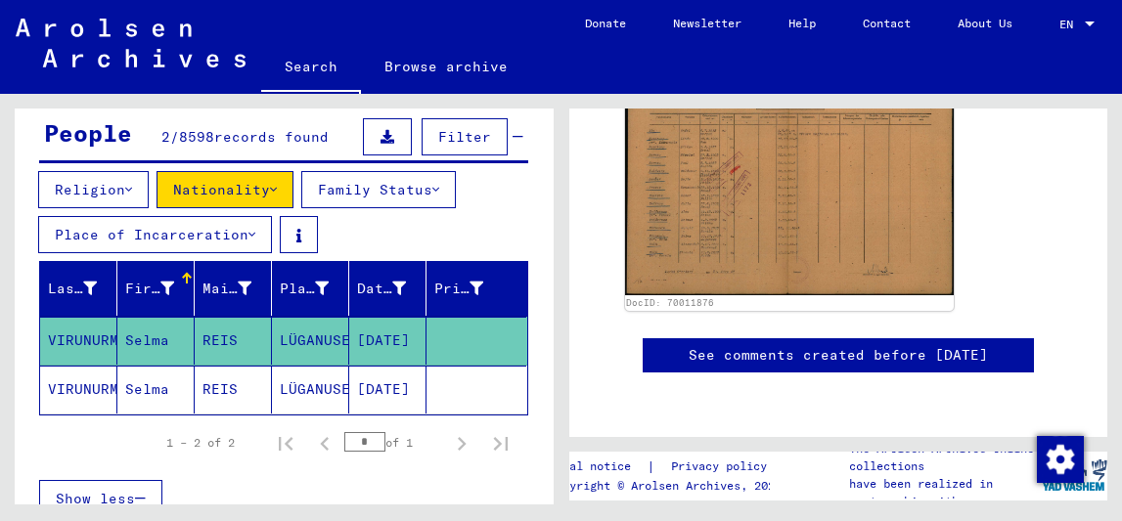
click at [300, 341] on mat-cell "LÜGANUSE" at bounding box center [310, 341] width 77 height 48
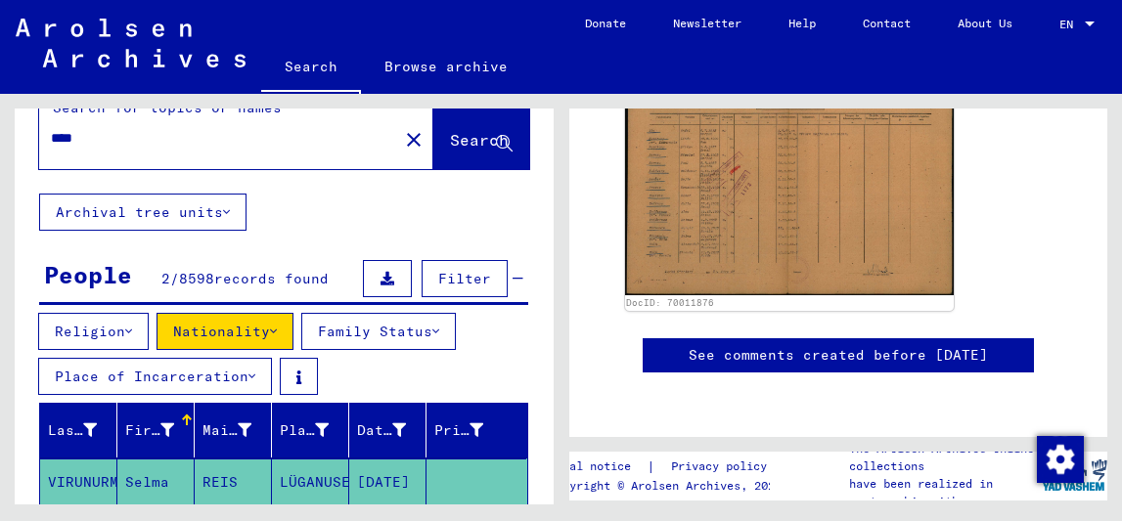
scroll to position [0, 0]
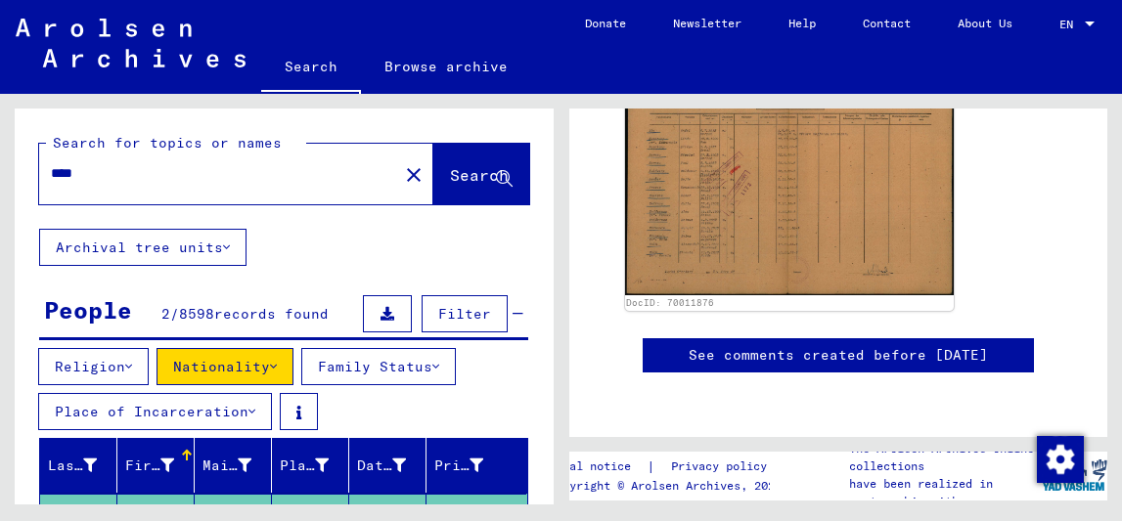
click at [168, 188] on div "****" at bounding box center [212, 174] width 347 height 44
click at [165, 146] on mat-label "Search for topics or names" at bounding box center [167, 143] width 229 height 18
click at [156, 178] on input "****" at bounding box center [218, 173] width 335 height 21
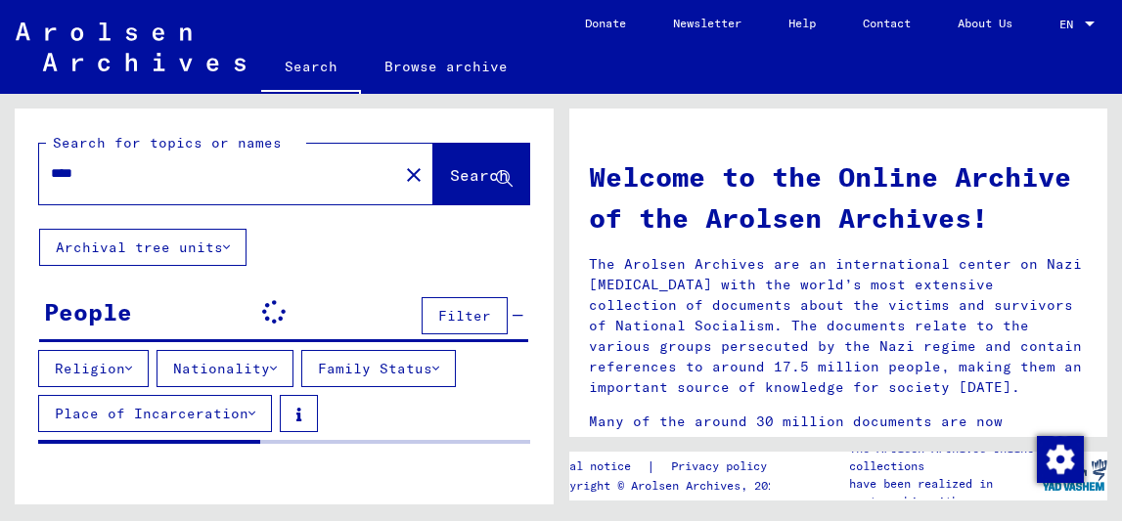
click at [227, 367] on button "Nationality" at bounding box center [224, 368] width 137 height 37
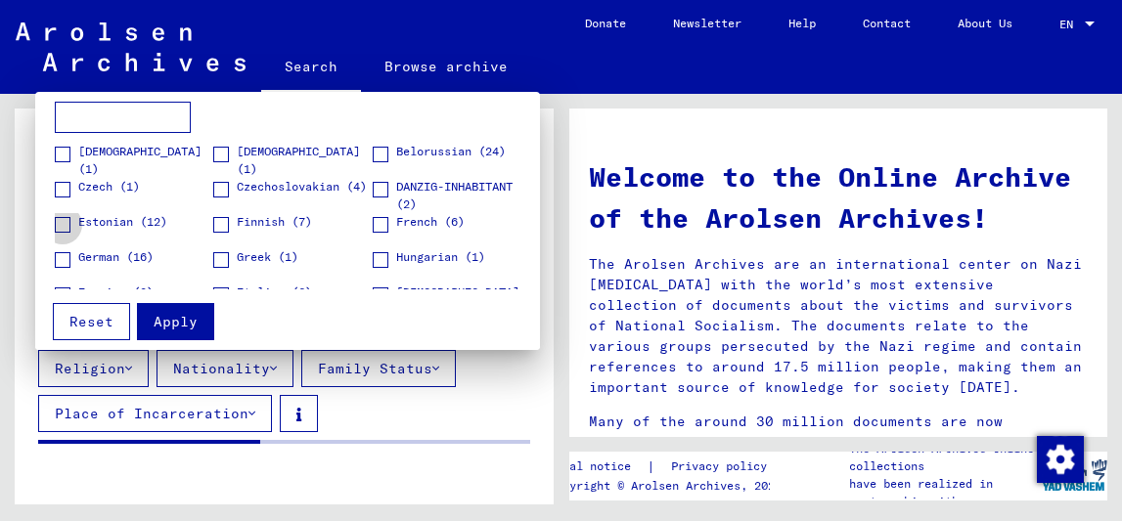
click at [148, 222] on span "Estonian (12)" at bounding box center [122, 222] width 89 height 18
click at [180, 333] on button "Apply" at bounding box center [175, 321] width 77 height 37
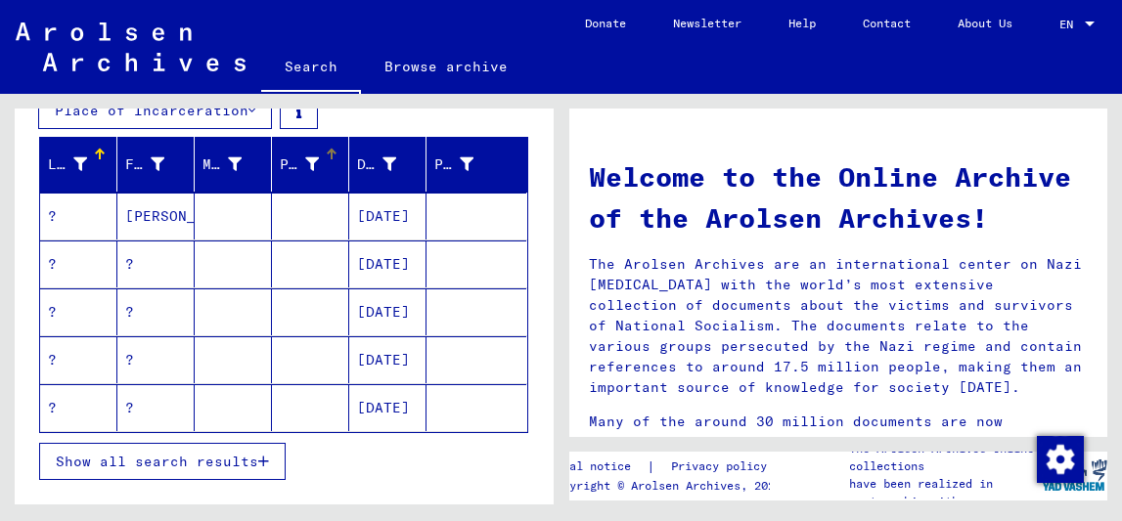
scroll to position [310, 0]
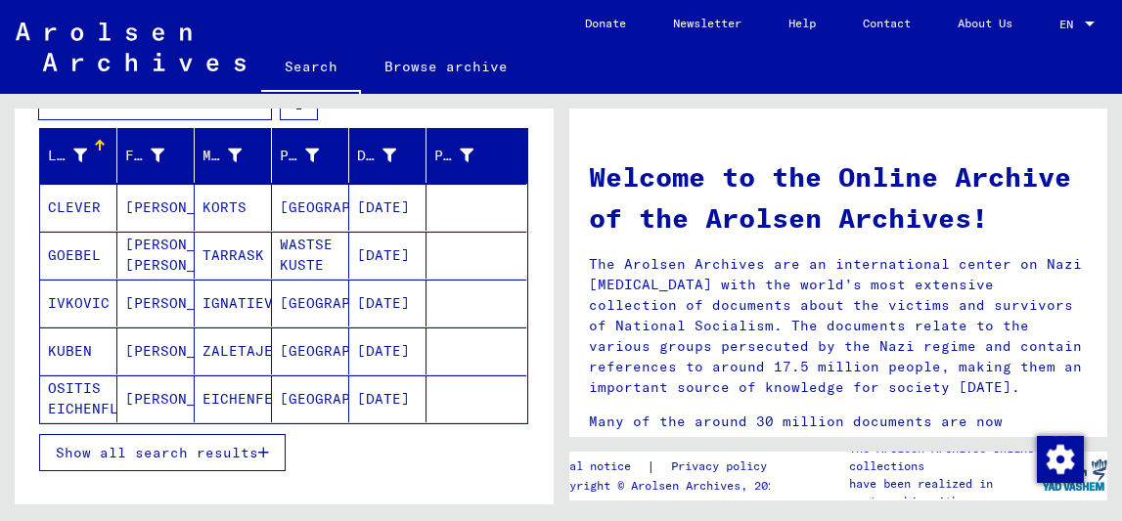
click at [302, 313] on mat-cell "[GEOGRAPHIC_DATA]" at bounding box center [310, 303] width 77 height 47
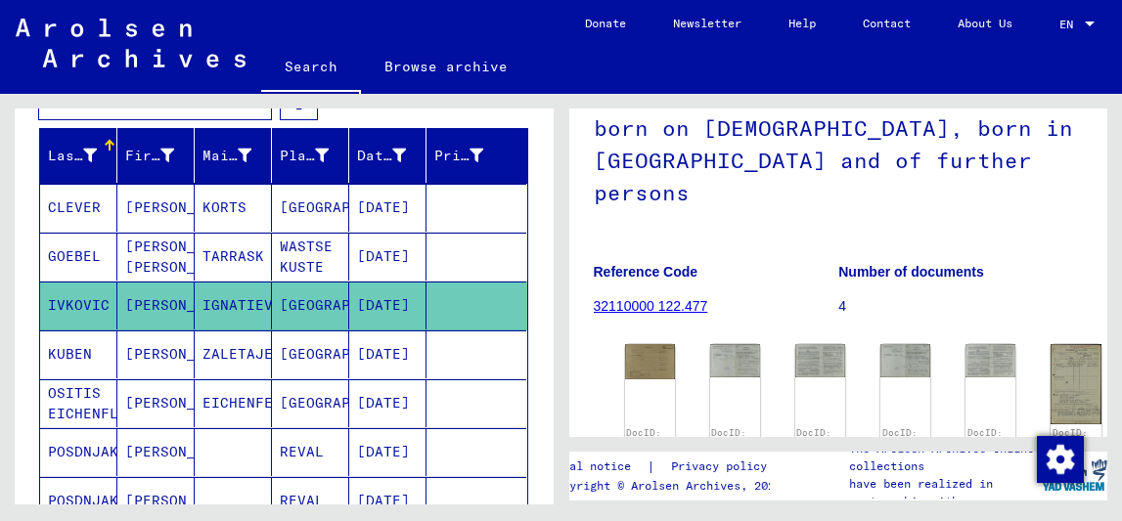
scroll to position [217, 0]
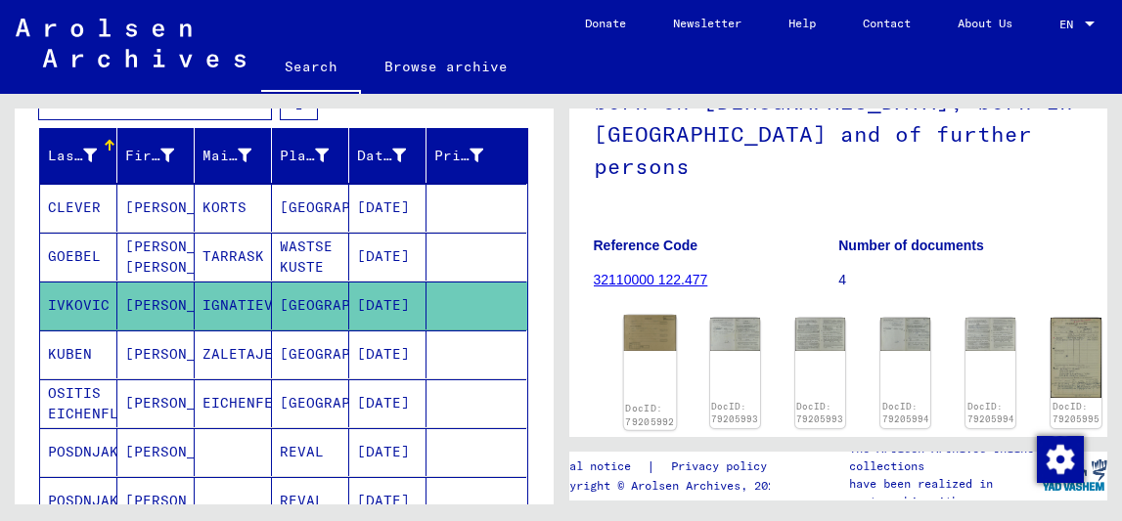
click at [638, 315] on img at bounding box center [649, 333] width 53 height 36
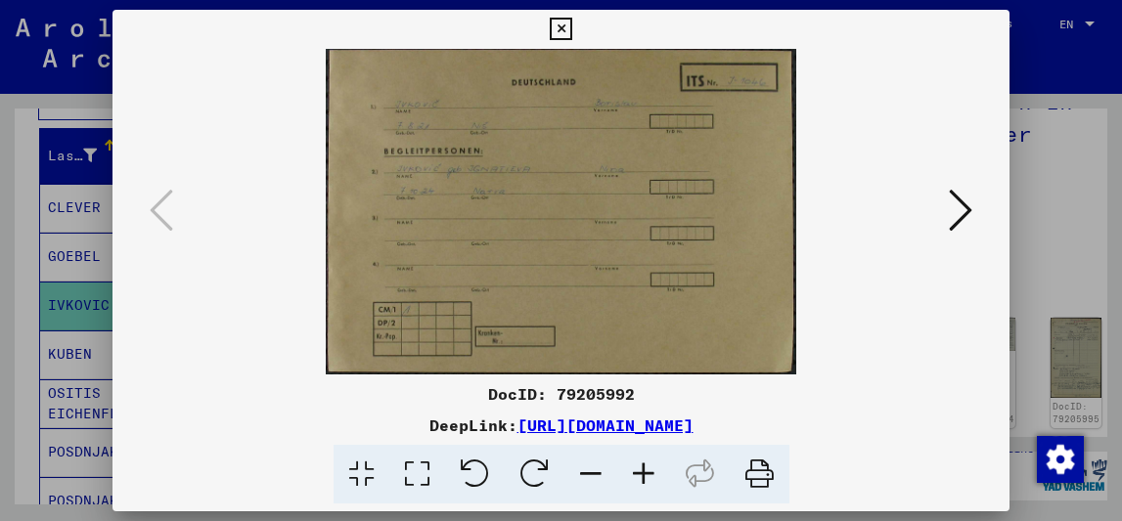
click at [954, 193] on icon at bounding box center [960, 210] width 23 height 47
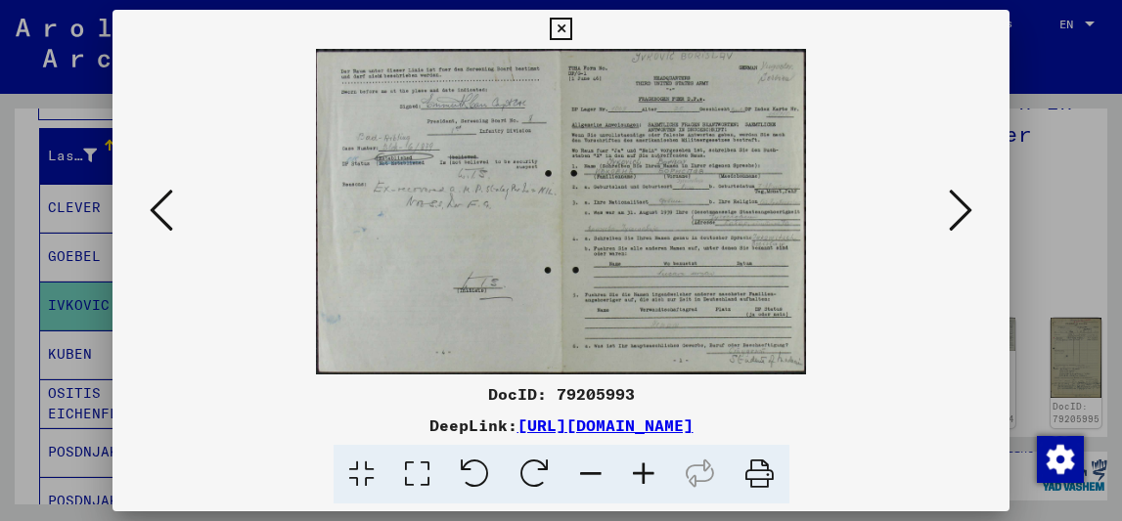
click at [626, 169] on img at bounding box center [561, 212] width 765 height 326
click at [622, 428] on link "[URL][DOMAIN_NAME]" at bounding box center [605, 426] width 176 height 20
click at [1000, 232] on div at bounding box center [561, 212] width 898 height 326
click at [1066, 228] on div at bounding box center [561, 260] width 1122 height 521
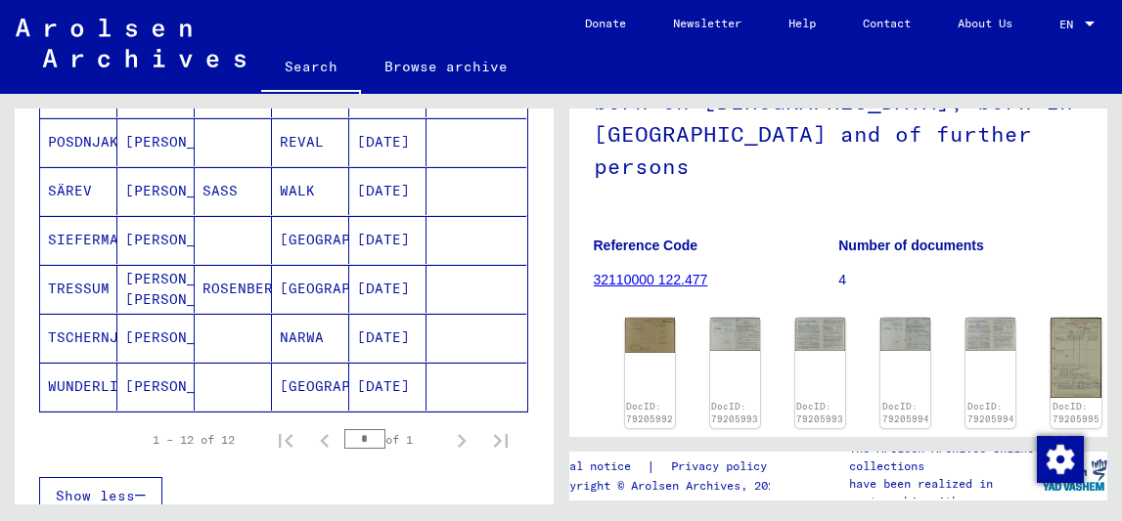
scroll to position [664, 0]
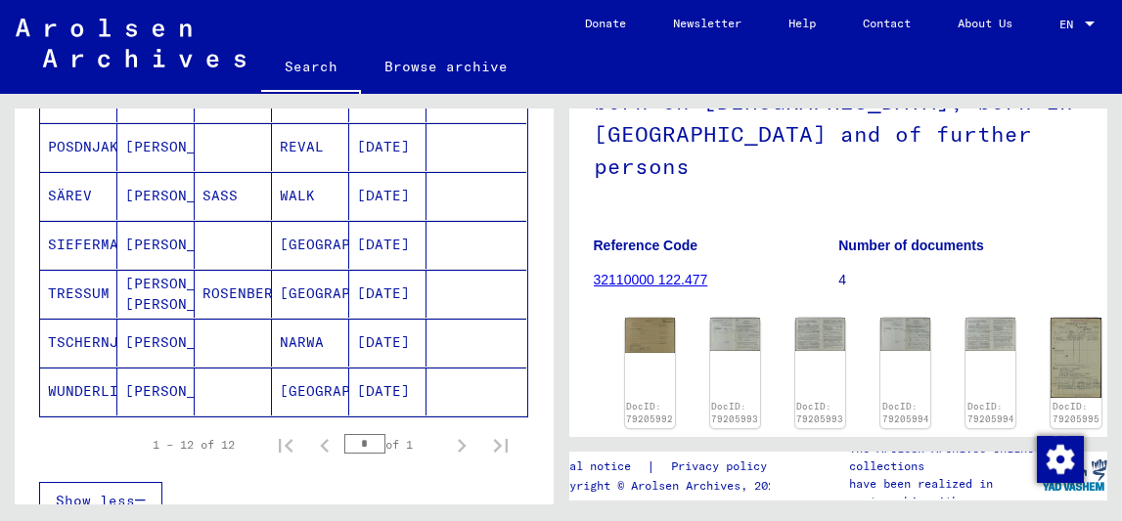
click at [319, 351] on mat-cell "NARWA" at bounding box center [310, 343] width 77 height 48
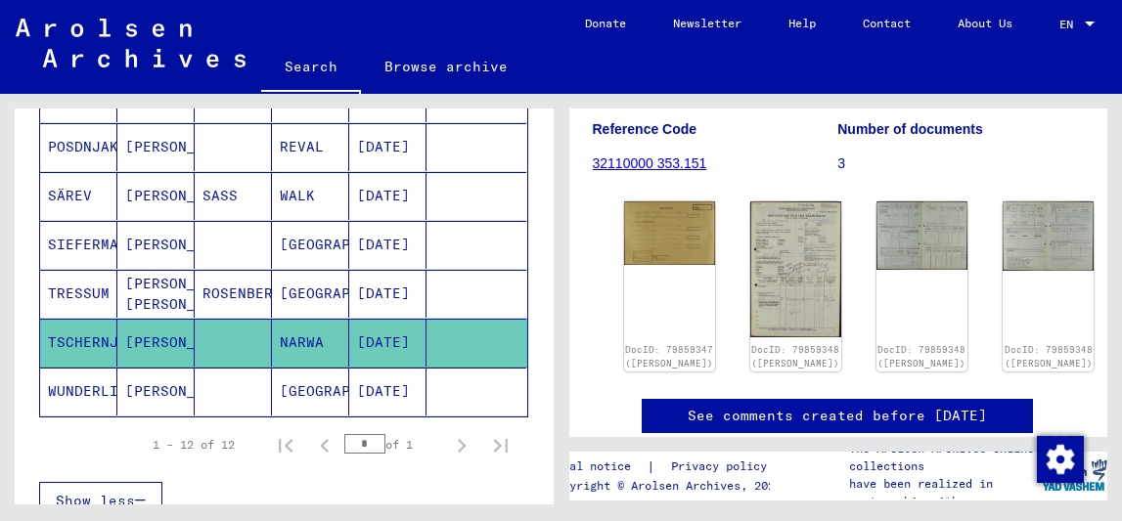
scroll to position [353, 1]
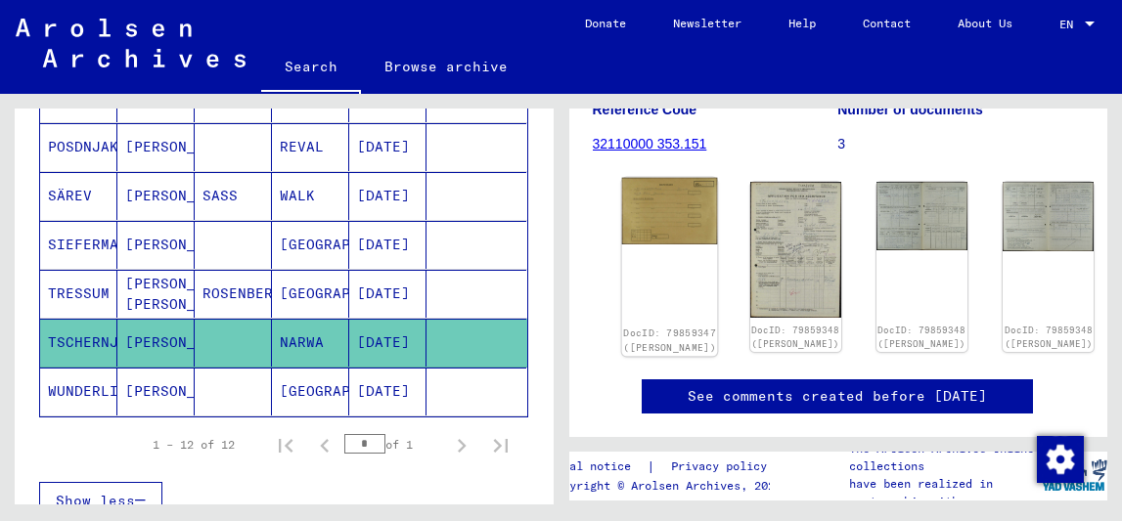
click at [672, 200] on img at bounding box center [669, 211] width 96 height 67
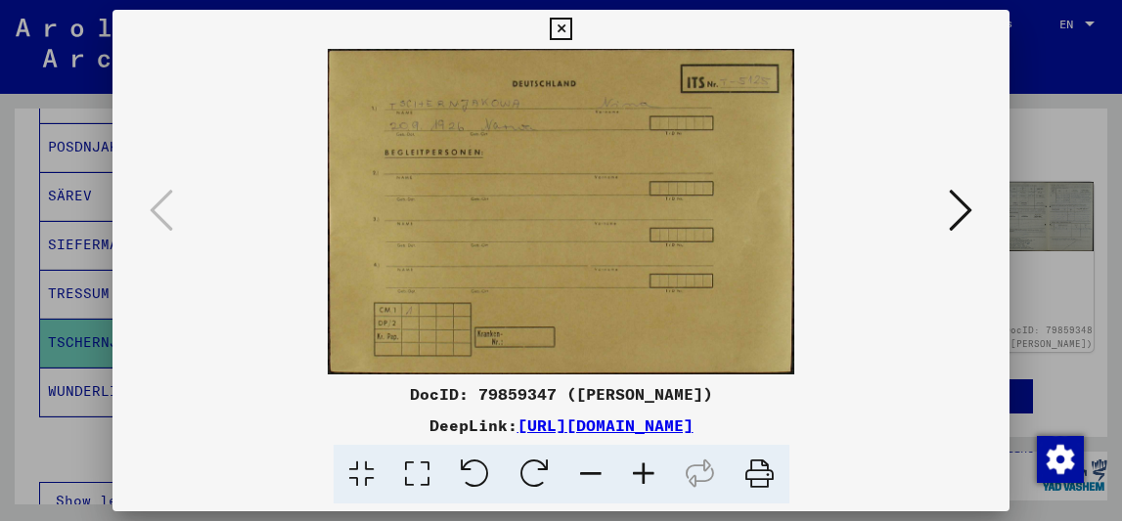
click at [963, 217] on icon at bounding box center [960, 210] width 23 height 47
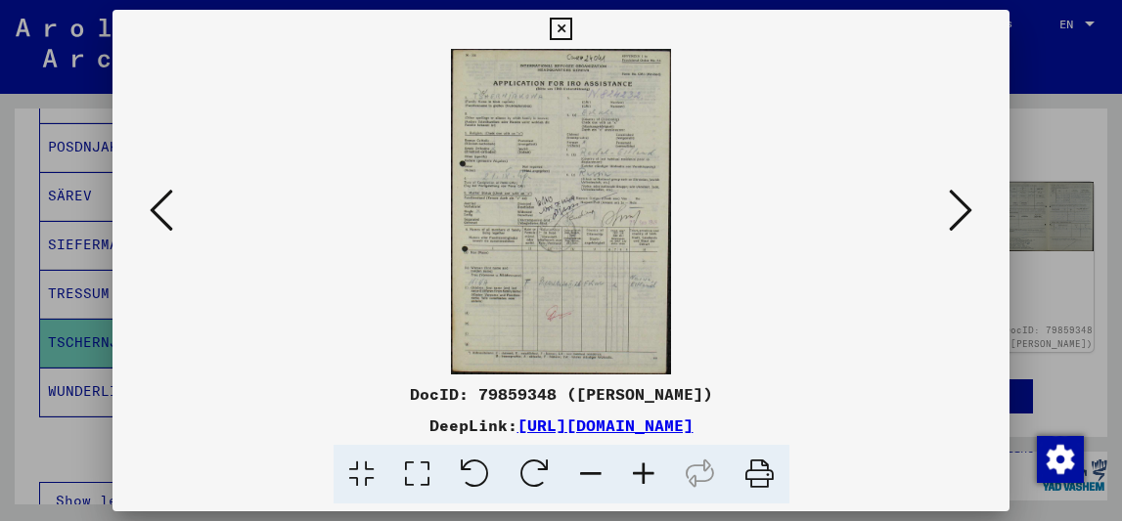
click at [525, 238] on img at bounding box center [561, 212] width 765 height 326
click at [550, 426] on link "[URL][DOMAIN_NAME]" at bounding box center [605, 426] width 176 height 20
click at [428, 477] on icon at bounding box center [417, 475] width 56 height 60
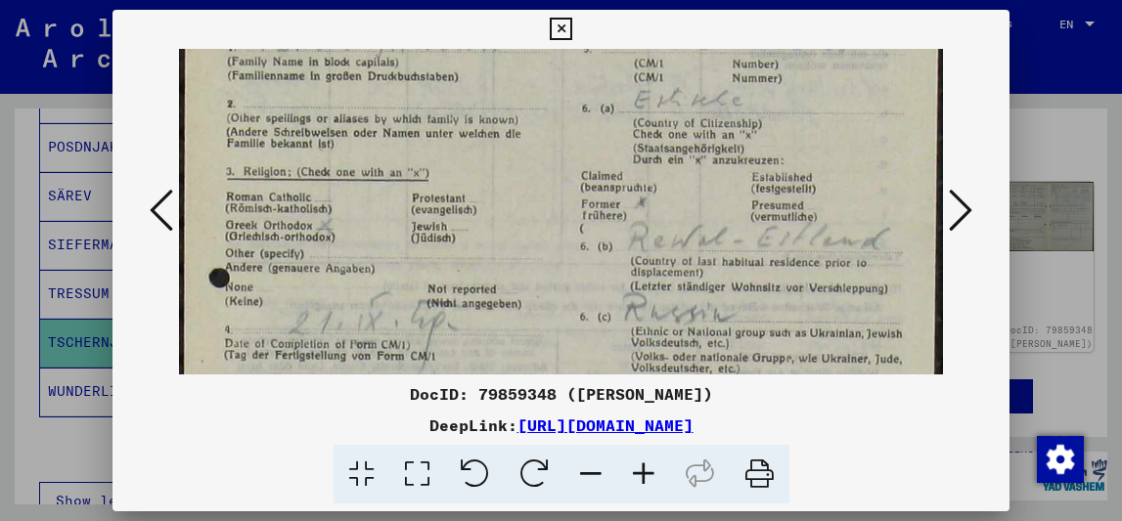
scroll to position [173, 0]
drag, startPoint x: 617, startPoint y: 299, endPoint x: 579, endPoint y: 126, distance: 177.2
click at [579, 126] on img at bounding box center [561, 444] width 765 height 1136
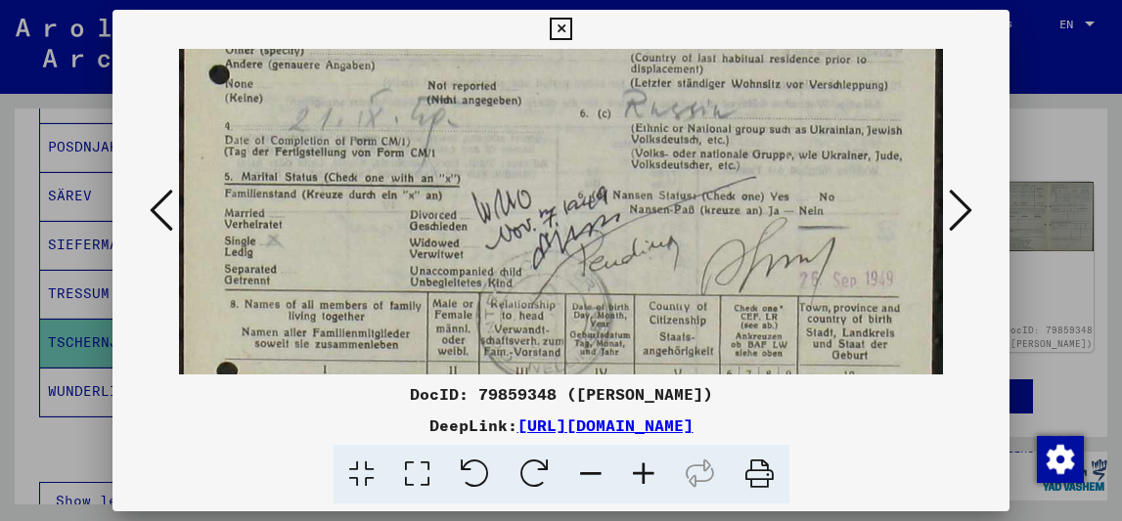
drag, startPoint x: 591, startPoint y: 194, endPoint x: 591, endPoint y: -8, distance: 201.5
click at [591, 0] on html "Search Browse archive Donate Newsletter Help Contact About Us Search Browse arc…" at bounding box center [561, 260] width 1122 height 521
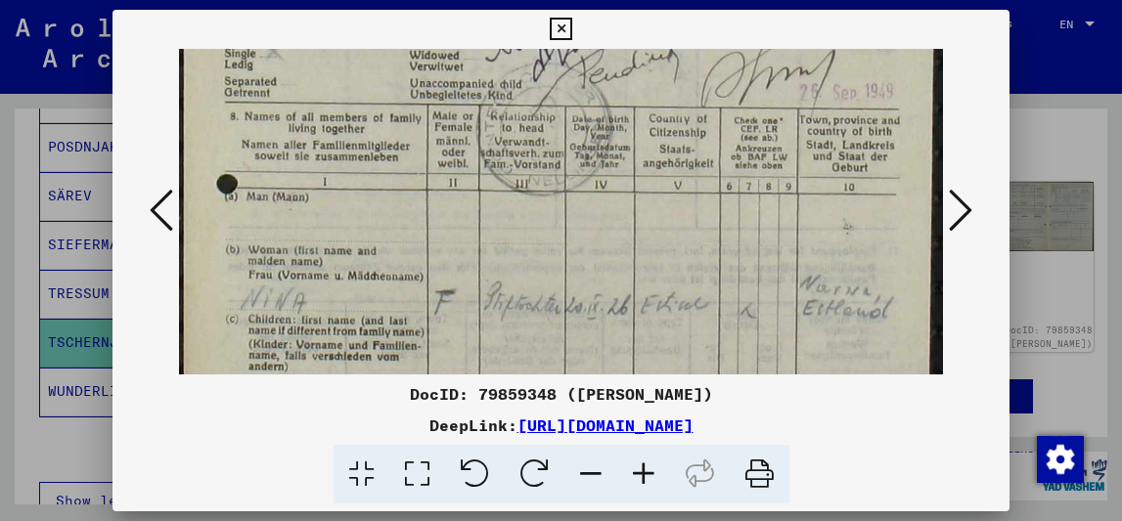
scroll to position [685, 0]
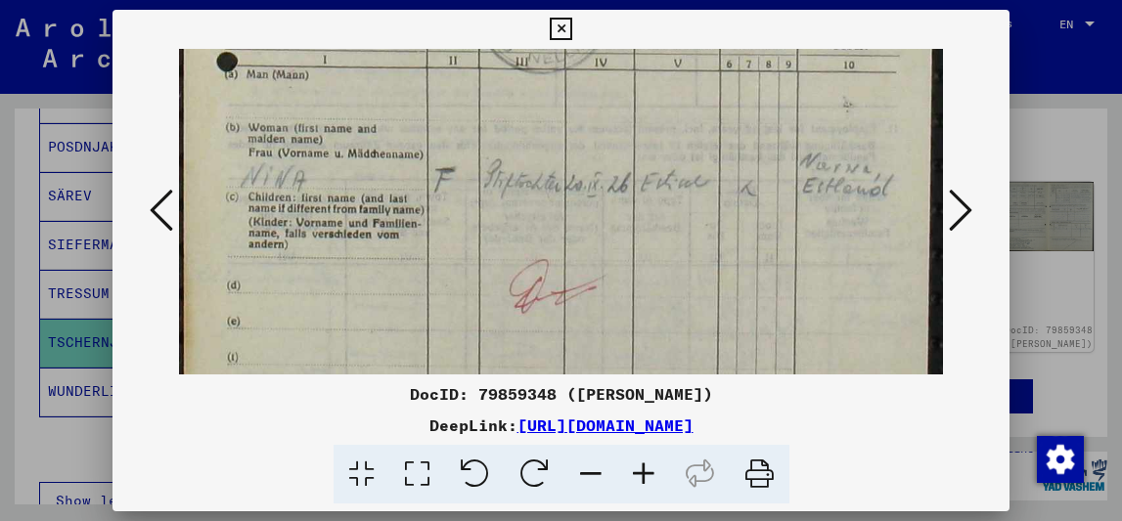
drag, startPoint x: 587, startPoint y: 162, endPoint x: 579, endPoint y: -148, distance: 310.1
click at [579, 0] on html "Search Browse archive Donate Newsletter Help Contact About Us Search Browse arc…" at bounding box center [561, 260] width 1122 height 521
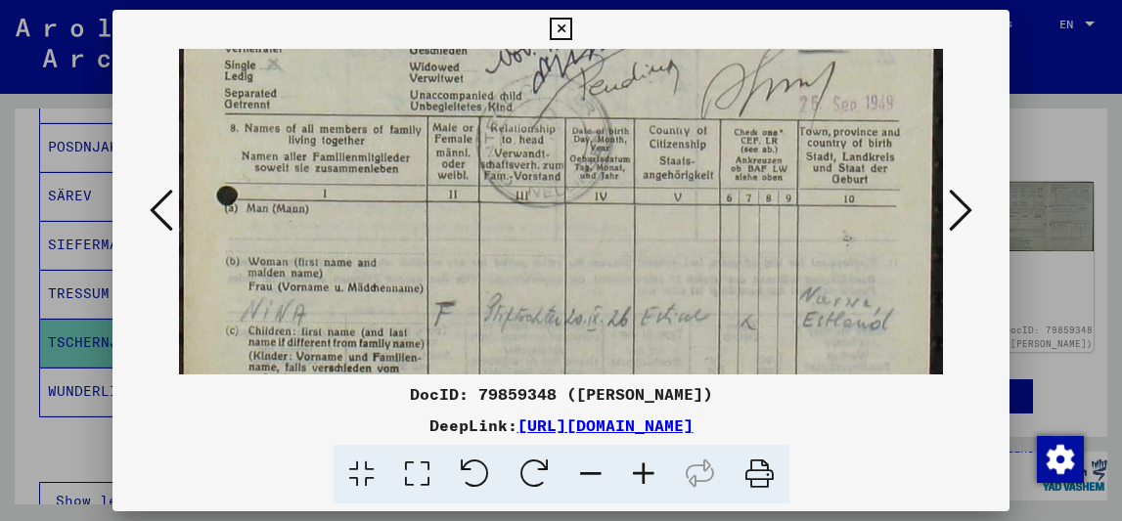
scroll to position [375, 0]
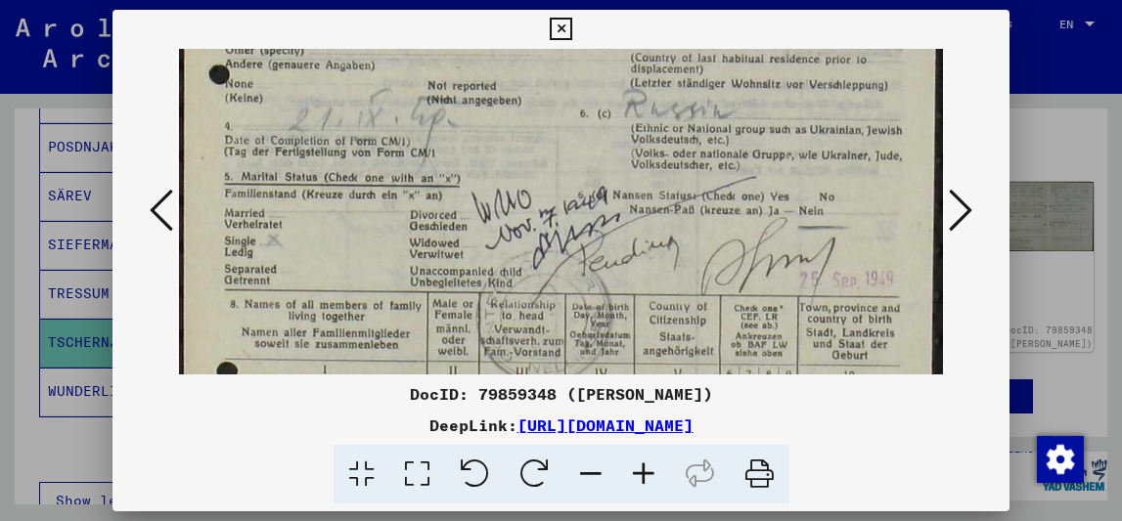
drag, startPoint x: 666, startPoint y: 121, endPoint x: 648, endPoint y: 431, distance: 310.5
click at [648, 431] on div "DocID: 79859348 ([PERSON_NAME]) DeepLink: [URL][DOMAIN_NAME]" at bounding box center [561, 257] width 898 height 495
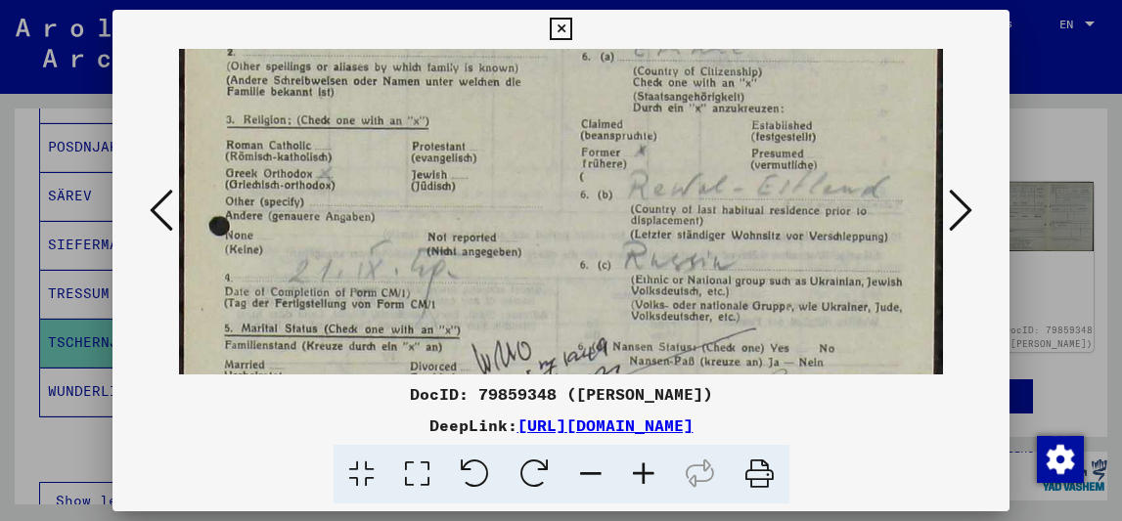
scroll to position [211, 0]
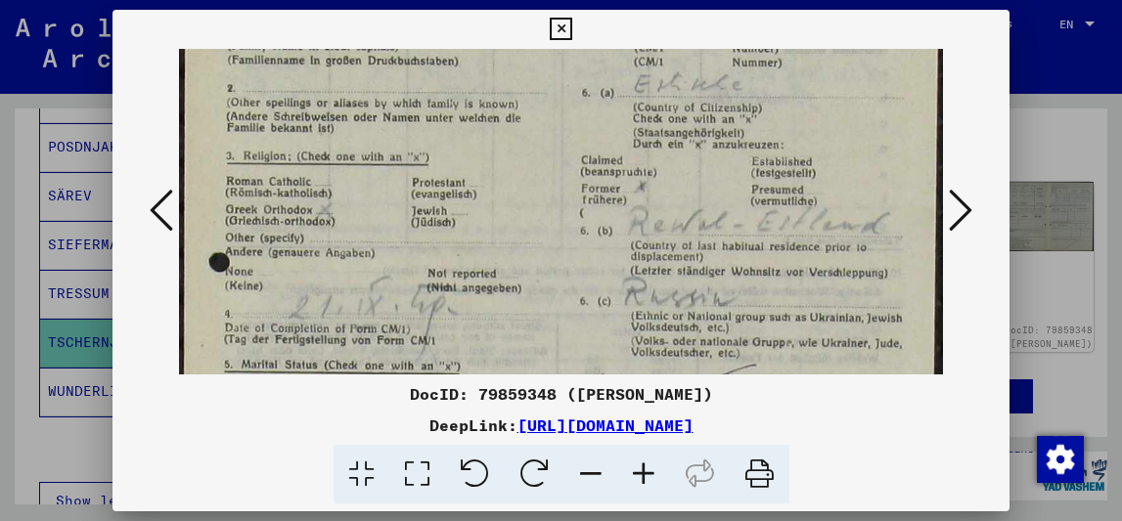
drag, startPoint x: 674, startPoint y: 217, endPoint x: 660, endPoint y: 400, distance: 183.4
click at [661, 401] on div "DocID: 79859348 ([PERSON_NAME]) DeepLink: [URL][DOMAIN_NAME]" at bounding box center [561, 257] width 898 height 495
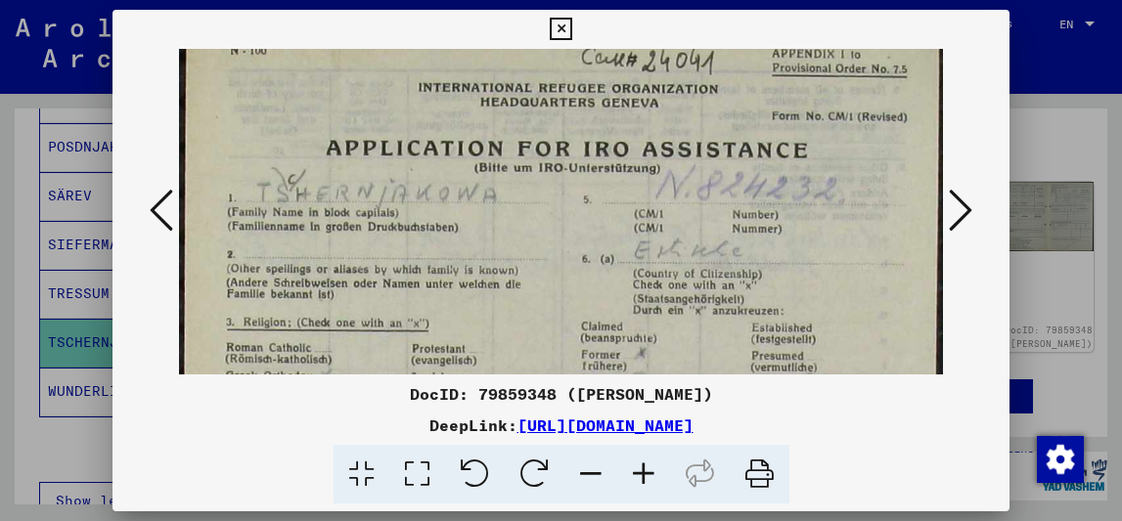
scroll to position [22, 0]
drag, startPoint x: 658, startPoint y: 212, endPoint x: 654, endPoint y: 380, distance: 168.3
click at [654, 380] on div "DocID: 79859348 ([PERSON_NAME]) DeepLink: [URL][DOMAIN_NAME]" at bounding box center [561, 257] width 898 height 495
click at [645, 480] on icon at bounding box center [643, 475] width 53 height 60
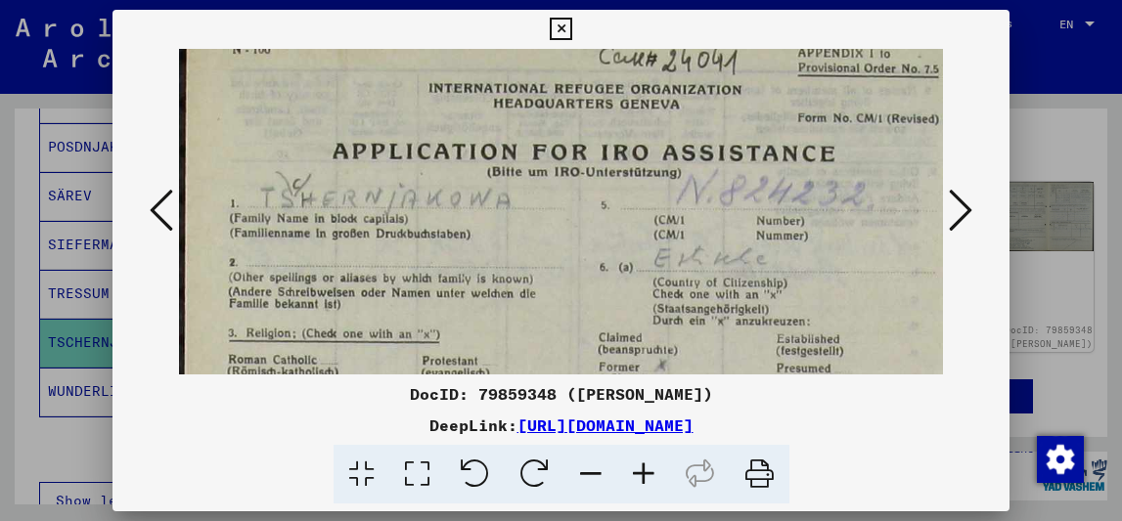
click at [958, 206] on icon at bounding box center [960, 210] width 23 height 47
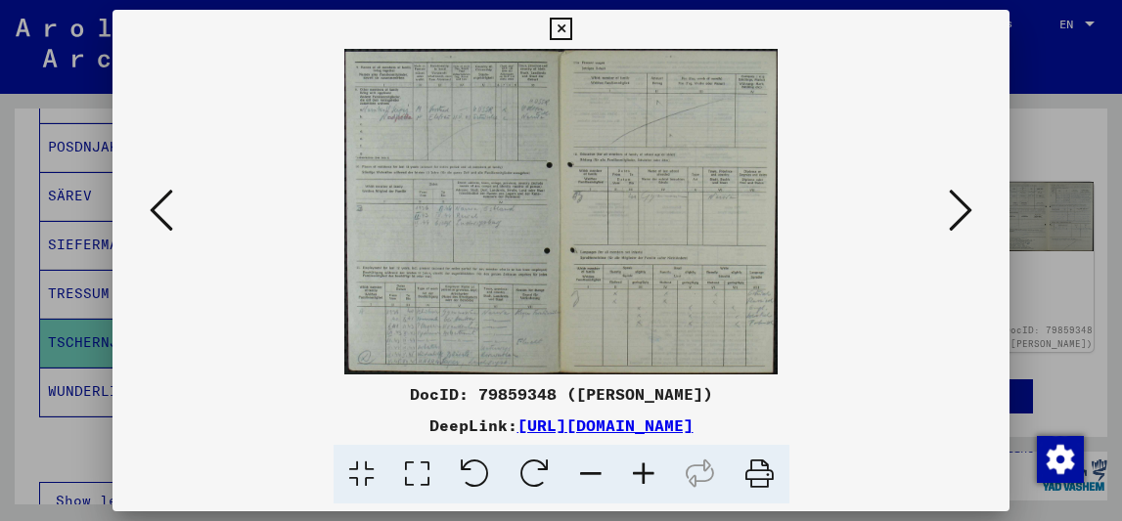
click at [647, 467] on icon at bounding box center [643, 475] width 53 height 60
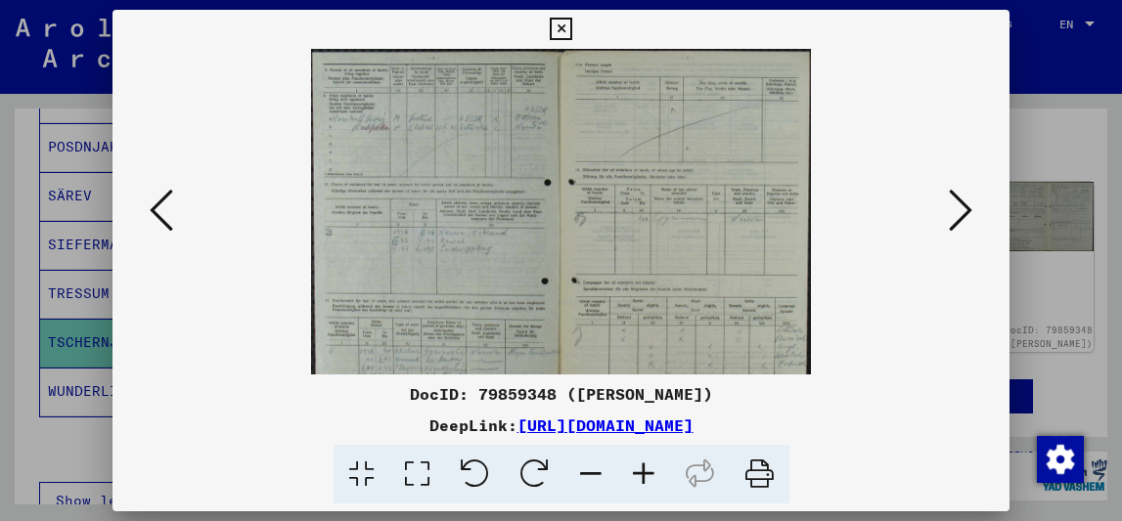
click at [647, 467] on icon at bounding box center [643, 475] width 53 height 60
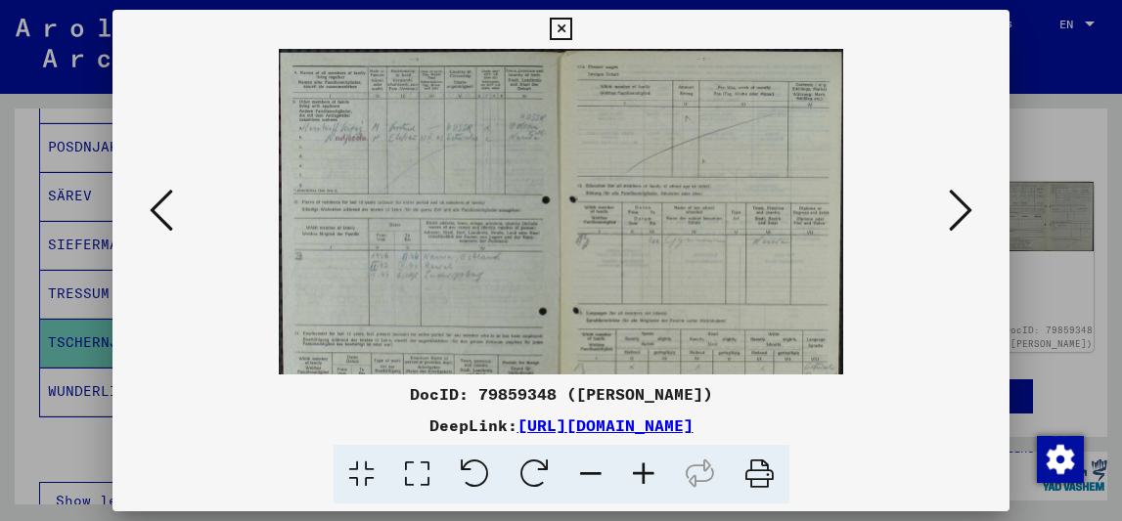
click at [647, 467] on icon at bounding box center [643, 475] width 53 height 60
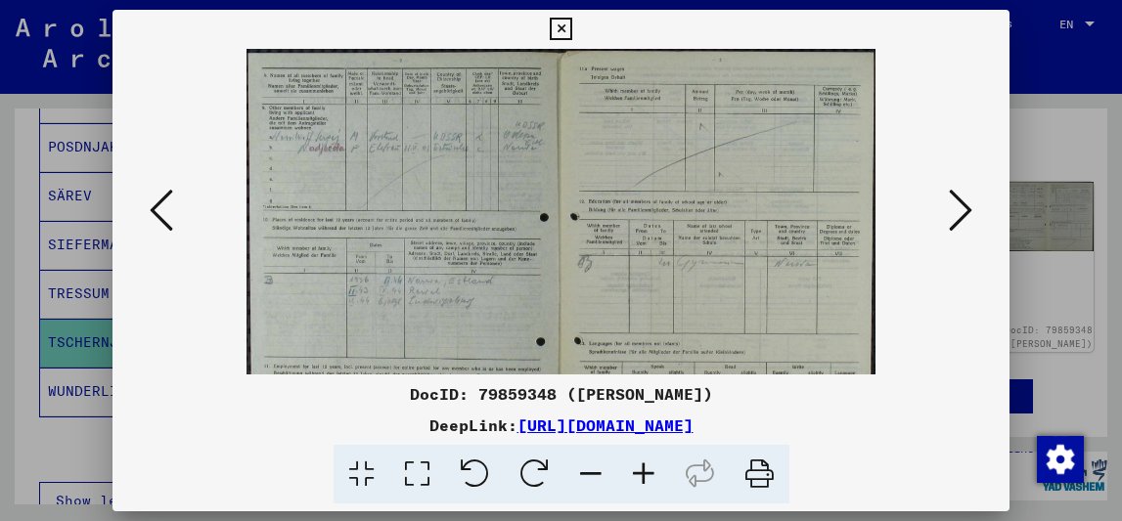
click at [647, 467] on icon at bounding box center [643, 475] width 53 height 60
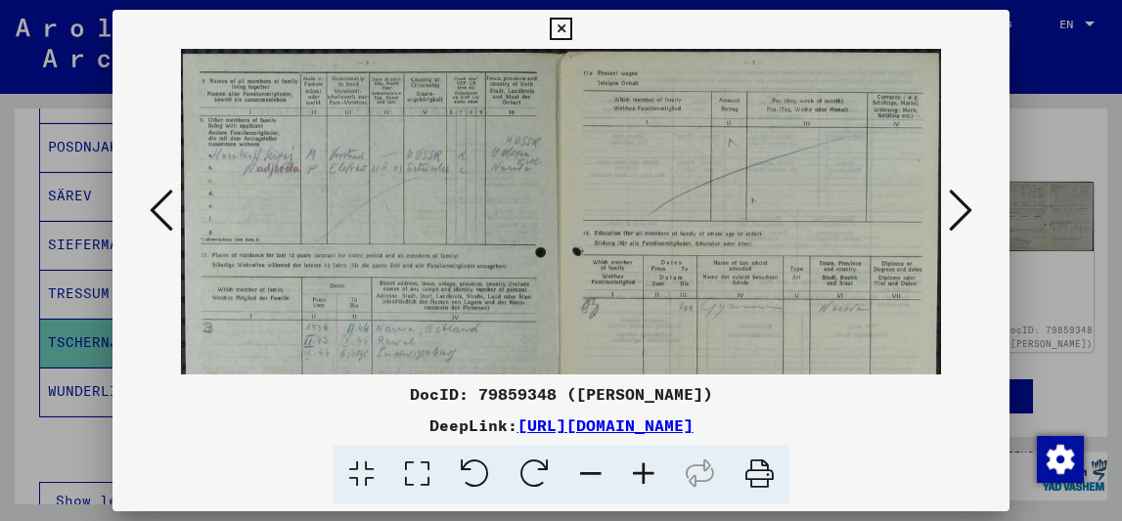
click at [647, 467] on icon at bounding box center [643, 475] width 53 height 60
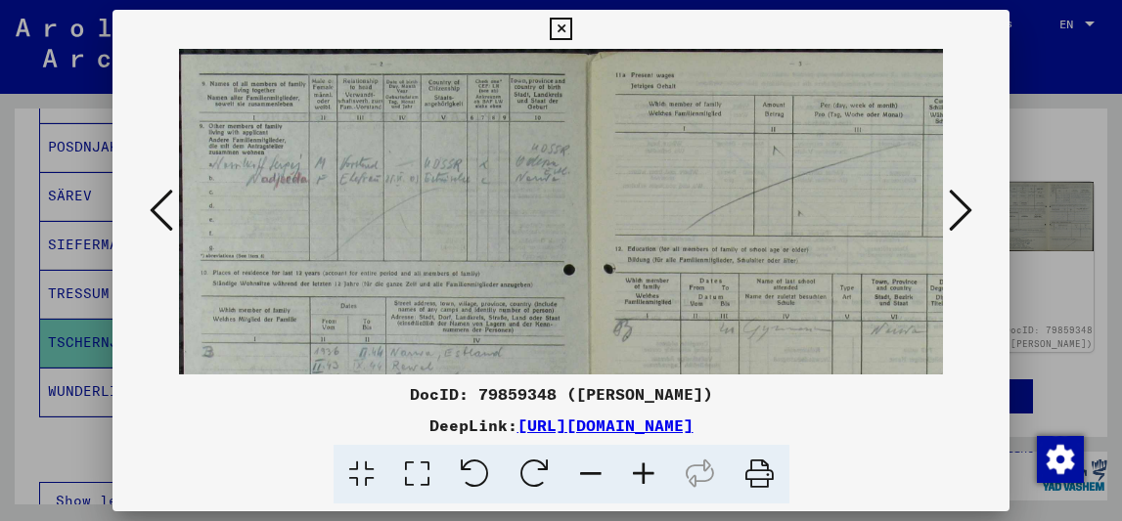
click at [647, 467] on icon at bounding box center [643, 475] width 53 height 60
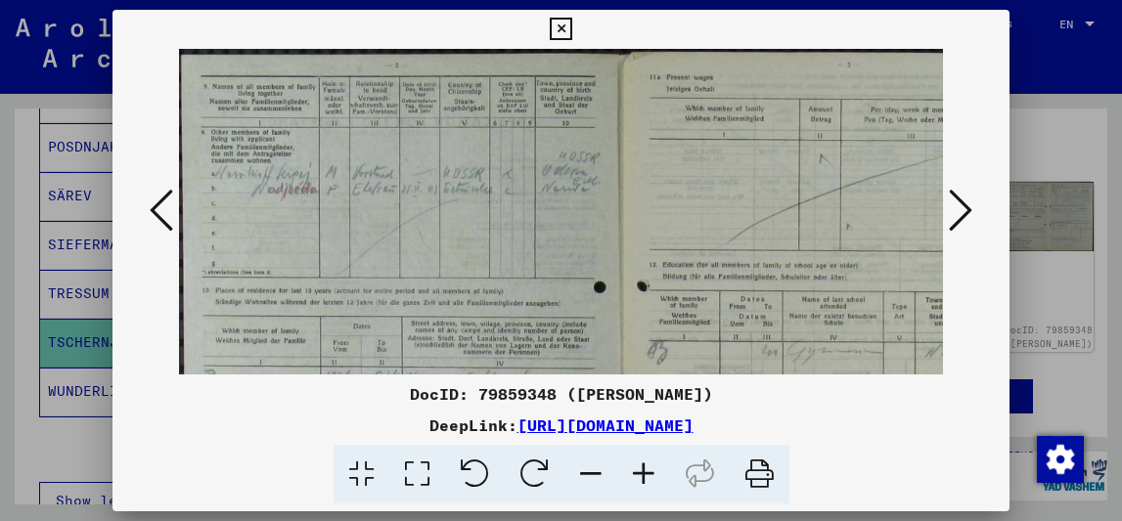
click at [647, 467] on icon at bounding box center [643, 475] width 53 height 60
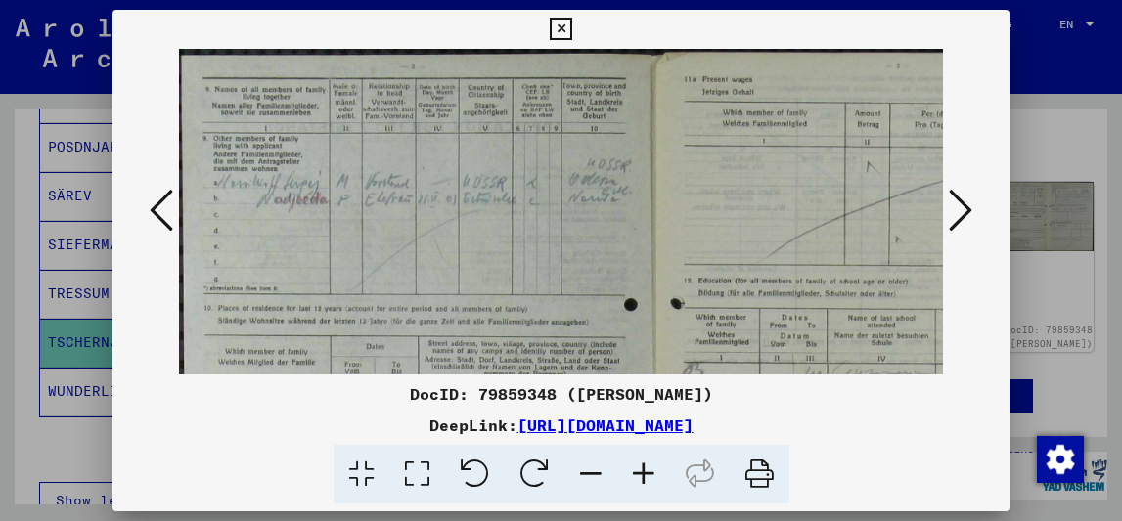
click at [647, 467] on icon at bounding box center [643, 475] width 53 height 60
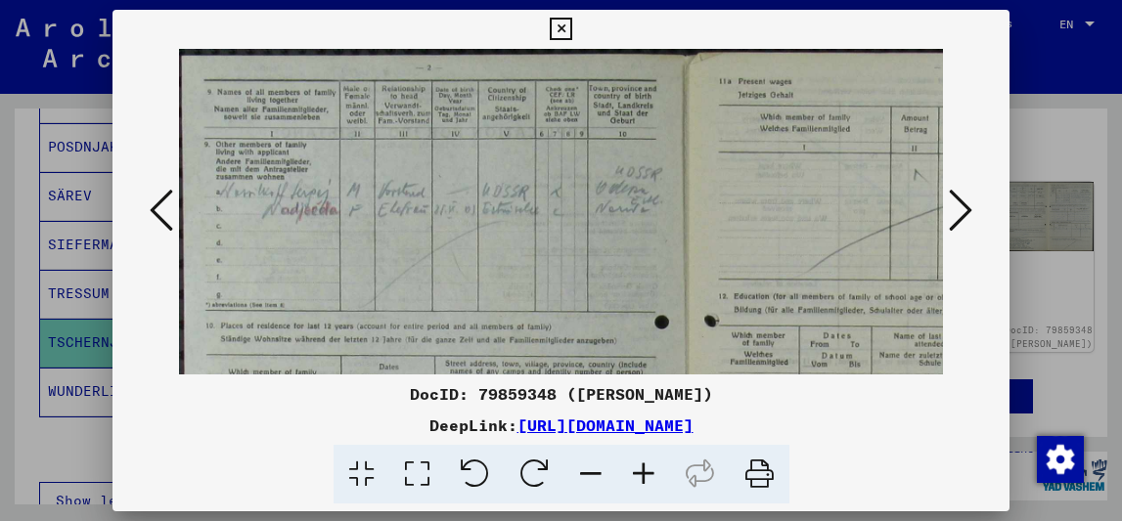
click at [647, 467] on icon at bounding box center [643, 475] width 53 height 60
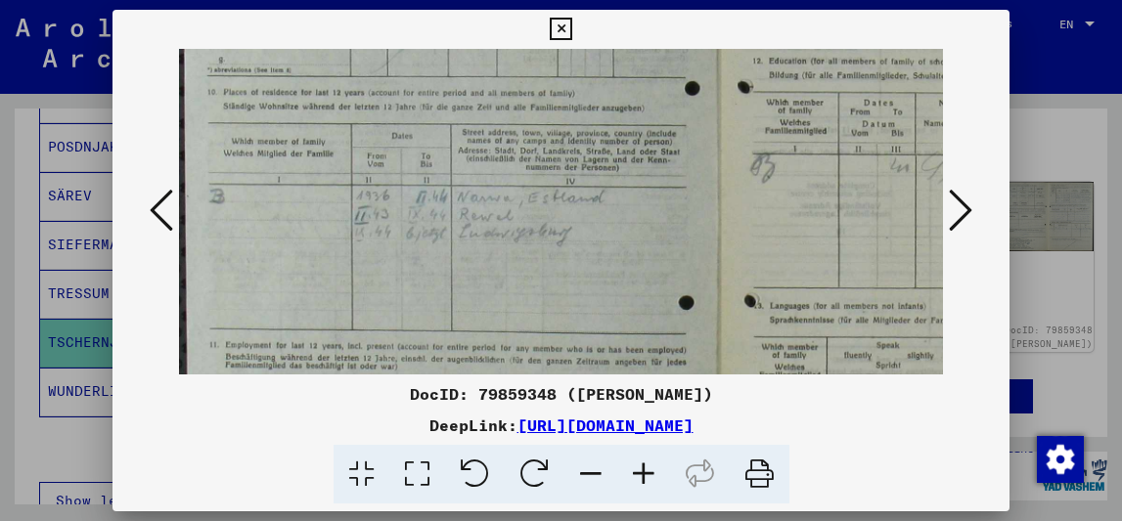
scroll to position [252, 0]
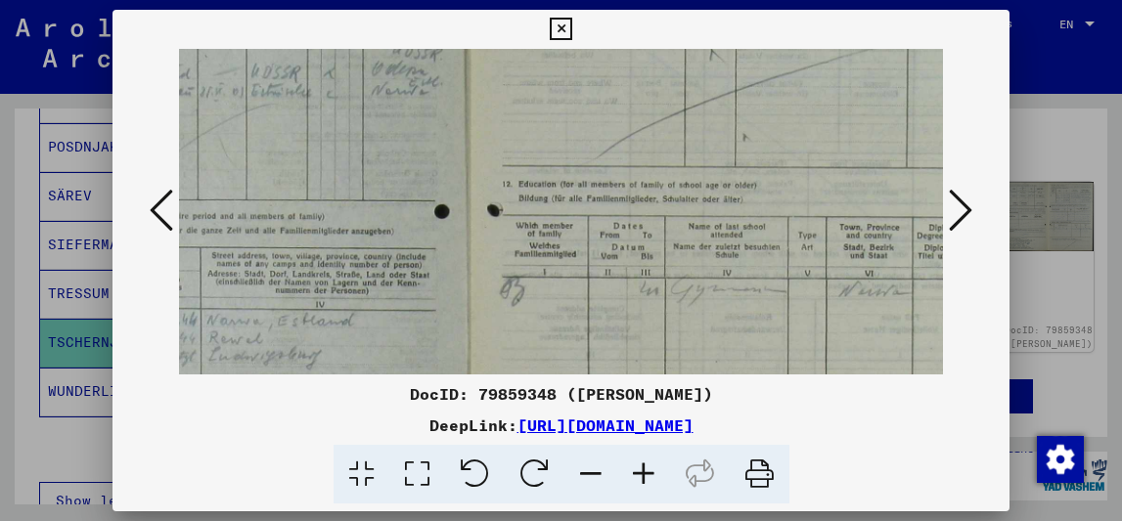
drag, startPoint x: 642, startPoint y: 286, endPoint x: 453, endPoint y: 155, distance: 229.2
click at [453, 157] on img at bounding box center [471, 328] width 1085 height 815
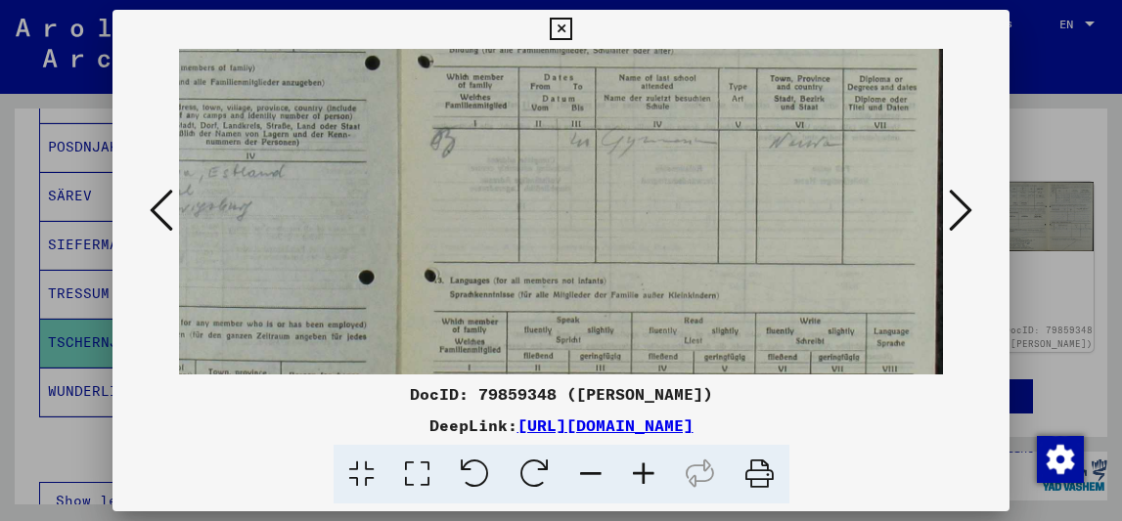
scroll to position [286, 320]
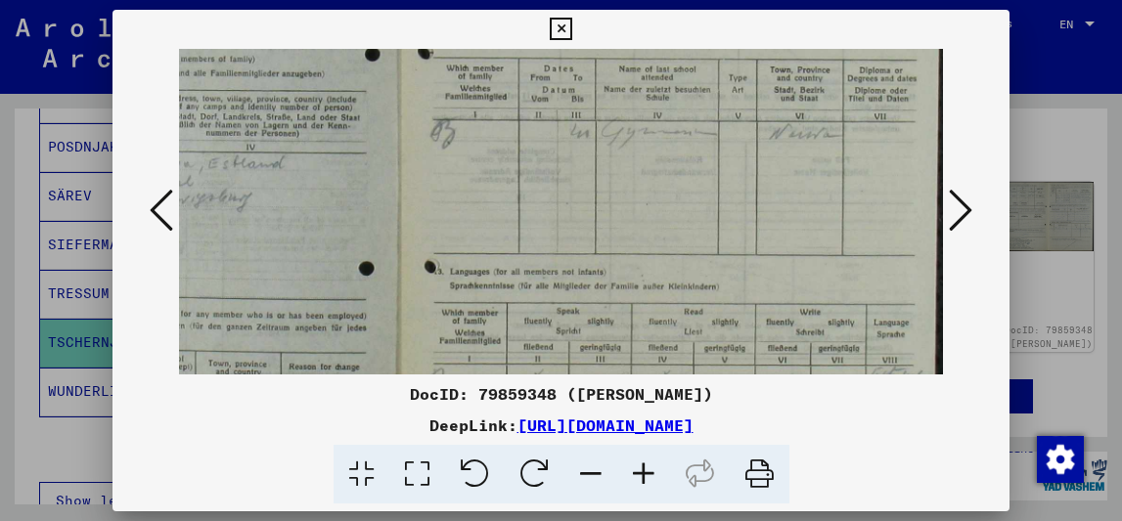
drag, startPoint x: 725, startPoint y: 152, endPoint x: 522, endPoint y: 82, distance: 214.0
click at [522, 82] on img at bounding box center [401, 170] width 1085 height 815
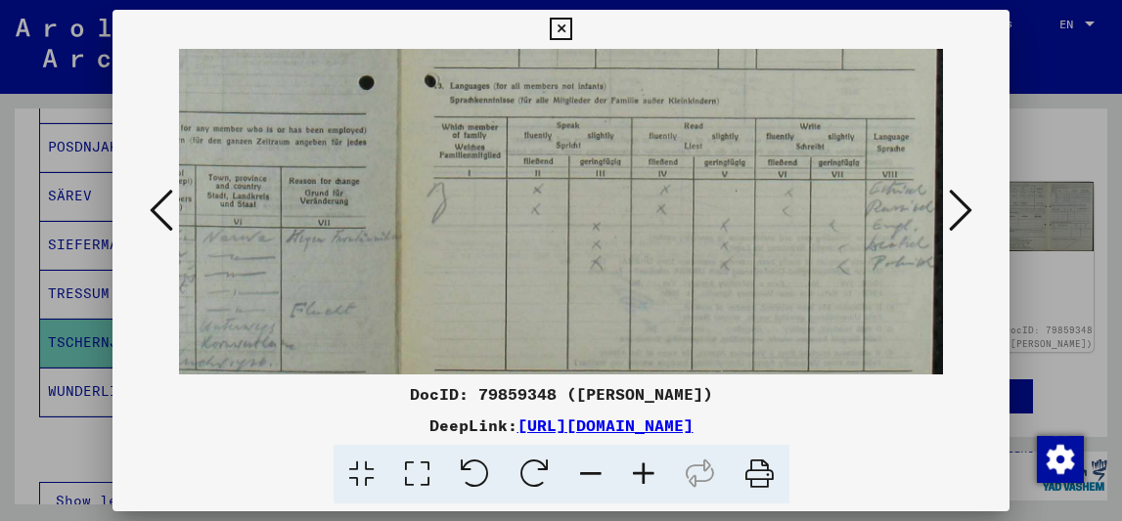
scroll to position [476, 321]
drag, startPoint x: 685, startPoint y: 236, endPoint x: 611, endPoint y: 45, distance: 204.3
click at [611, 45] on div "DocID: 79859348 ([PERSON_NAME]) DeepLink: [URL][DOMAIN_NAME]" at bounding box center [561, 257] width 898 height 495
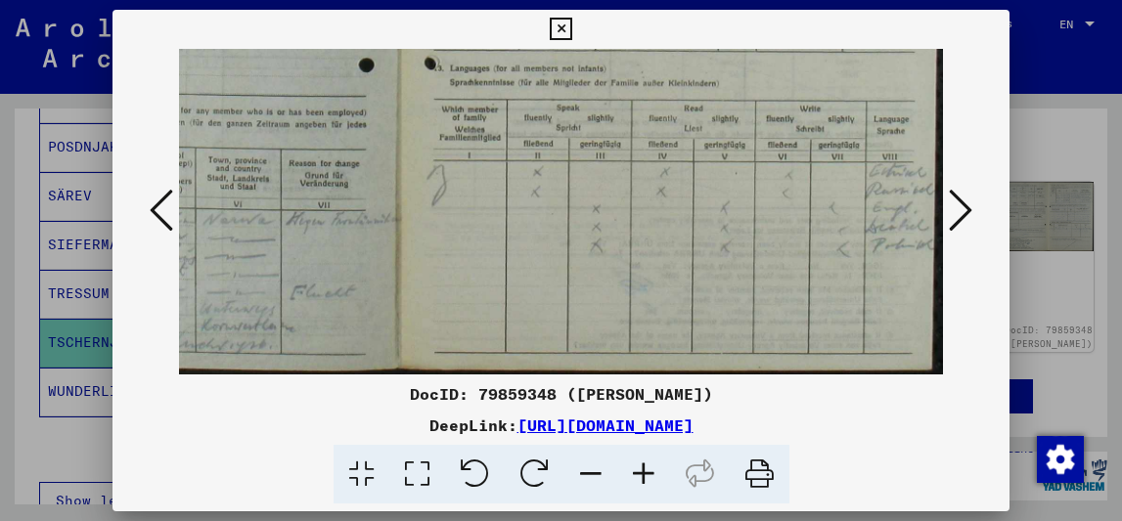
drag, startPoint x: 659, startPoint y: 229, endPoint x: 650, endPoint y: 68, distance: 160.6
click at [964, 213] on icon at bounding box center [960, 210] width 23 height 47
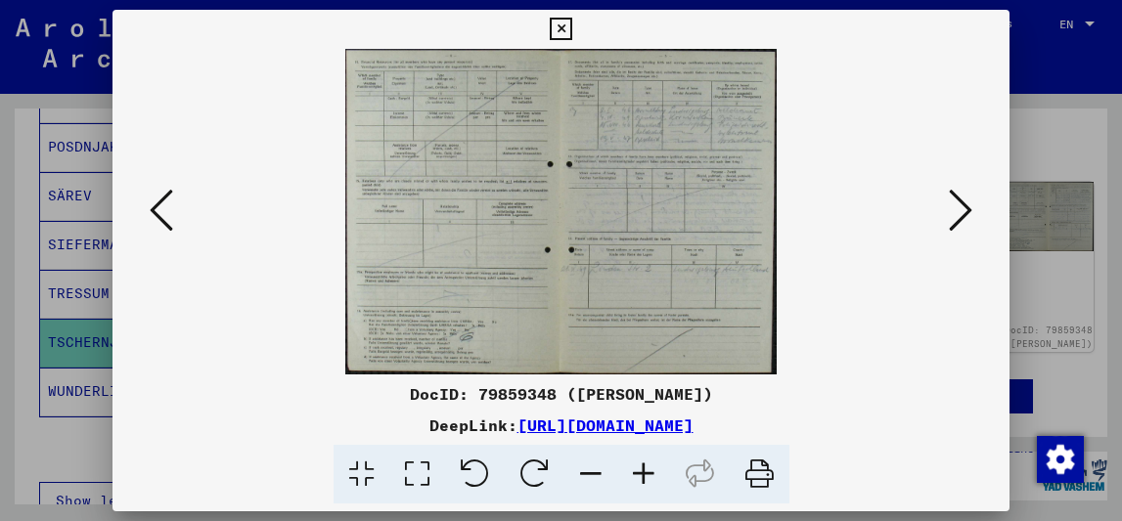
scroll to position [0, 0]
click at [634, 481] on icon at bounding box center [643, 475] width 53 height 60
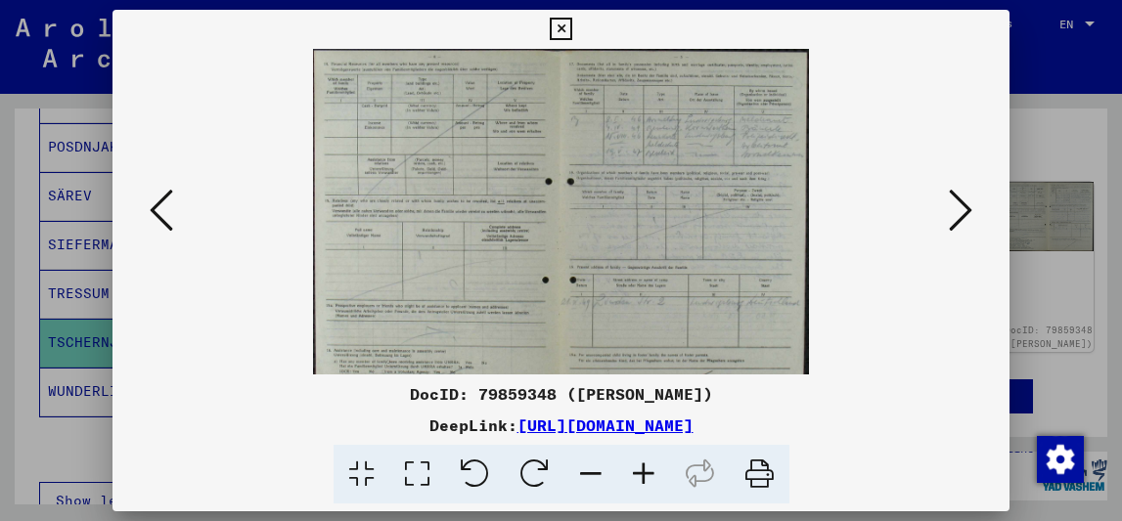
click at [634, 481] on icon at bounding box center [643, 475] width 53 height 60
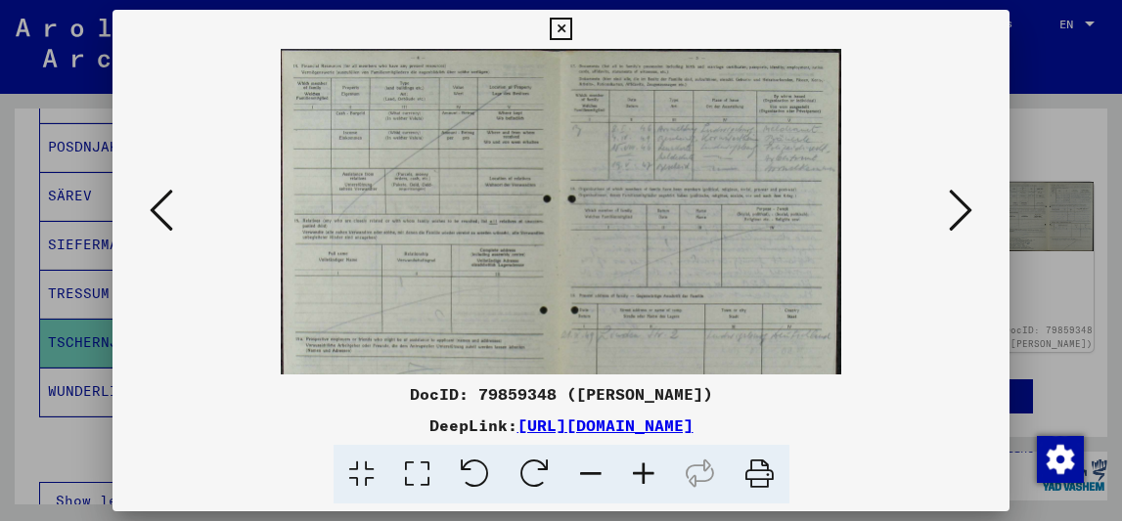
click at [634, 481] on icon at bounding box center [643, 475] width 53 height 60
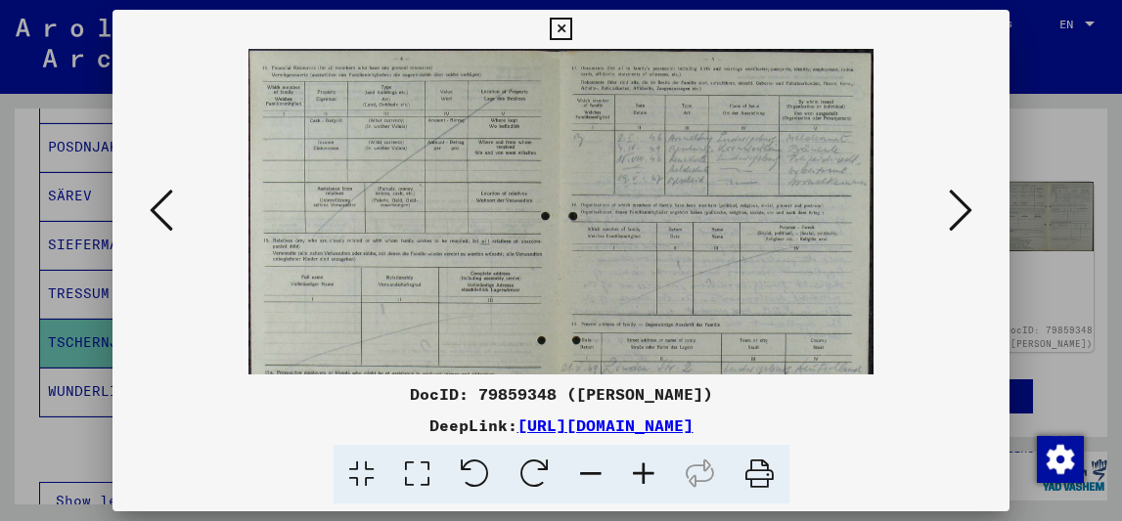
click at [634, 481] on icon at bounding box center [643, 475] width 53 height 60
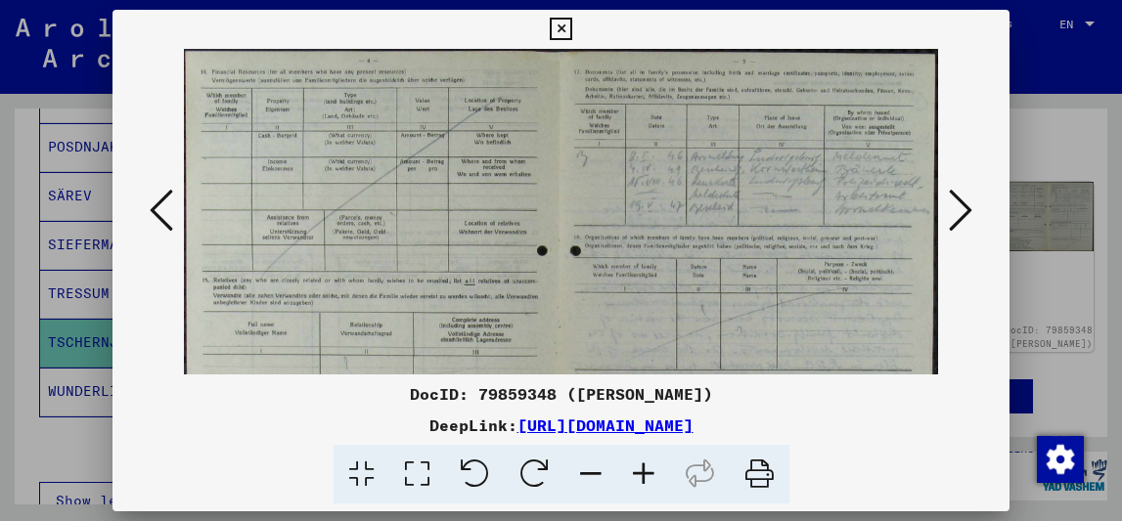
click at [634, 481] on icon at bounding box center [643, 475] width 53 height 60
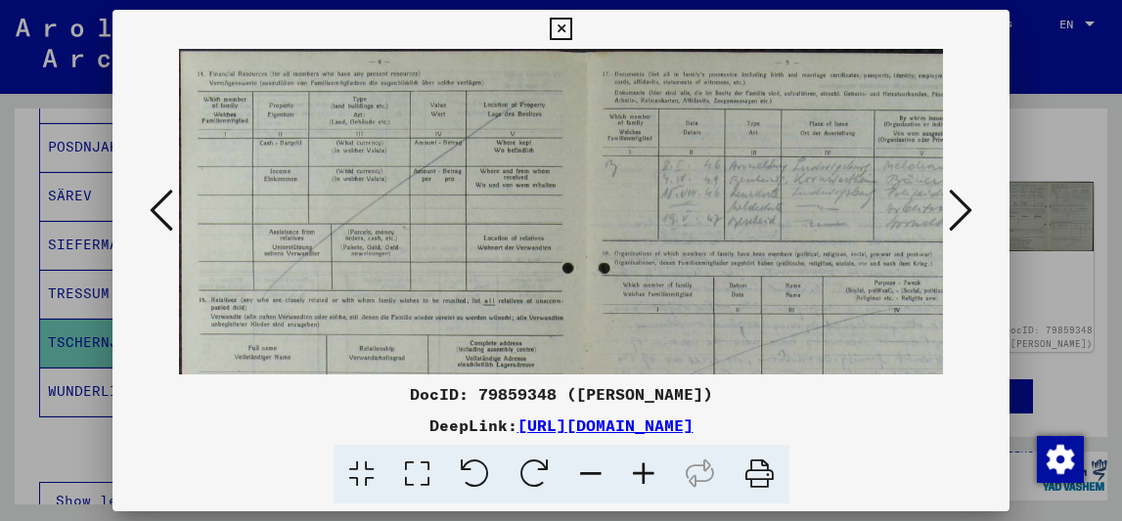
click at [634, 481] on icon at bounding box center [643, 475] width 53 height 60
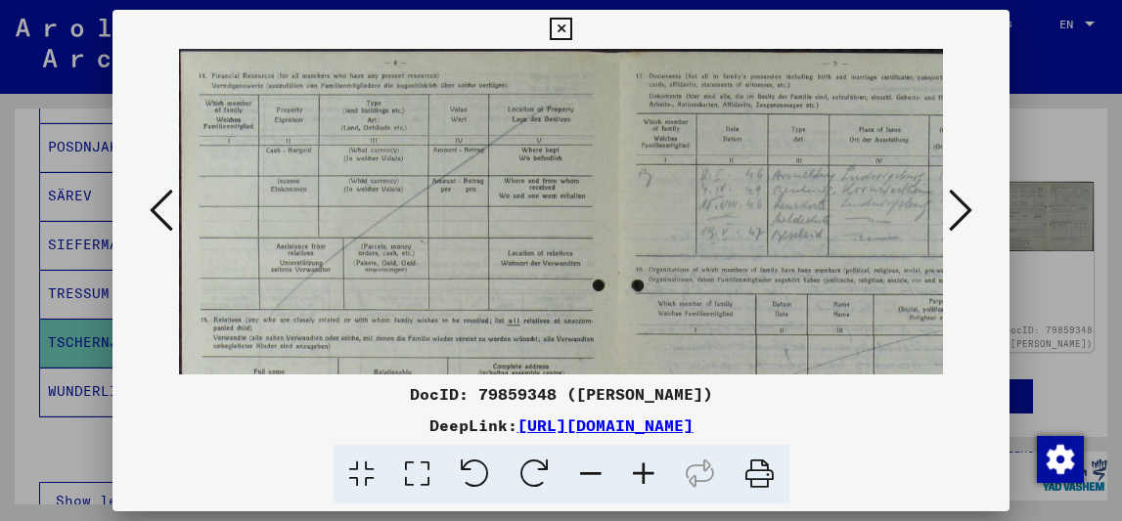
click at [634, 481] on icon at bounding box center [643, 475] width 53 height 60
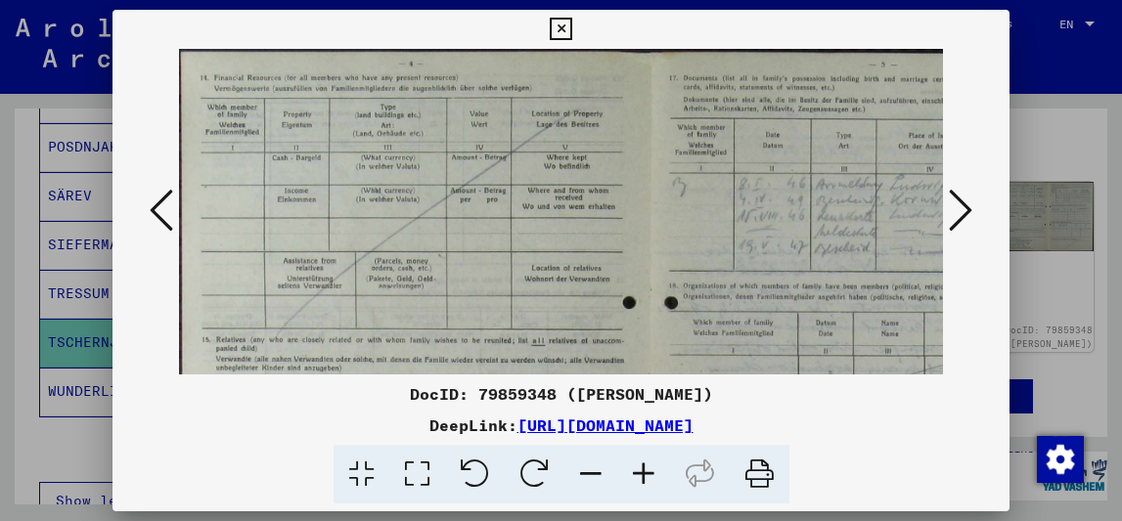
click at [634, 481] on icon at bounding box center [643, 475] width 53 height 60
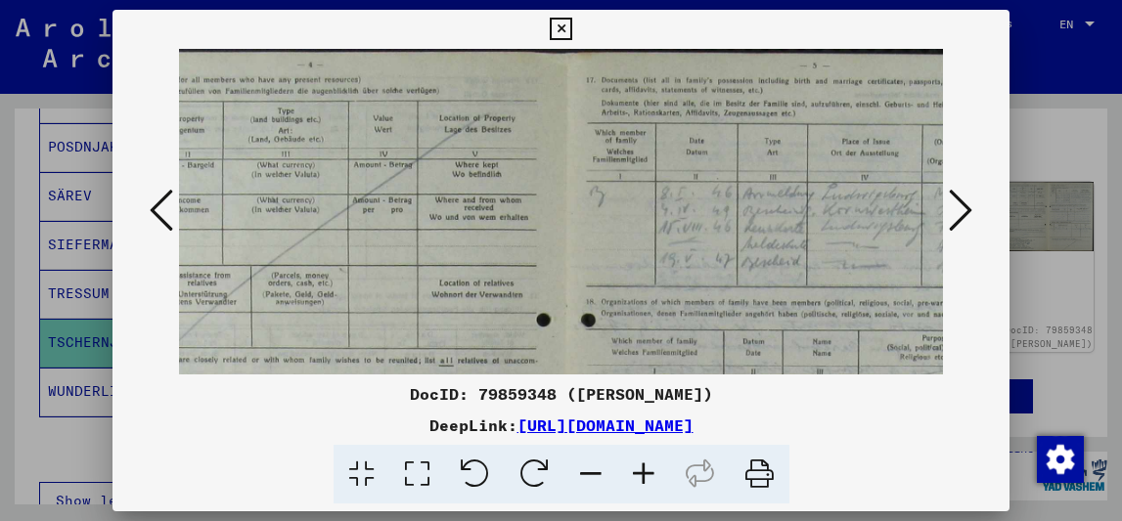
scroll to position [0, 211]
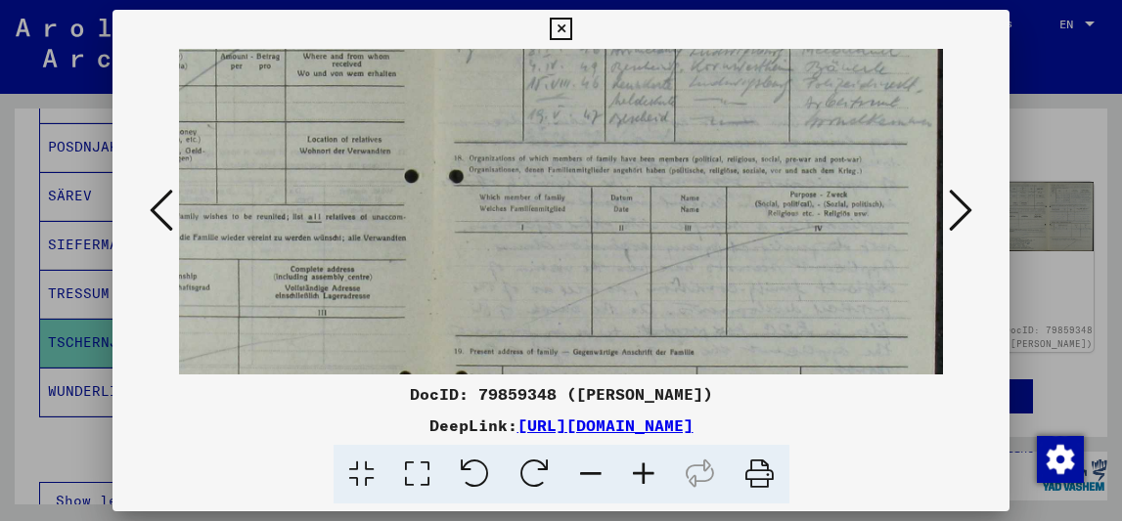
drag, startPoint x: 736, startPoint y: 289, endPoint x: 444, endPoint y: 163, distance: 318.5
click at [444, 163] on img at bounding box center [437, 288] width 1013 height 766
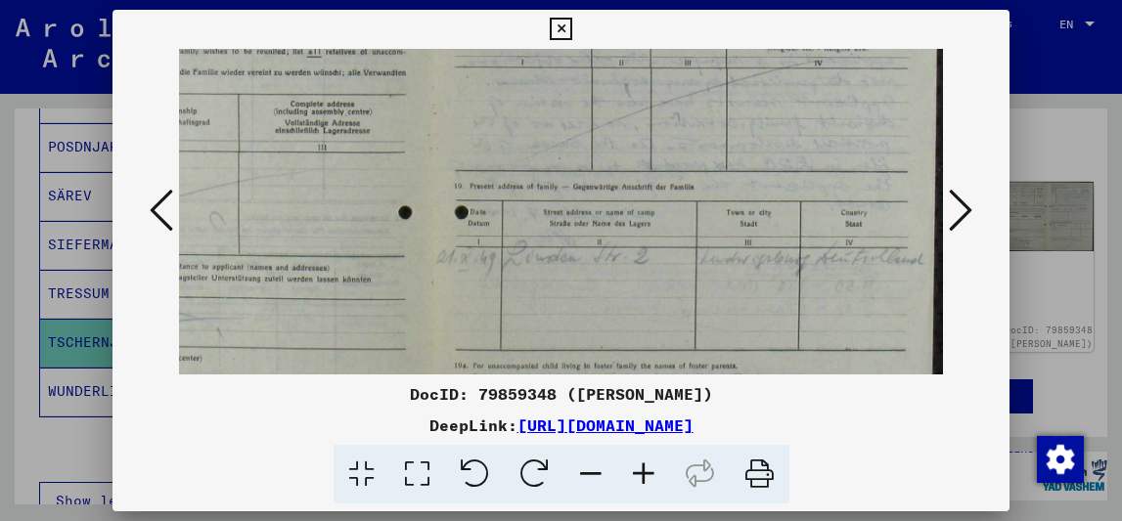
scroll to position [423, 248]
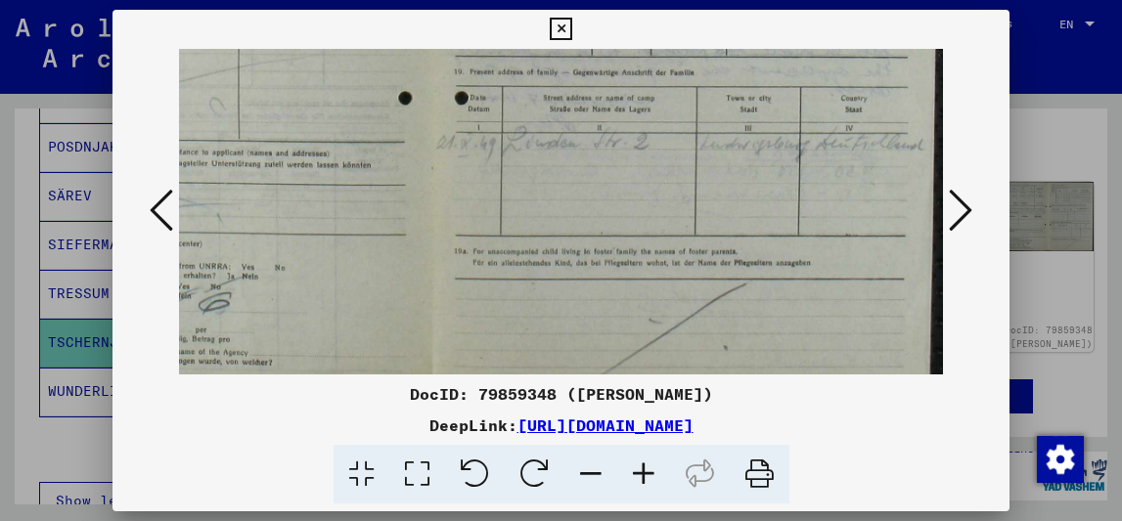
drag, startPoint x: 468, startPoint y: 302, endPoint x: 464, endPoint y: 22, distance: 279.7
click at [464, 22] on div "DocID: 79859348 ([PERSON_NAME]) DeepLink: [URL][DOMAIN_NAME]" at bounding box center [561, 257] width 898 height 495
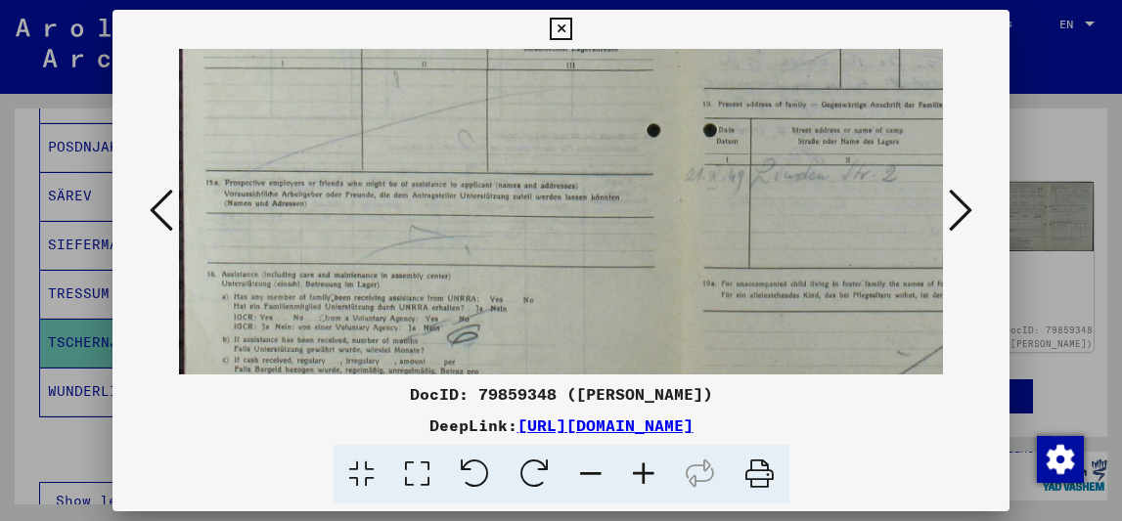
scroll to position [381, 0]
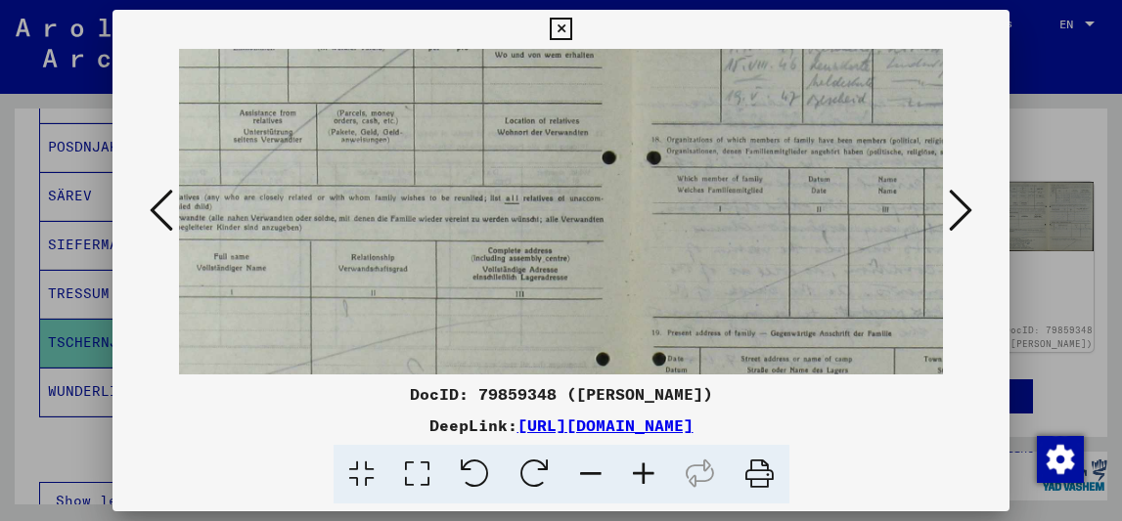
drag, startPoint x: 407, startPoint y: 185, endPoint x: 727, endPoint y: 339, distance: 355.2
click at [727, 339] on img at bounding box center [634, 270] width 1013 height 766
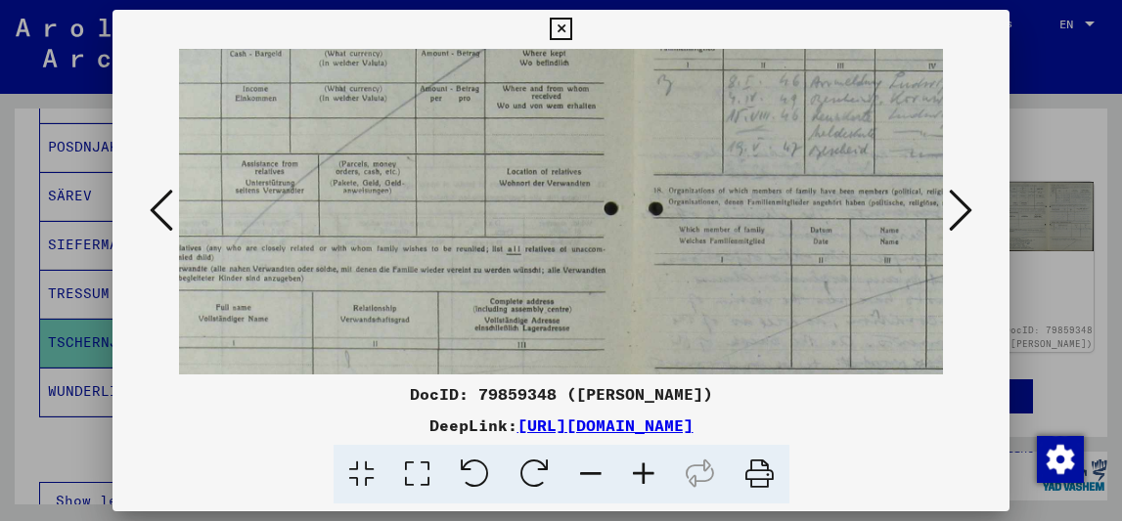
click at [955, 210] on icon at bounding box center [960, 210] width 23 height 47
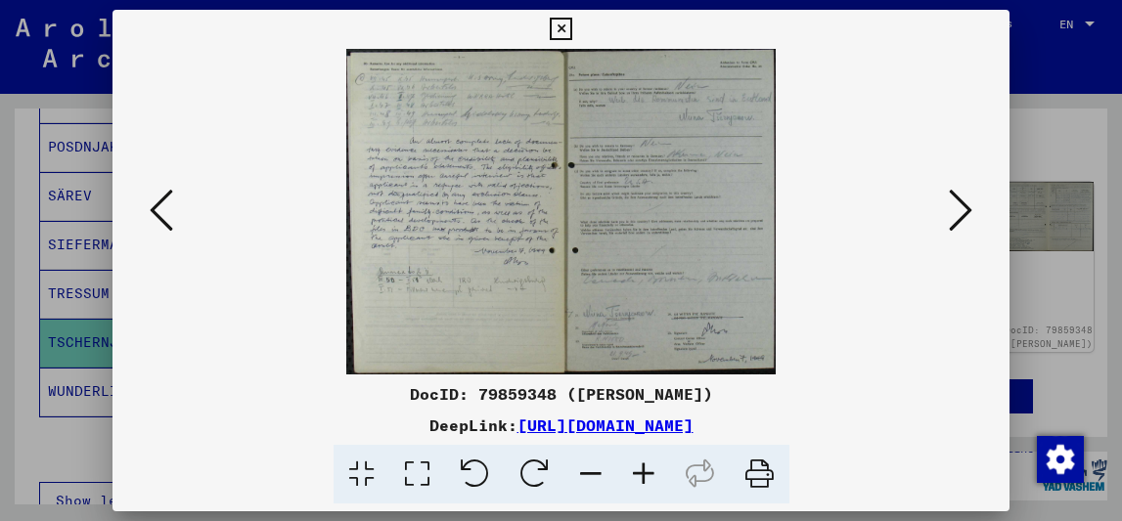
scroll to position [0, 0]
click at [643, 471] on icon at bounding box center [643, 475] width 53 height 60
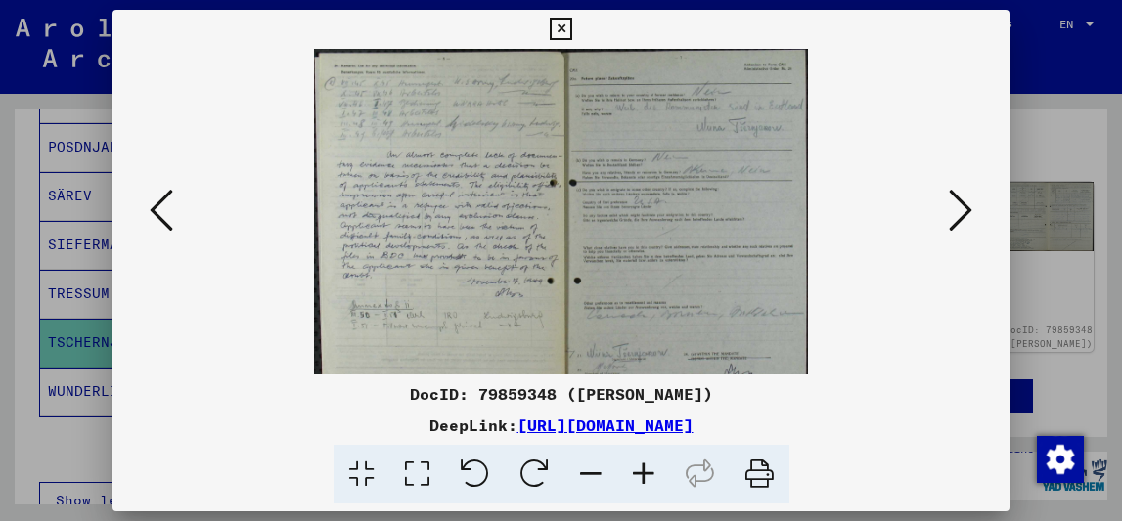
click at [643, 471] on icon at bounding box center [643, 475] width 53 height 60
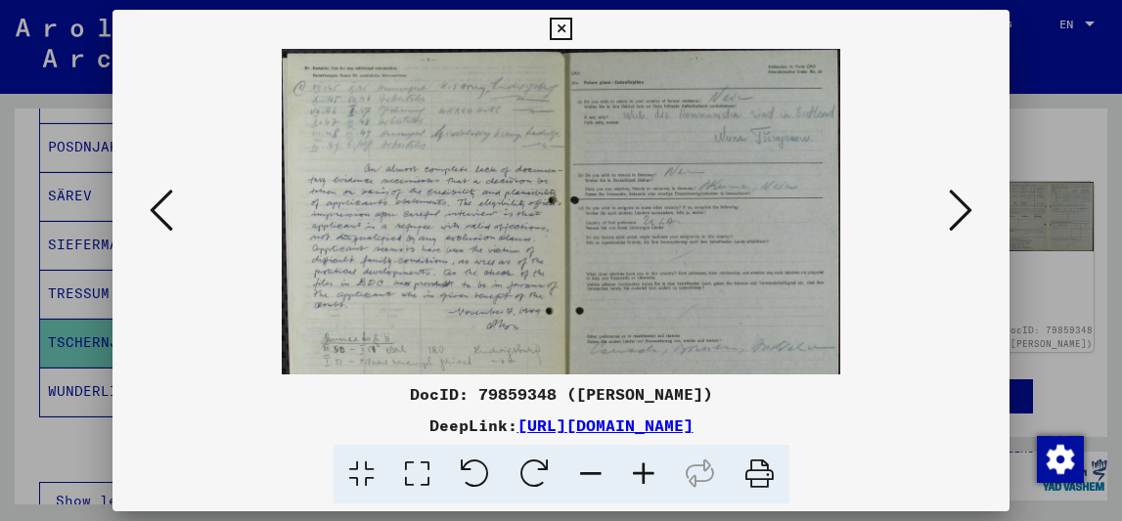
click at [643, 471] on icon at bounding box center [643, 475] width 53 height 60
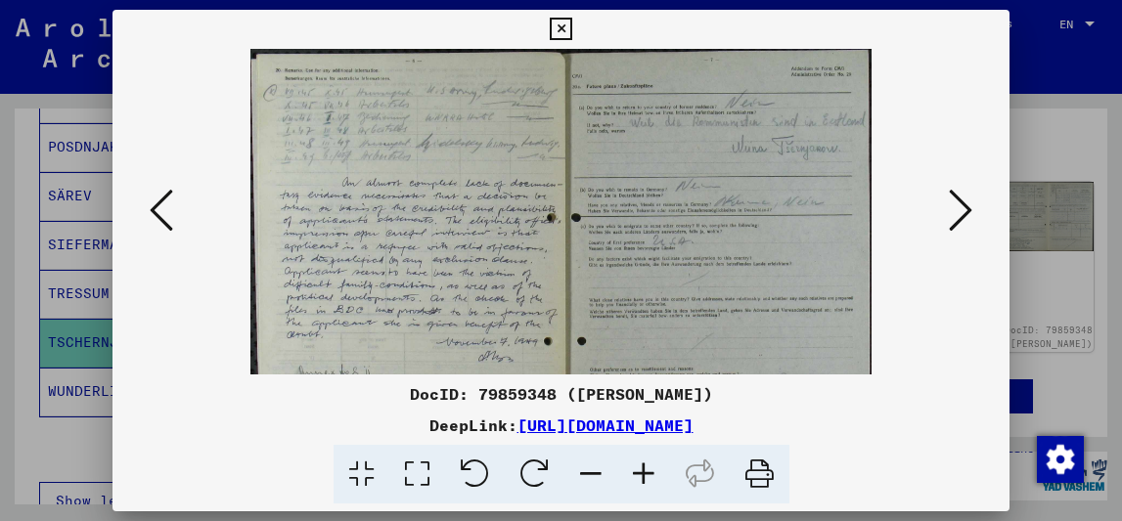
click at [643, 471] on icon at bounding box center [643, 475] width 53 height 60
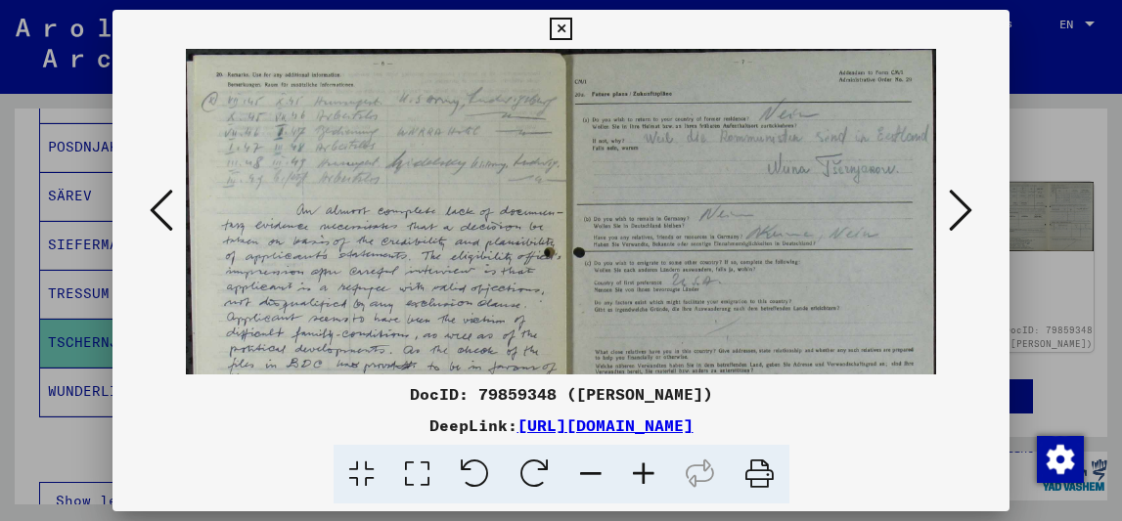
click at [643, 471] on icon at bounding box center [643, 475] width 53 height 60
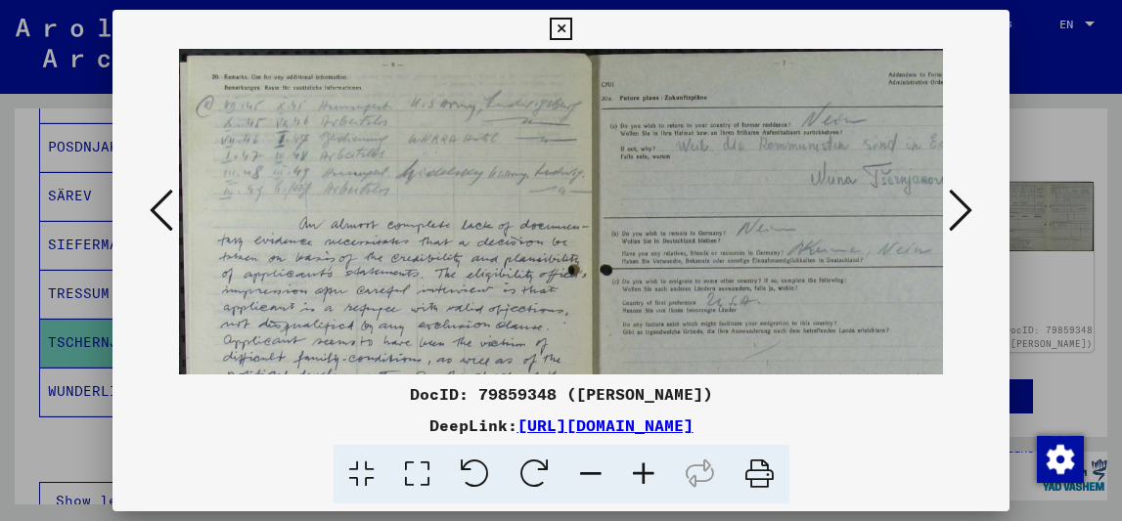
click at [643, 471] on icon at bounding box center [643, 475] width 53 height 60
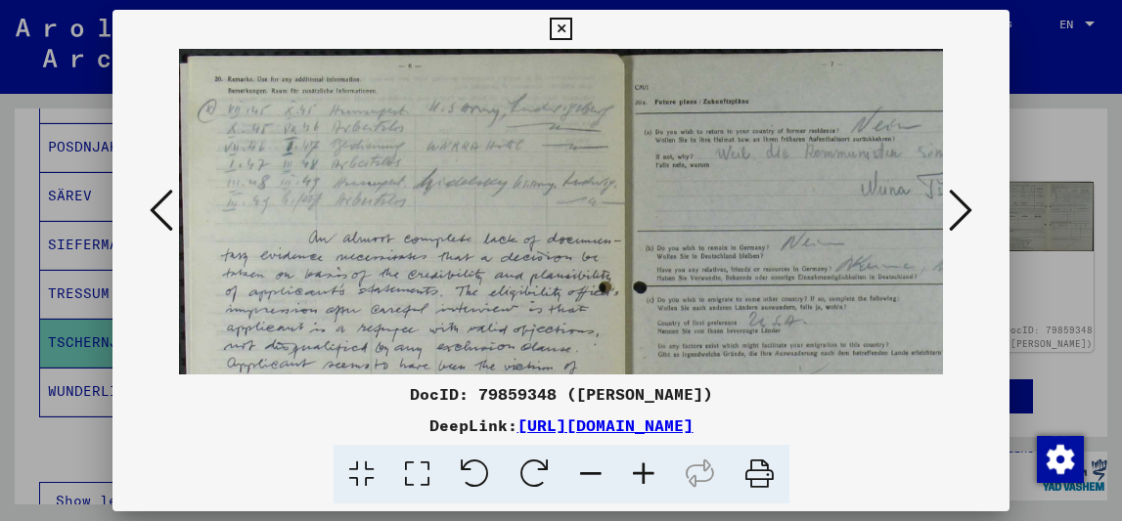
click at [643, 471] on icon at bounding box center [643, 475] width 53 height 60
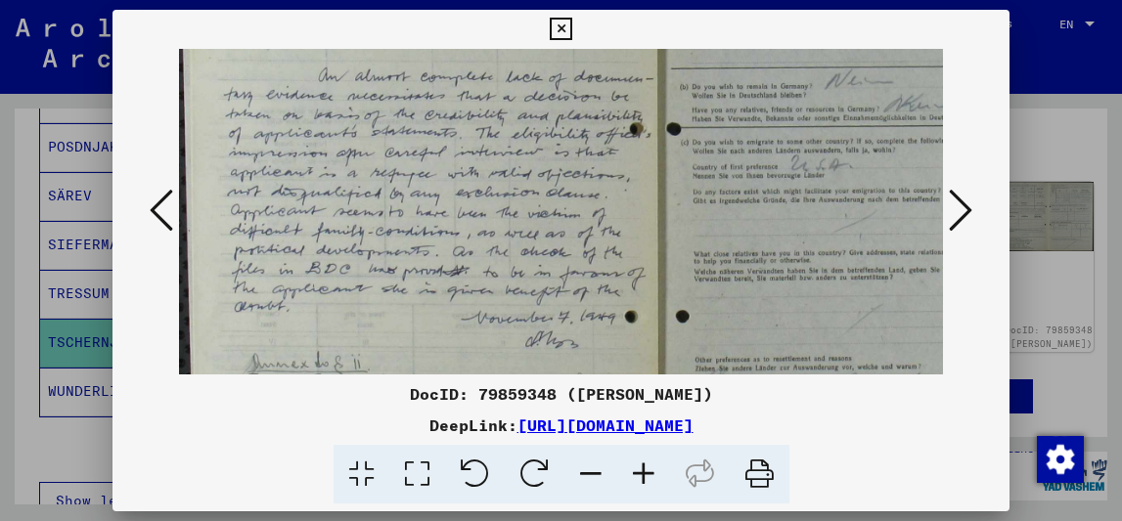
scroll to position [177, 0]
drag, startPoint x: 607, startPoint y: 263, endPoint x: 617, endPoint y: 86, distance: 177.3
click at [617, 86] on img at bounding box center [651, 230] width 944 height 717
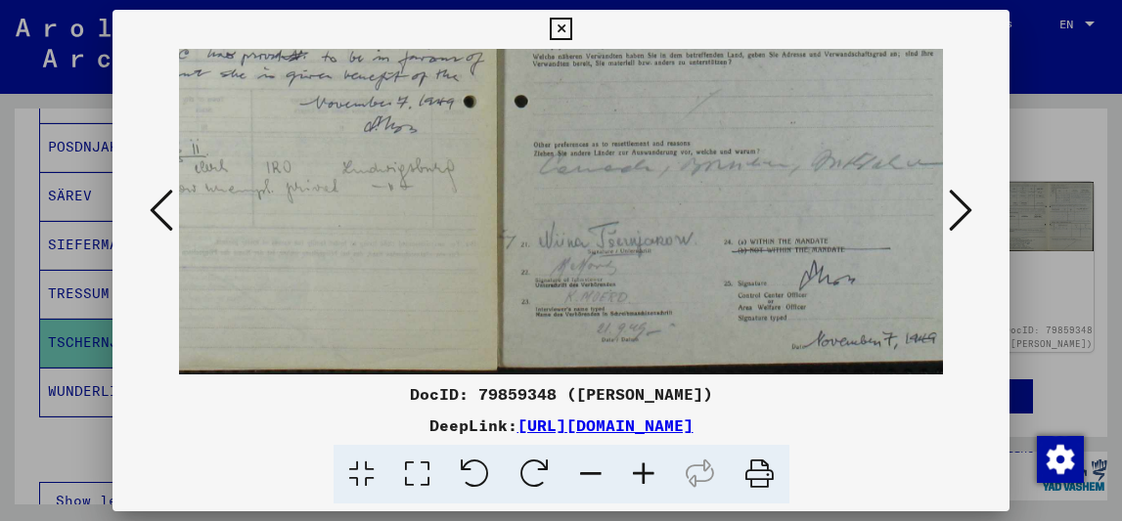
drag, startPoint x: 779, startPoint y: 201, endPoint x: 535, endPoint y: -29, distance: 336.2
click at [535, 0] on html "Search Browse archive Donate Newsletter Help Contact About Us Search Browse arc…" at bounding box center [561, 260] width 1122 height 521
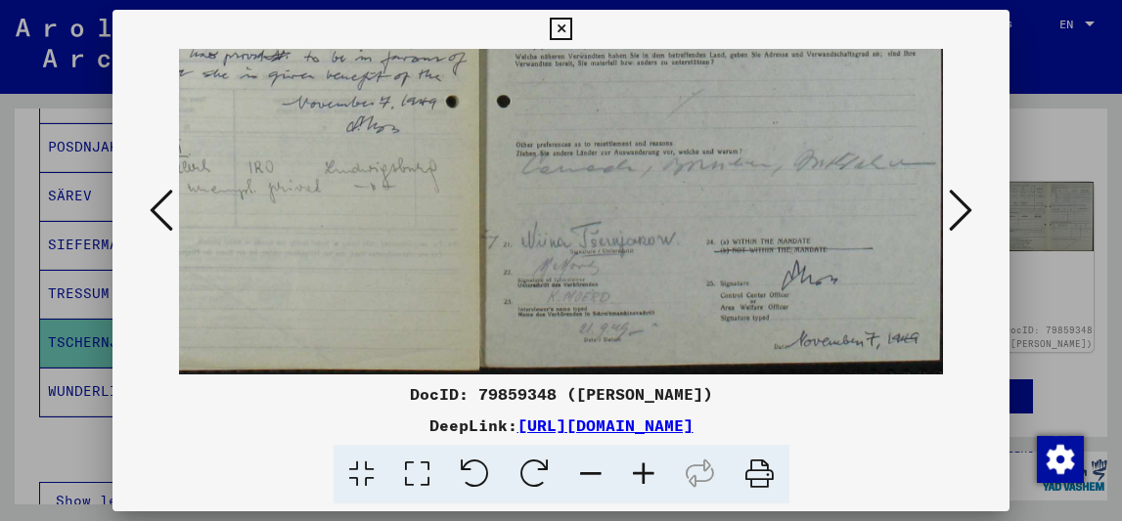
drag, startPoint x: 769, startPoint y: 203, endPoint x: 689, endPoint y: 144, distance: 99.2
click at [690, 146] on img at bounding box center [472, 16] width 944 height 717
click at [1030, 165] on div at bounding box center [561, 260] width 1122 height 521
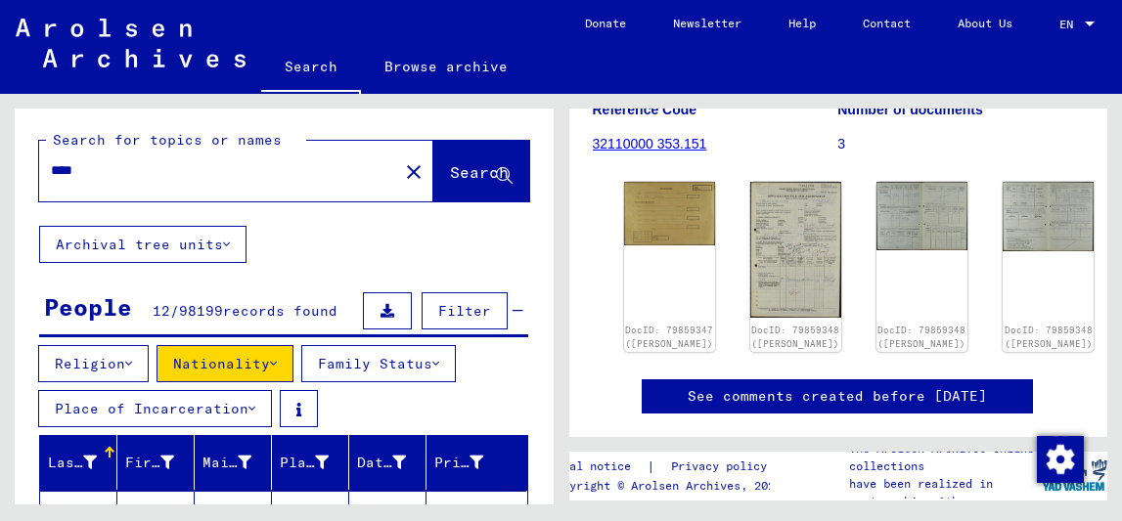
scroll to position [0, 0]
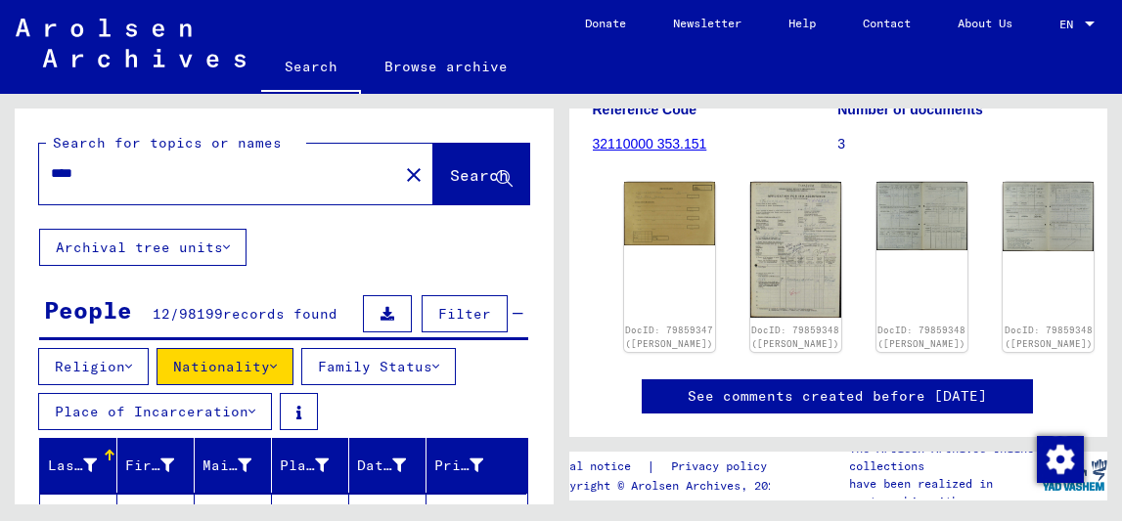
click at [70, 179] on input "****" at bounding box center [218, 173] width 335 height 21
click at [450, 178] on span "Search" at bounding box center [479, 175] width 59 height 20
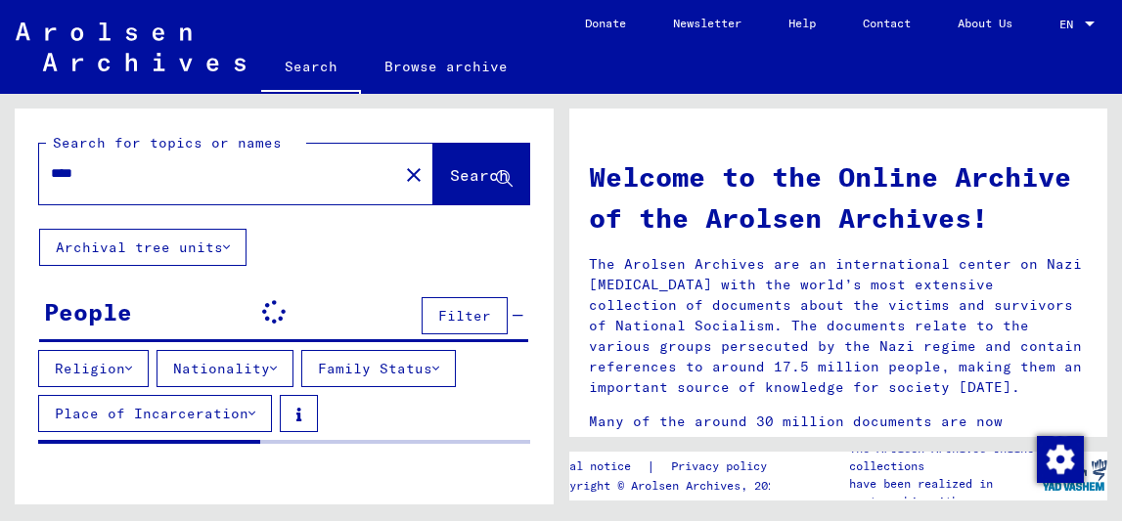
click at [421, 333] on button "Filter" at bounding box center [464, 315] width 86 height 37
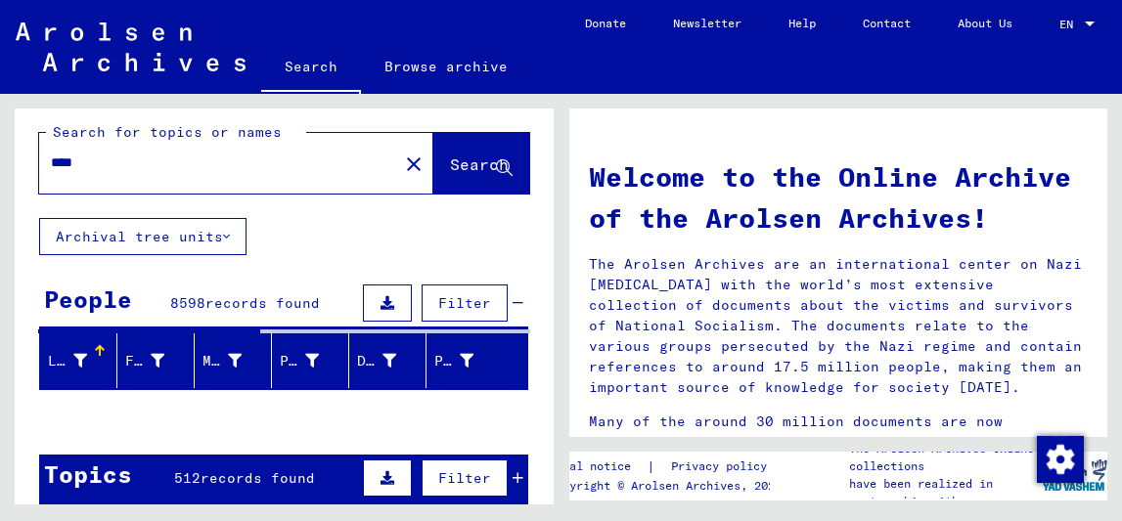
scroll to position [10, 0]
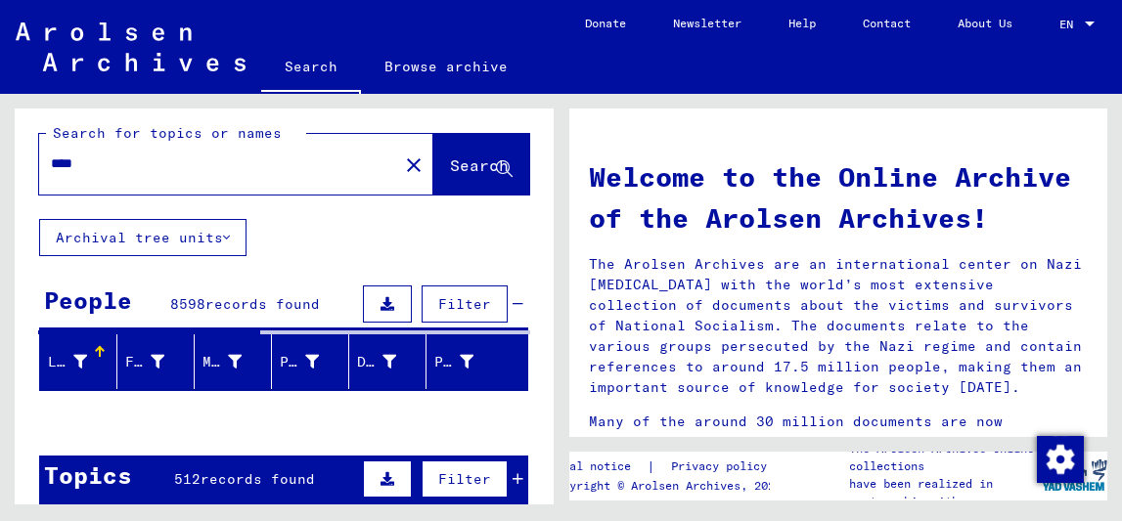
click at [212, 244] on button "Archival tree units" at bounding box center [142, 237] width 207 height 37
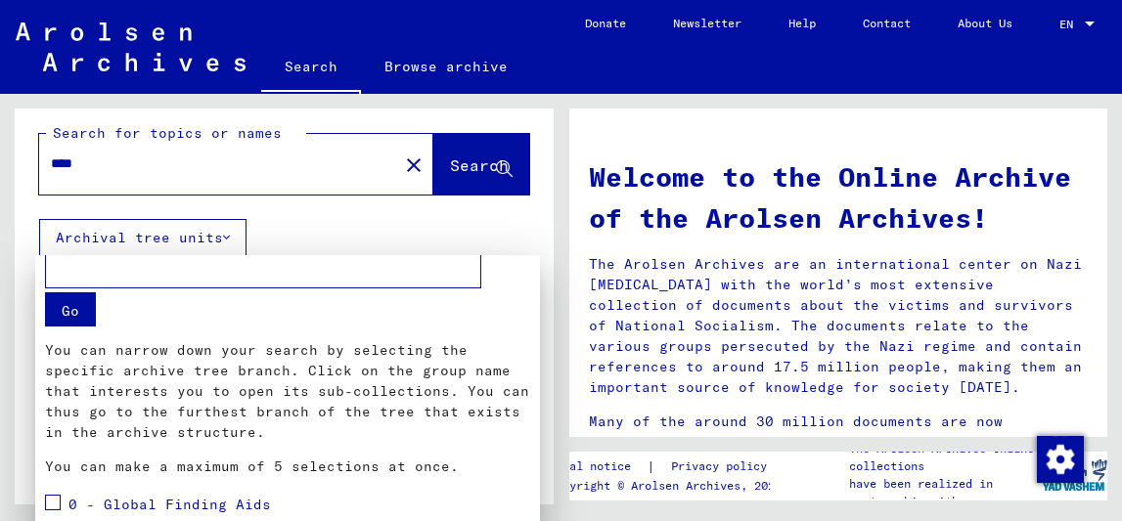
click at [71, 315] on button "Go" at bounding box center [70, 309] width 51 height 34
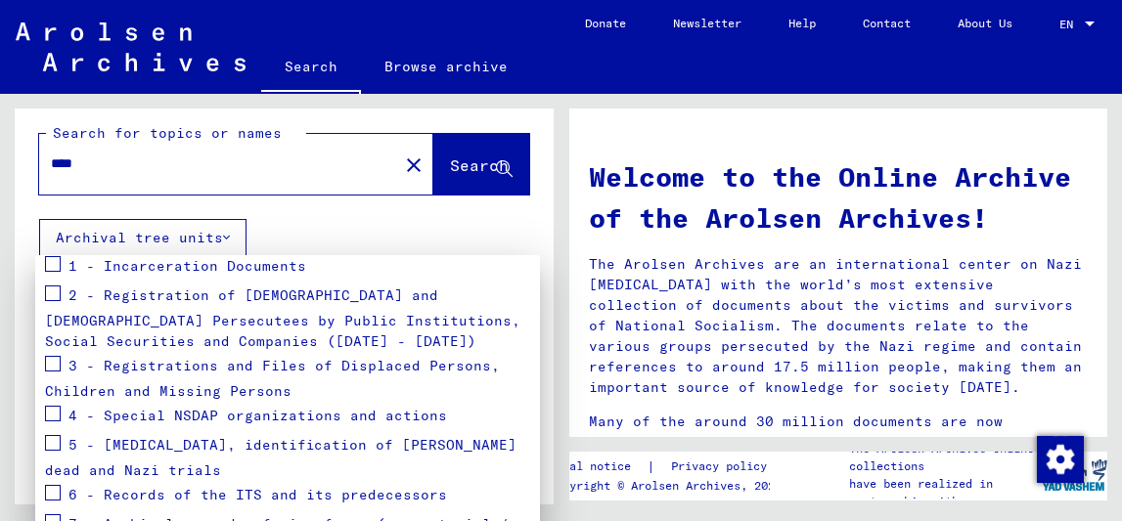
scroll to position [407, 0]
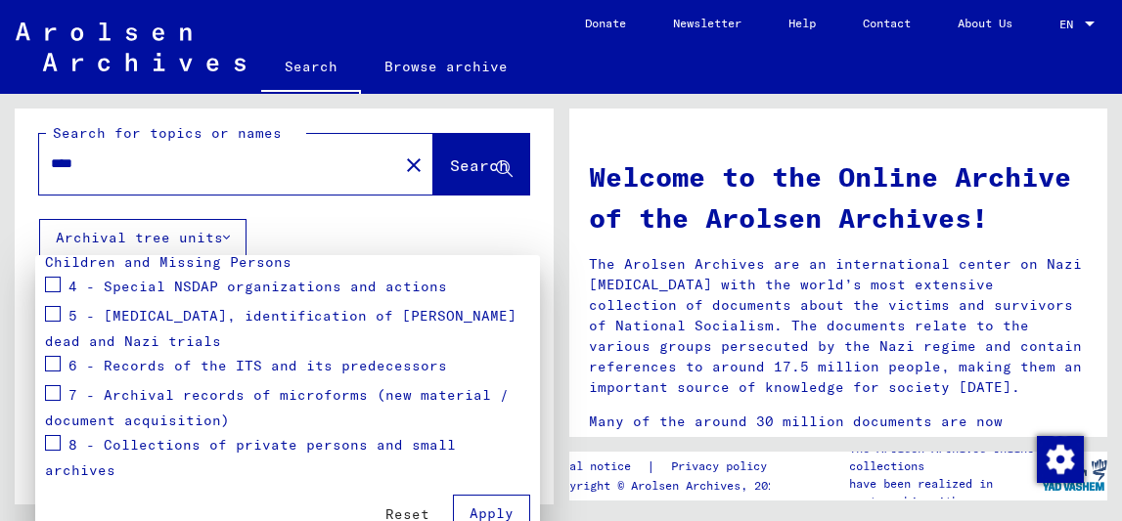
click at [393, 514] on span "Reset" at bounding box center [407, 515] width 44 height 18
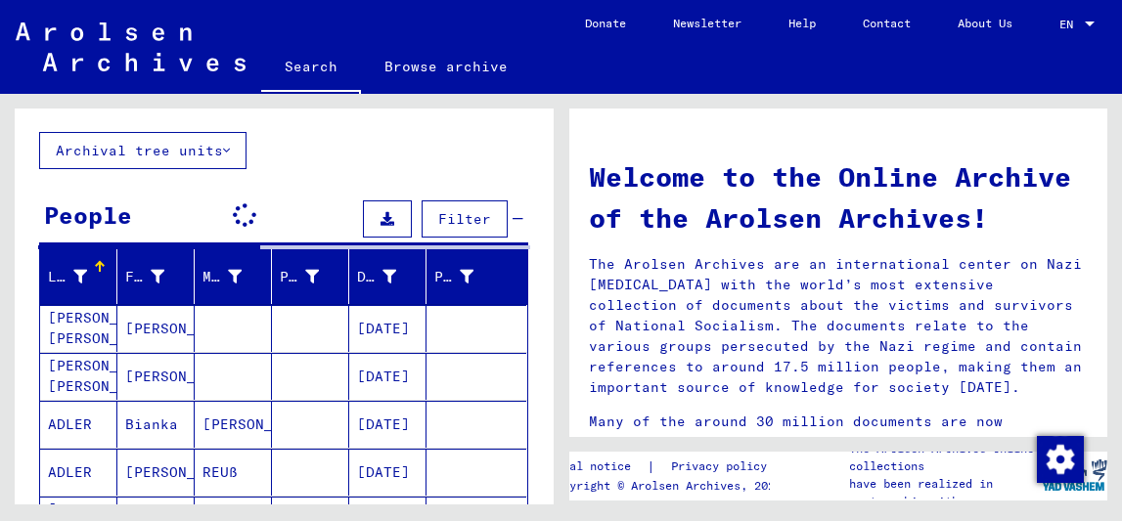
scroll to position [0, 0]
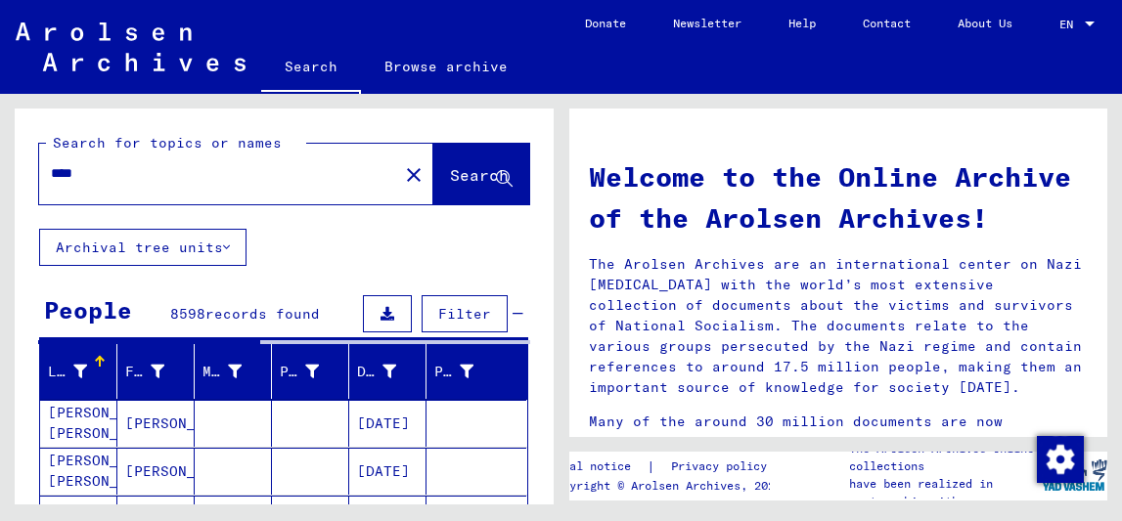
click at [184, 153] on div "Search for topics or names" at bounding box center [176, 143] width 260 height 21
click at [267, 183] on input "****" at bounding box center [213, 173] width 324 height 21
click at [425, 324] on button "Filter" at bounding box center [464, 313] width 86 height 37
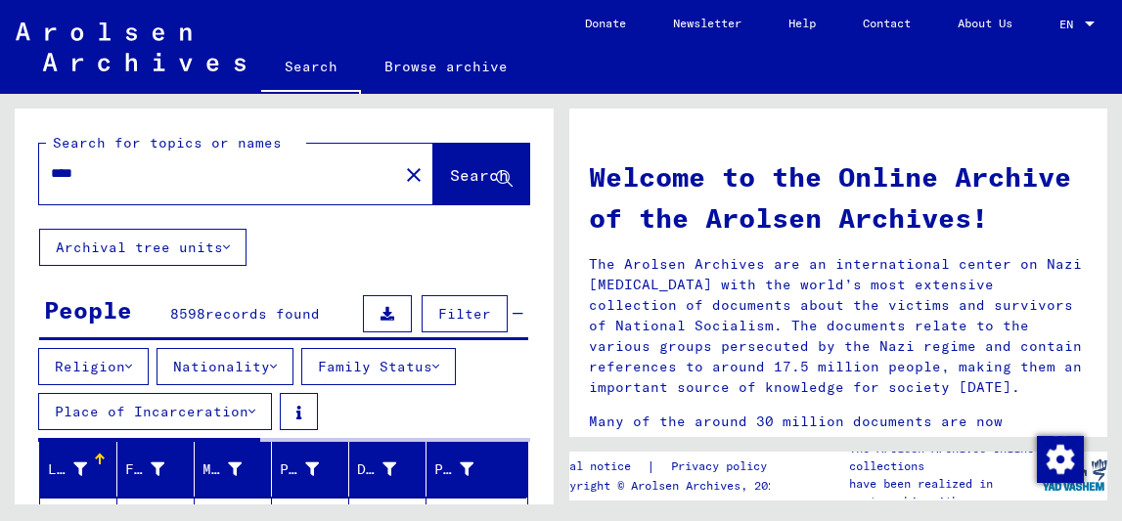
click at [366, 315] on button at bounding box center [387, 313] width 49 height 37
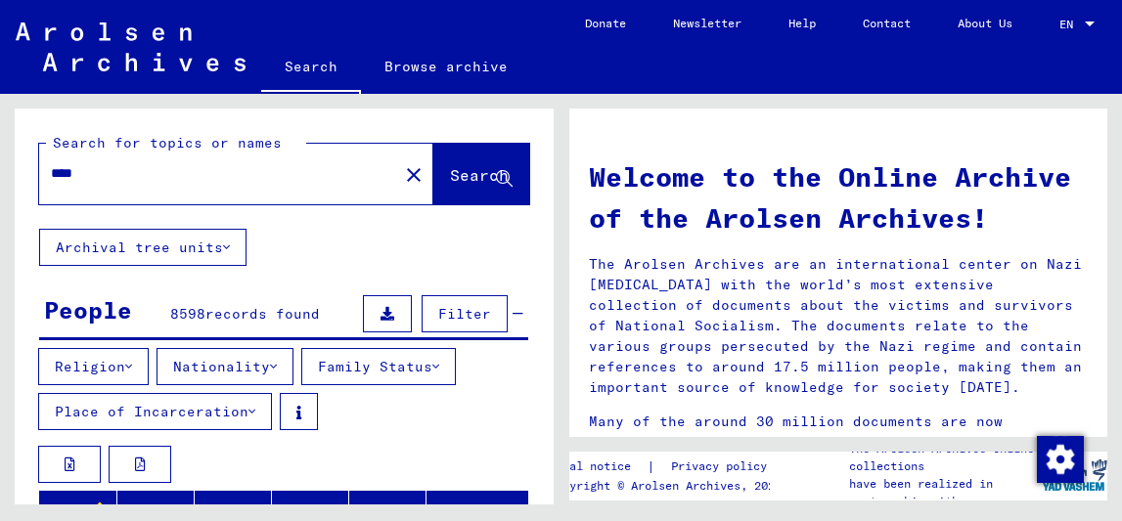
scroll to position [188, 0]
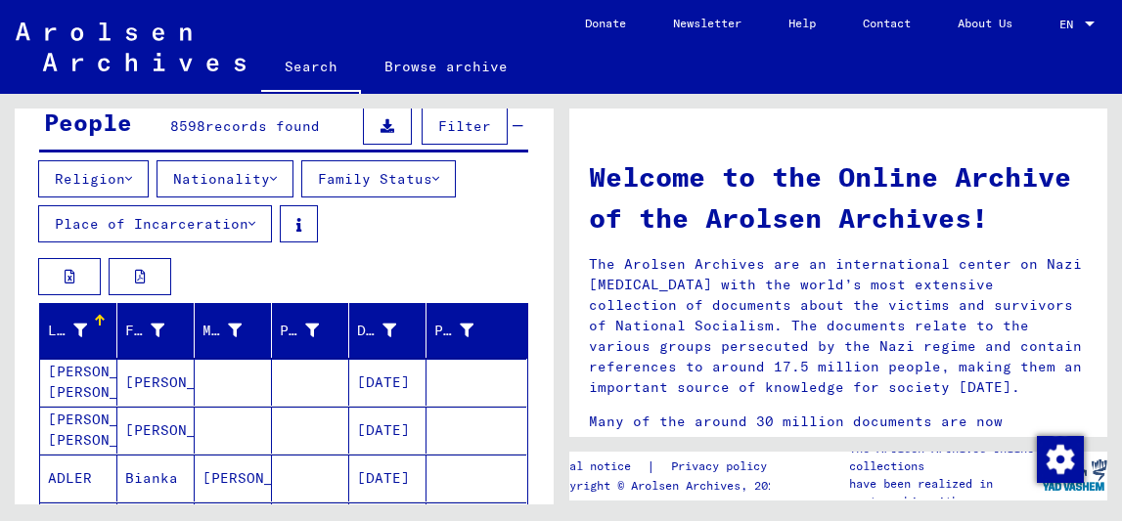
click at [252, 184] on button "Nationality" at bounding box center [224, 178] width 137 height 37
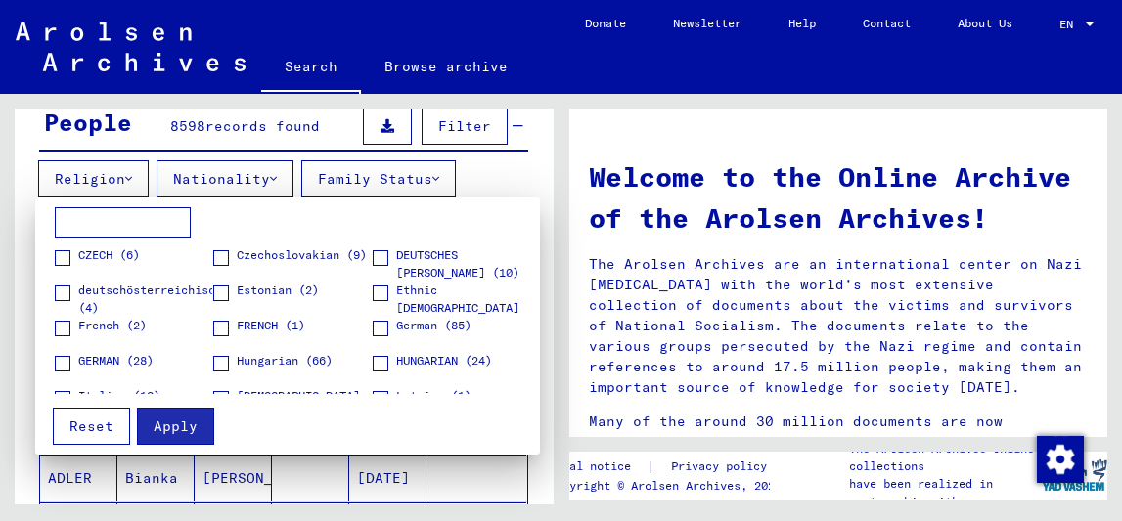
scroll to position [41, 0]
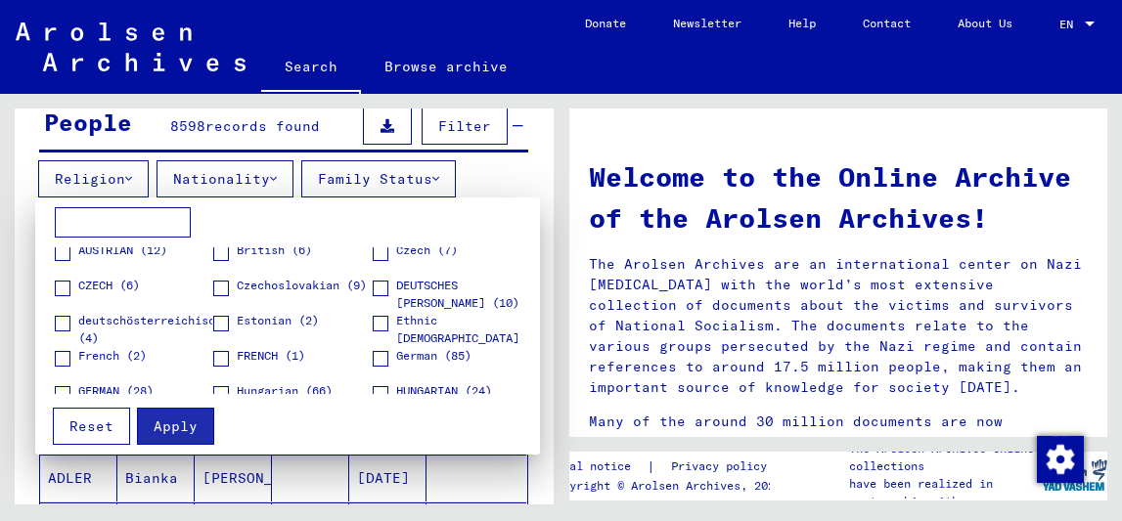
click at [221, 321] on span at bounding box center [221, 324] width 16 height 16
click at [198, 429] on button "Apply" at bounding box center [175, 426] width 77 height 37
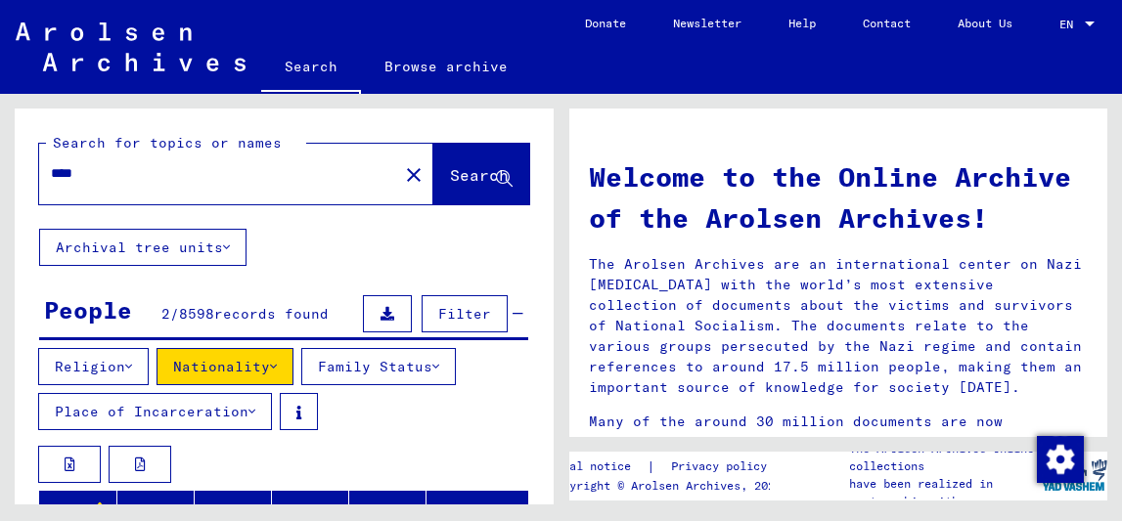
click at [236, 371] on button "Nationality" at bounding box center [224, 366] width 137 height 37
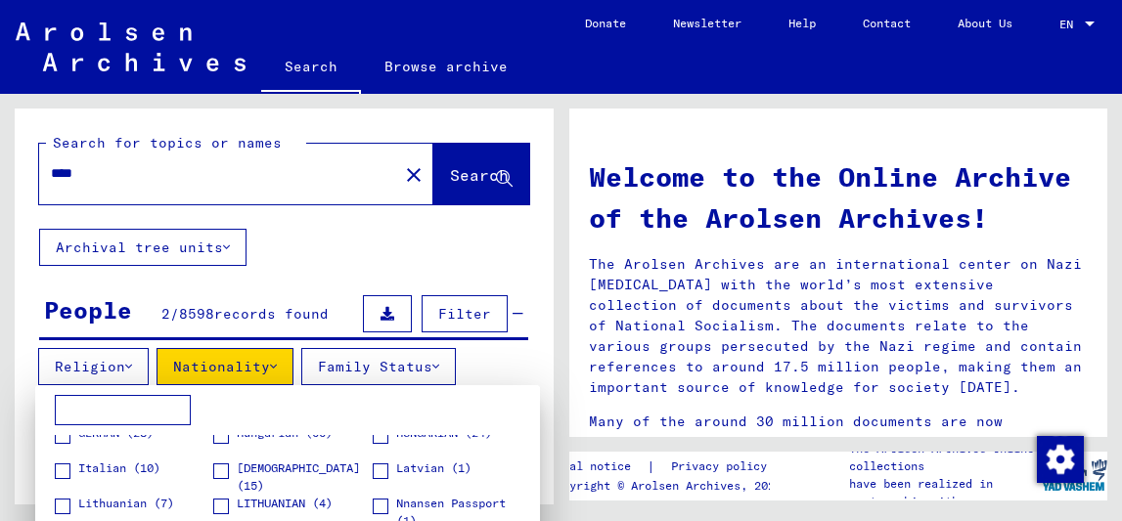
scroll to position [310, 0]
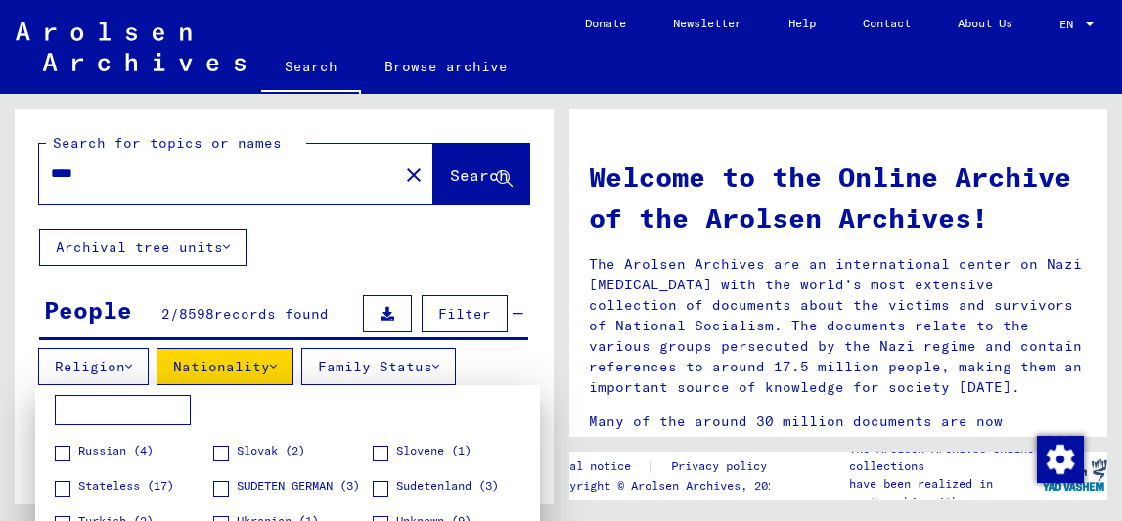
click at [150, 483] on span "Stateless (17)" at bounding box center [126, 486] width 96 height 18
click at [244, 364] on div at bounding box center [561, 260] width 1122 height 521
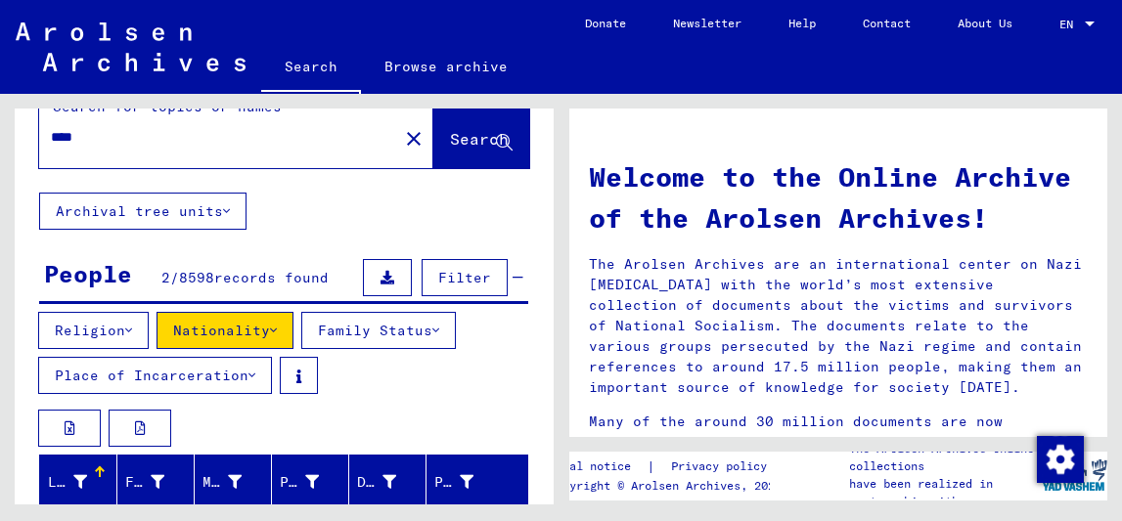
scroll to position [26, 0]
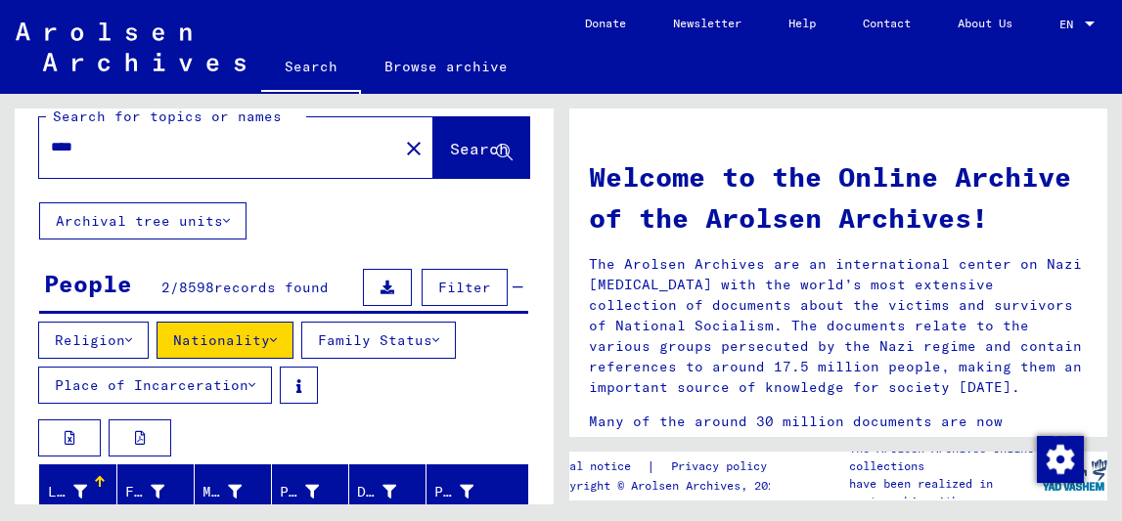
click at [446, 292] on span "Filter" at bounding box center [464, 288] width 53 height 18
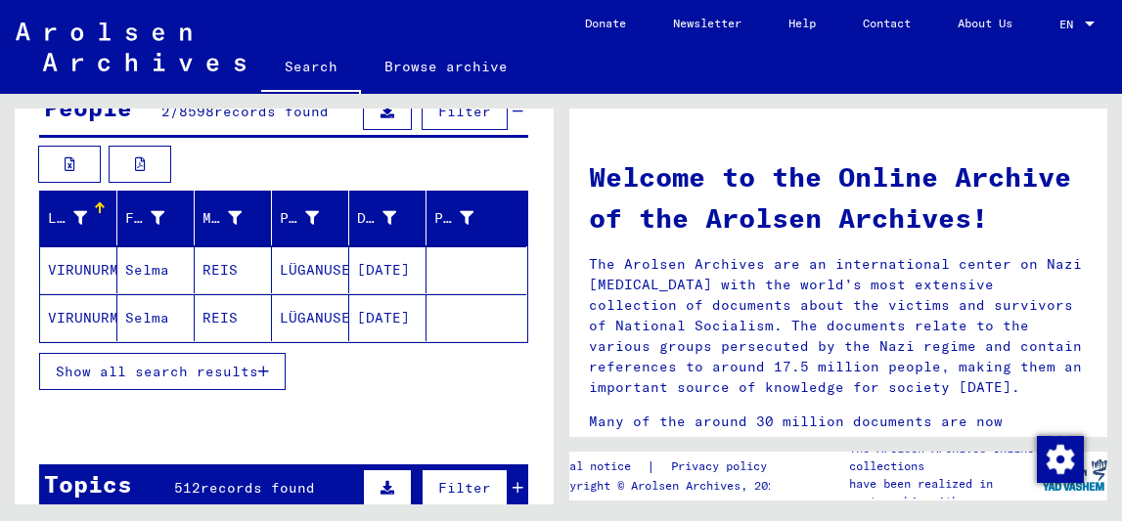
scroll to position [204, 0]
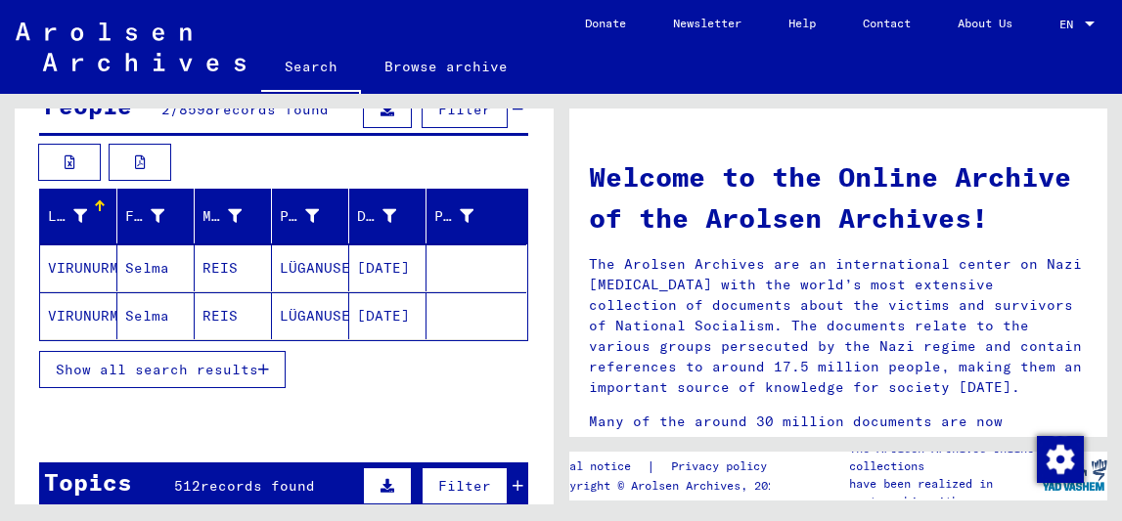
click at [191, 404] on div "Last Name First Name Maiden Name Place of Birth Date of Birth Prisoner # VIRUNU…" at bounding box center [284, 301] width 539 height 225
click at [220, 380] on button "Show all search results" at bounding box center [162, 369] width 246 height 37
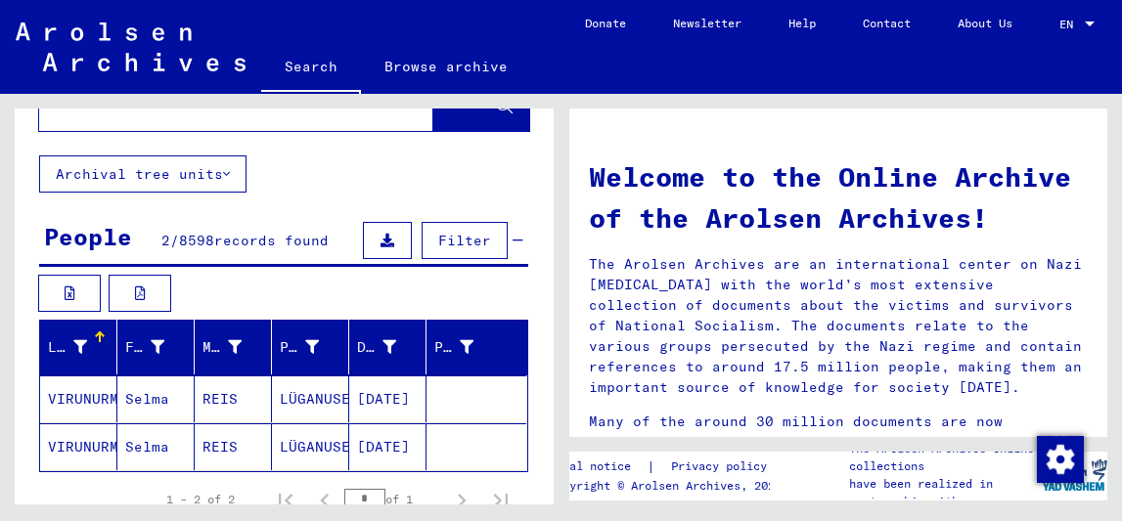
scroll to position [0, 0]
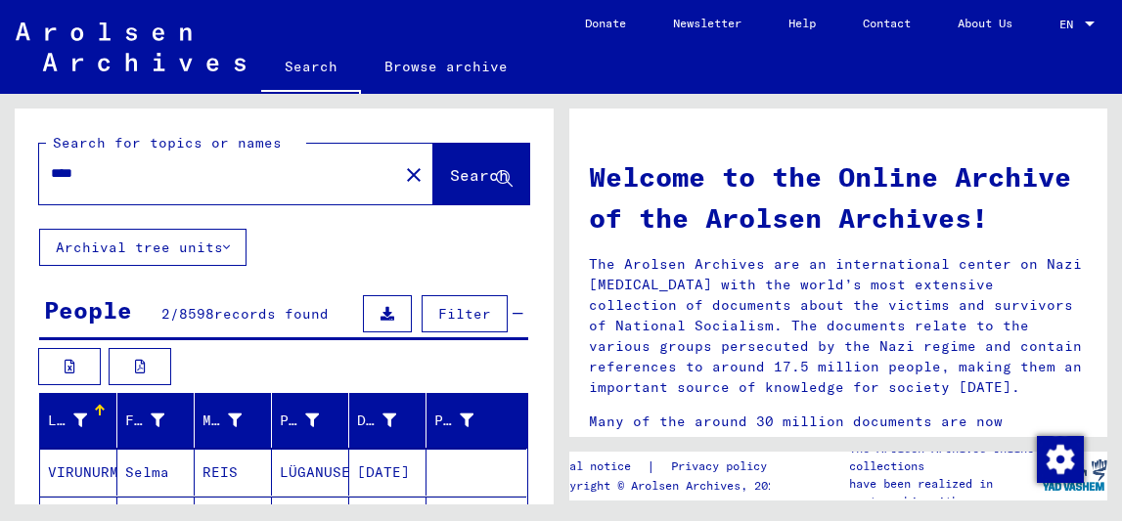
click at [97, 467] on mat-cell "VIRUNURM" at bounding box center [78, 472] width 77 height 47
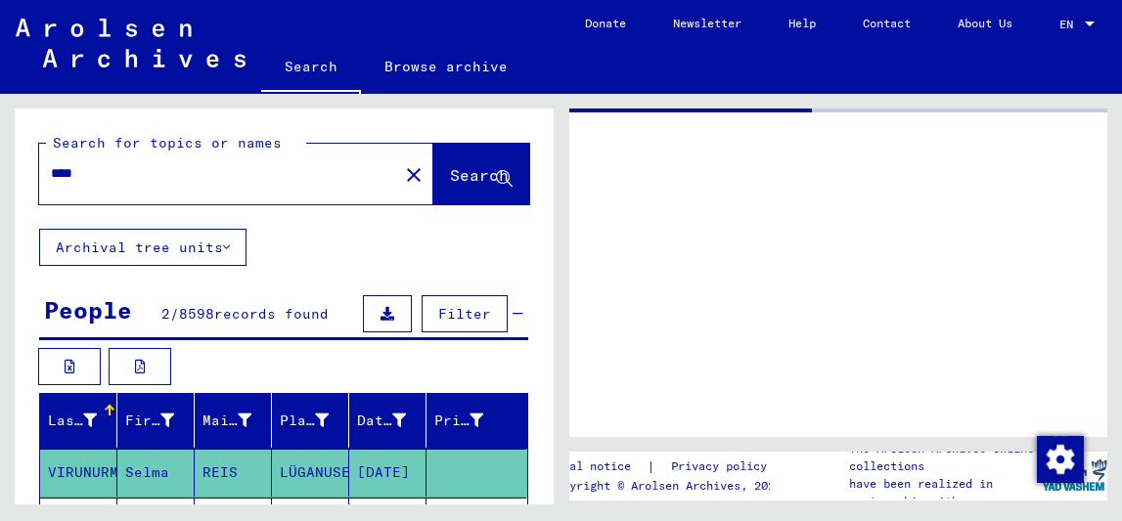
click at [97, 467] on mat-cell "VIRUNURM" at bounding box center [78, 473] width 77 height 48
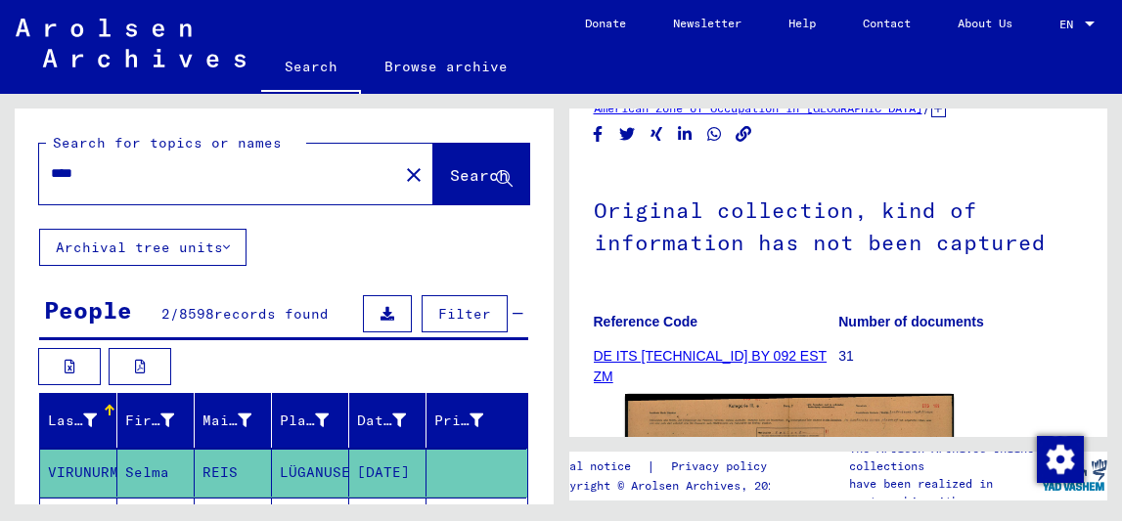
scroll to position [111, 0]
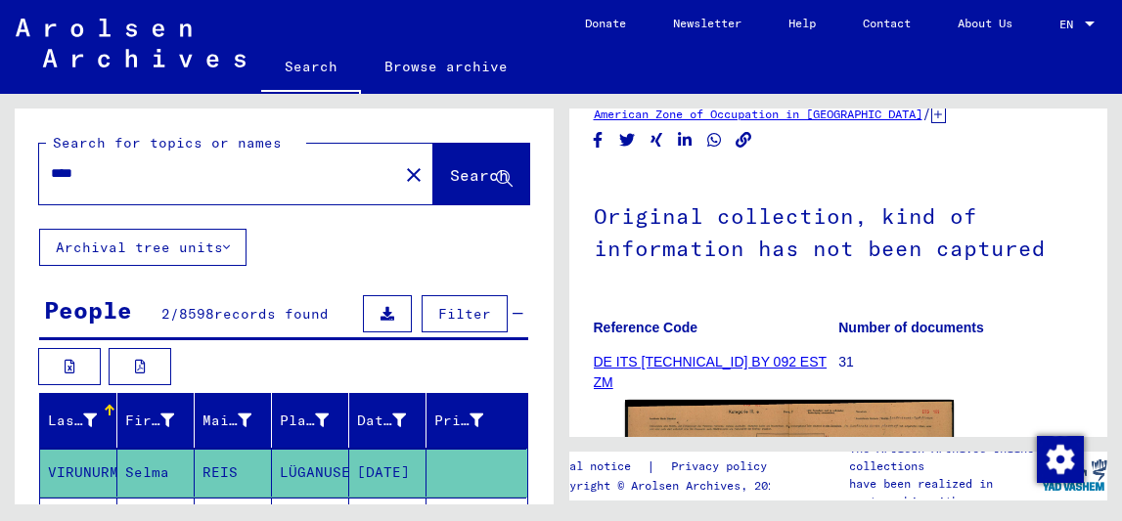
click at [244, 182] on input "****" at bounding box center [218, 173] width 335 height 21
type input "******"
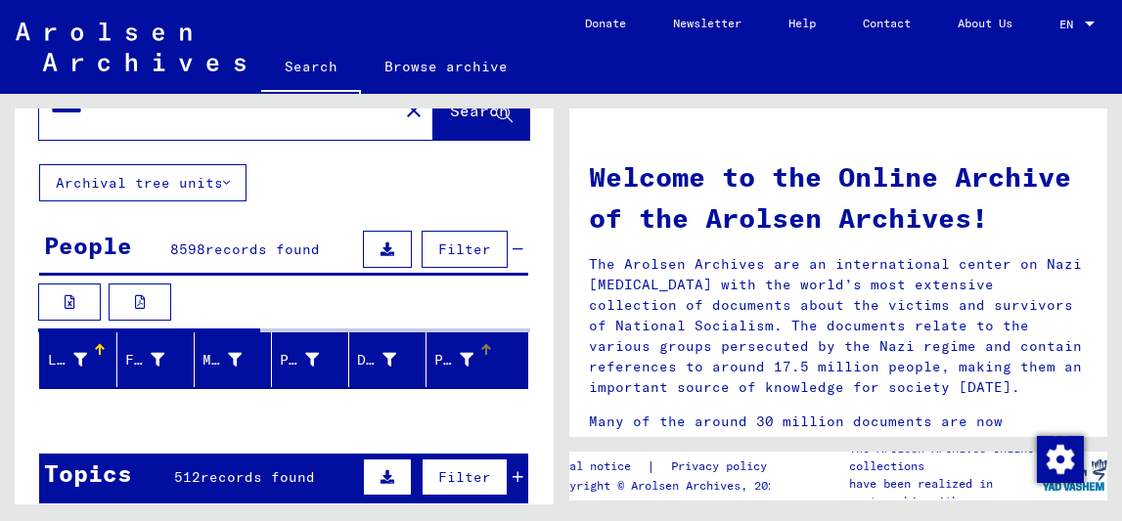
scroll to position [64, 0]
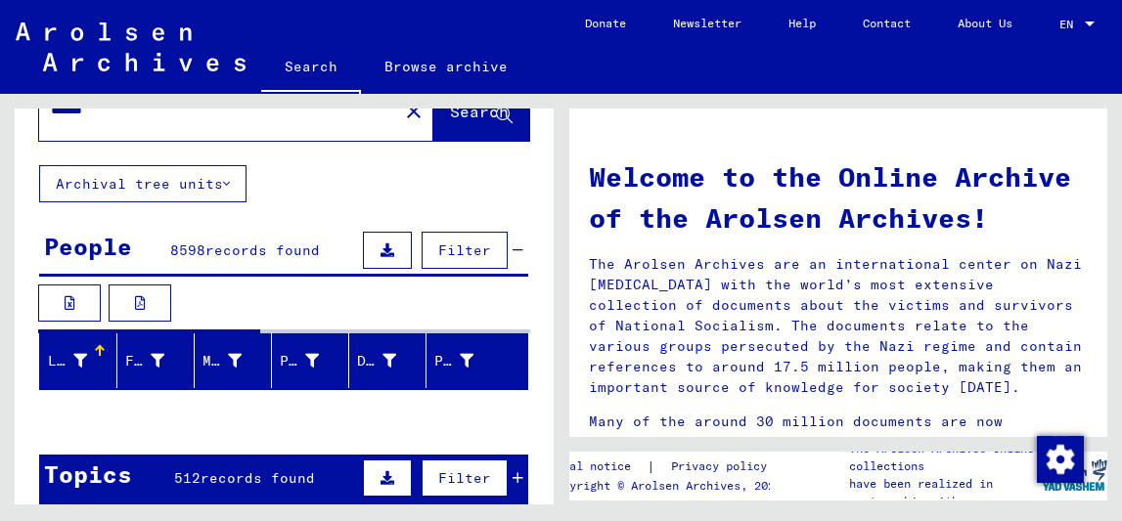
click at [448, 494] on button "Filter" at bounding box center [464, 478] width 86 height 37
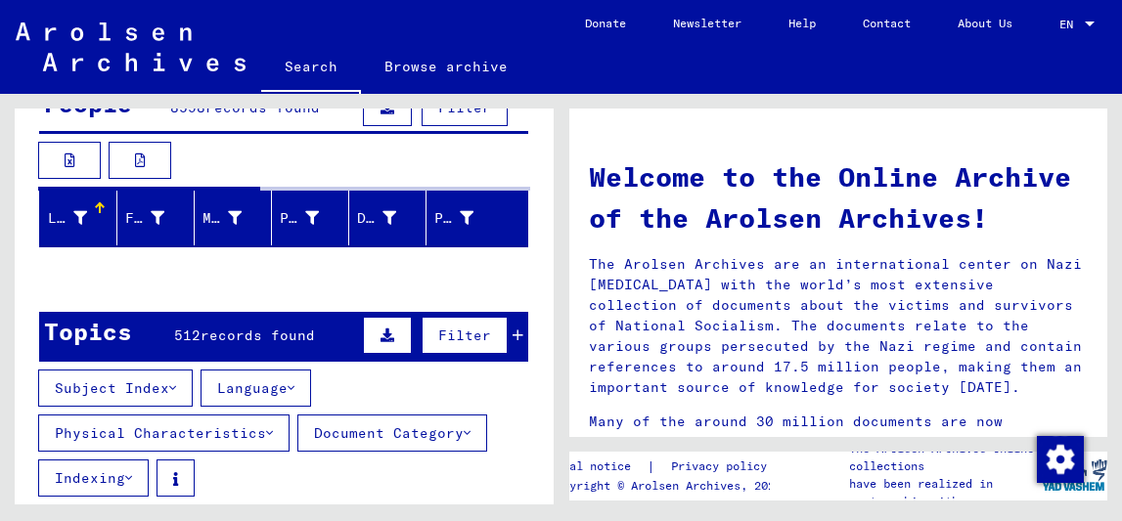
click at [288, 391] on yv-its-search-home "Search for topics or names ****** close Search Archival tree units People 8598 …" at bounding box center [284, 211] width 539 height 618
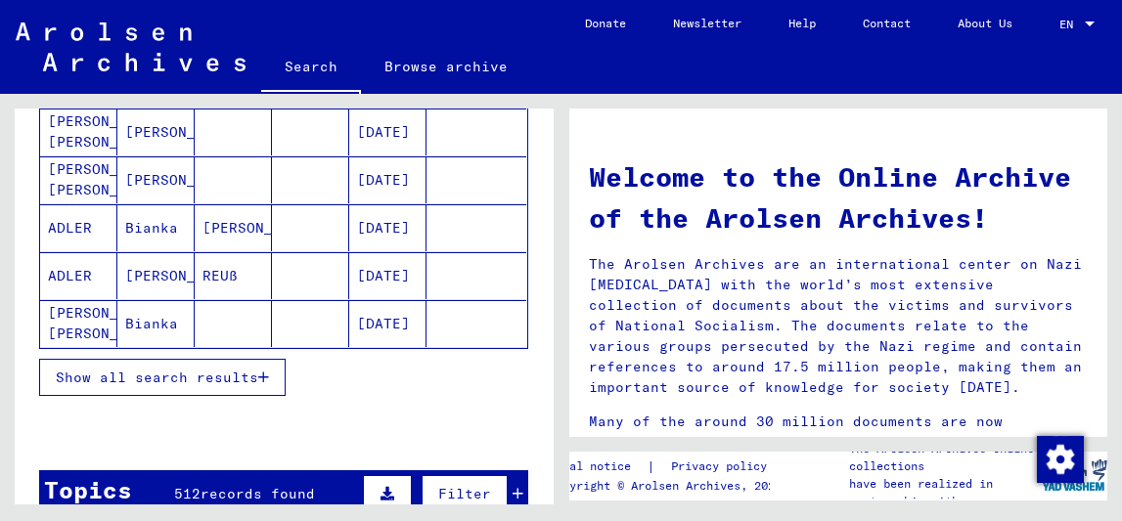
scroll to position [342, 0]
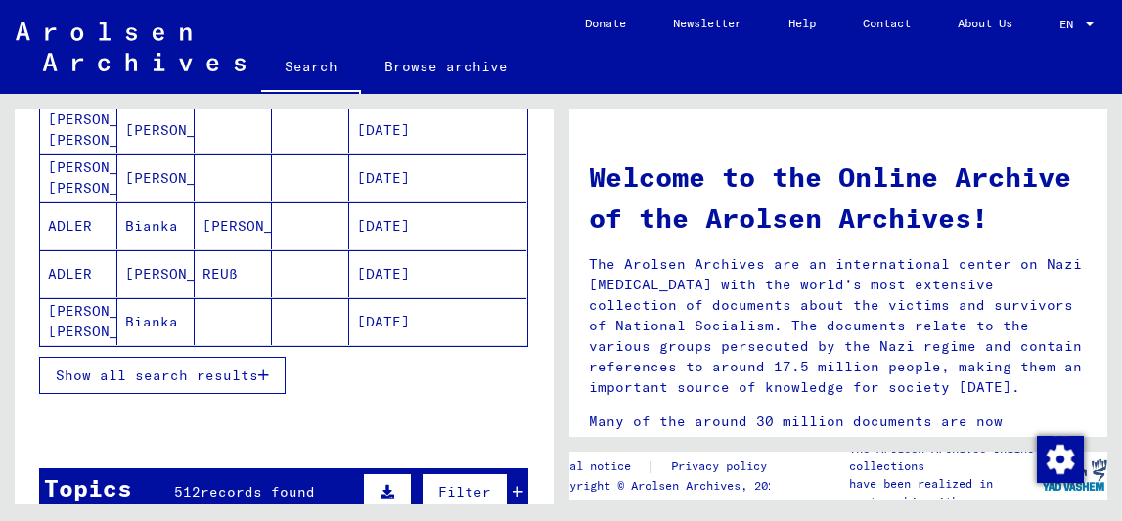
click at [261, 382] on button "Show all search results" at bounding box center [162, 375] width 246 height 37
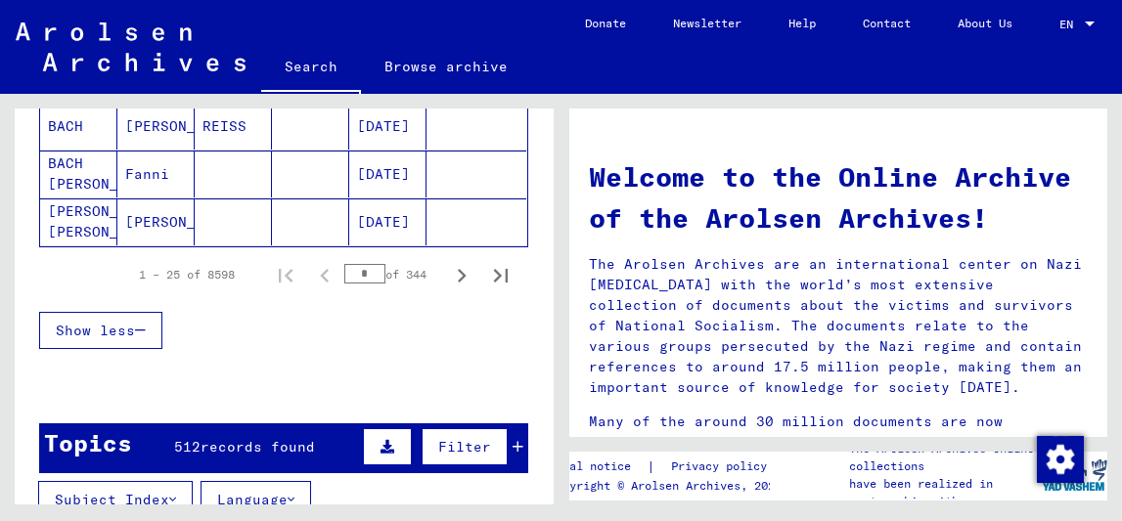
scroll to position [1408, 0]
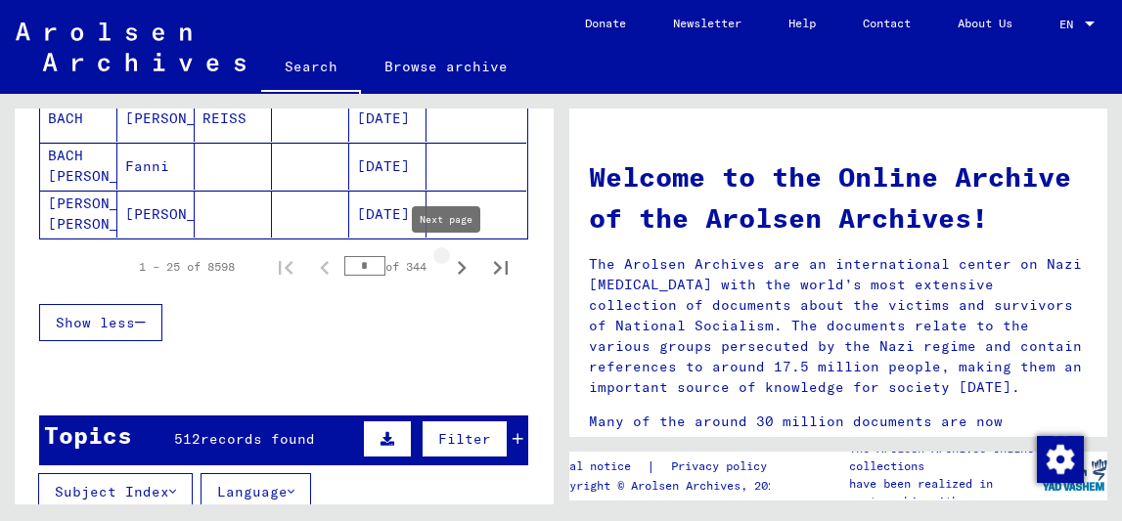
click at [451, 279] on icon "Next page" at bounding box center [461, 267] width 27 height 27
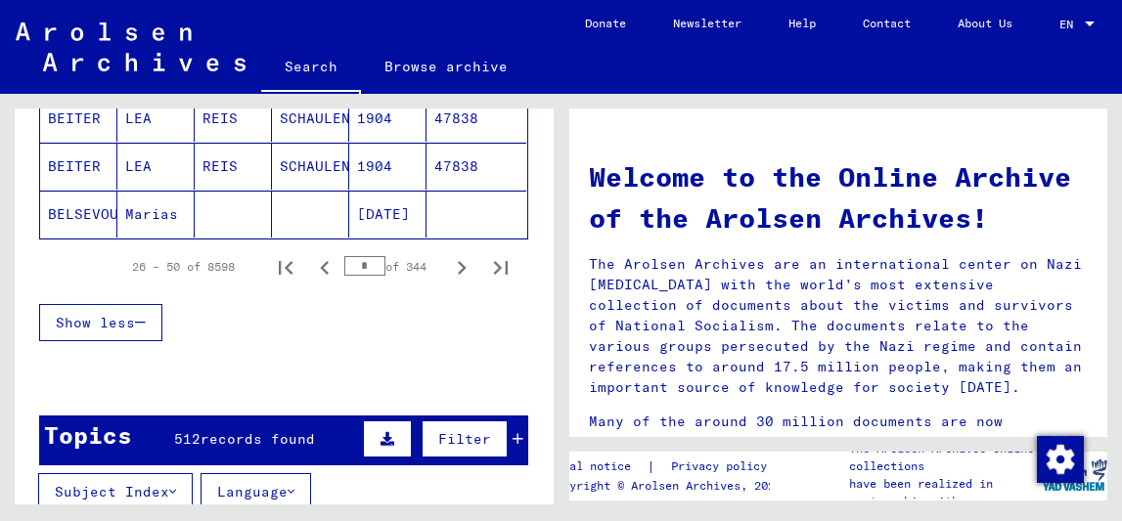
click at [451, 279] on icon "Next page" at bounding box center [461, 267] width 27 height 27
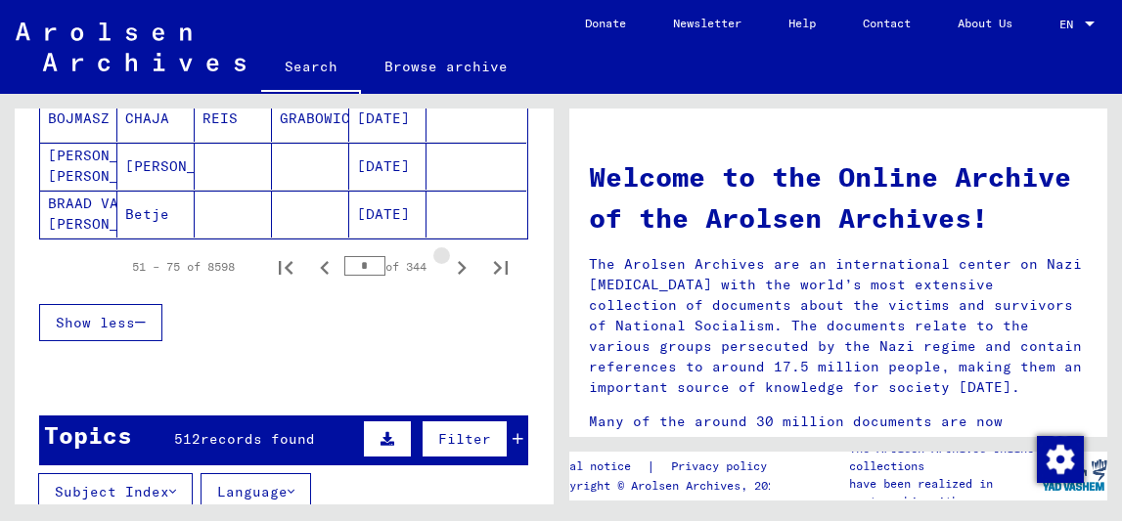
click at [451, 279] on icon "Next page" at bounding box center [461, 267] width 27 height 27
type input "*"
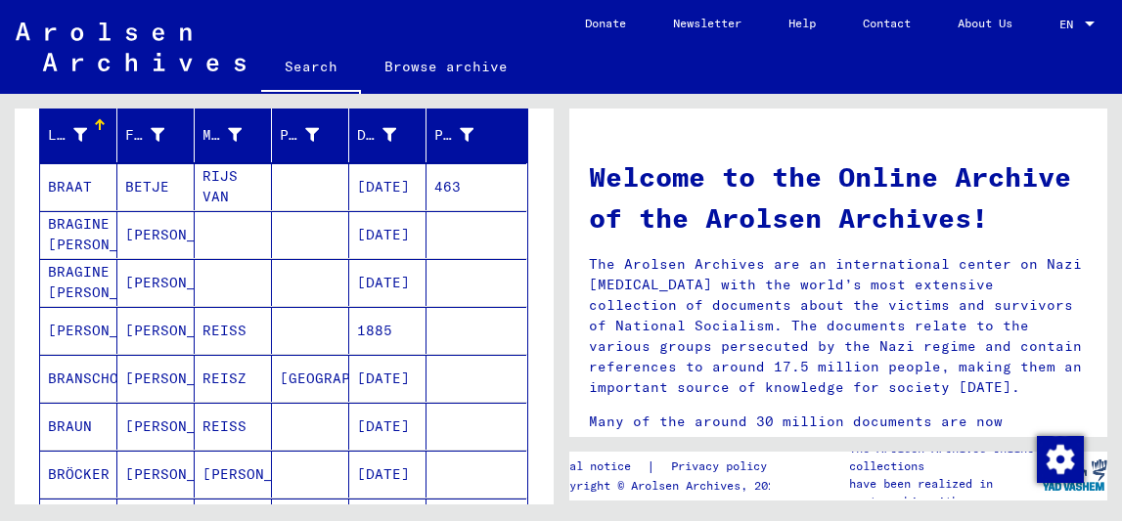
scroll to position [0, 0]
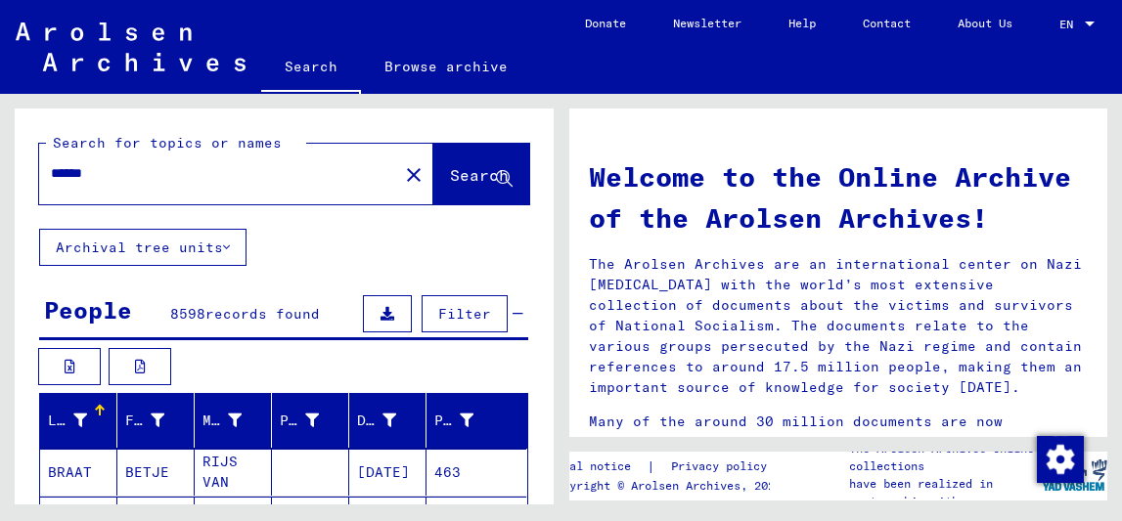
click at [243, 182] on input "******" at bounding box center [213, 173] width 324 height 21
type input "**********"
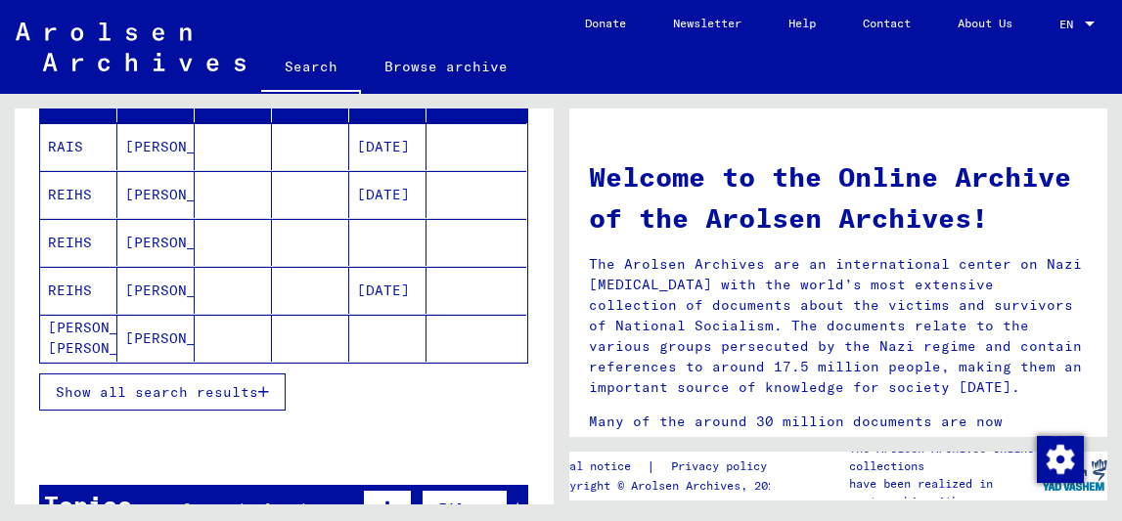
scroll to position [314, 0]
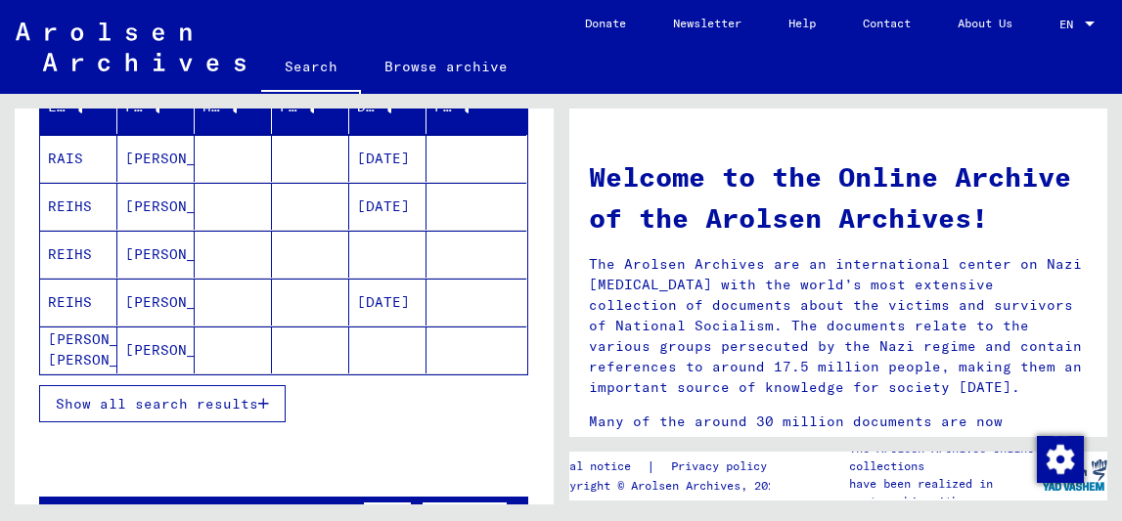
click at [232, 410] on span "Show all search results" at bounding box center [157, 404] width 202 height 18
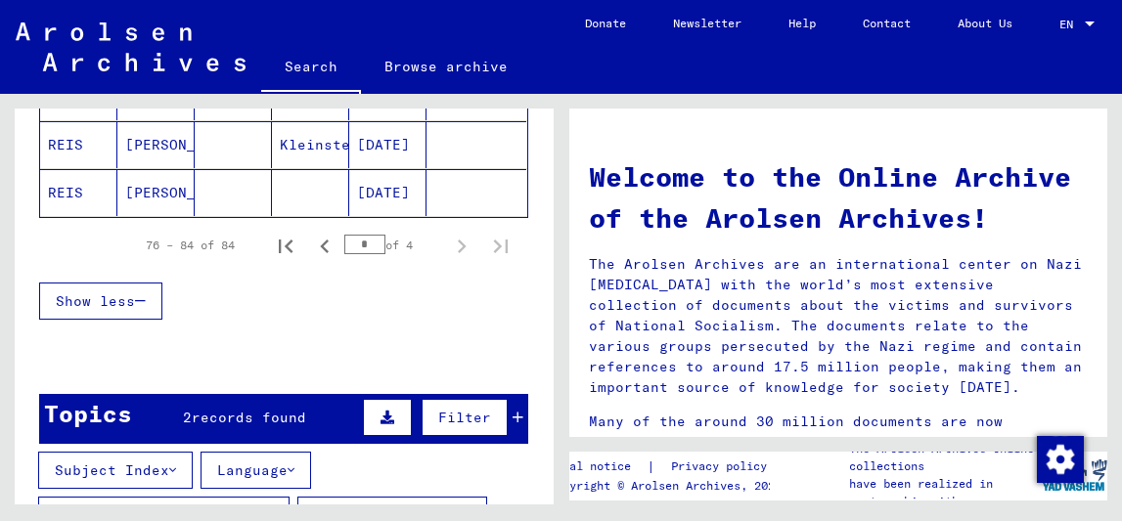
scroll to position [1425, 0]
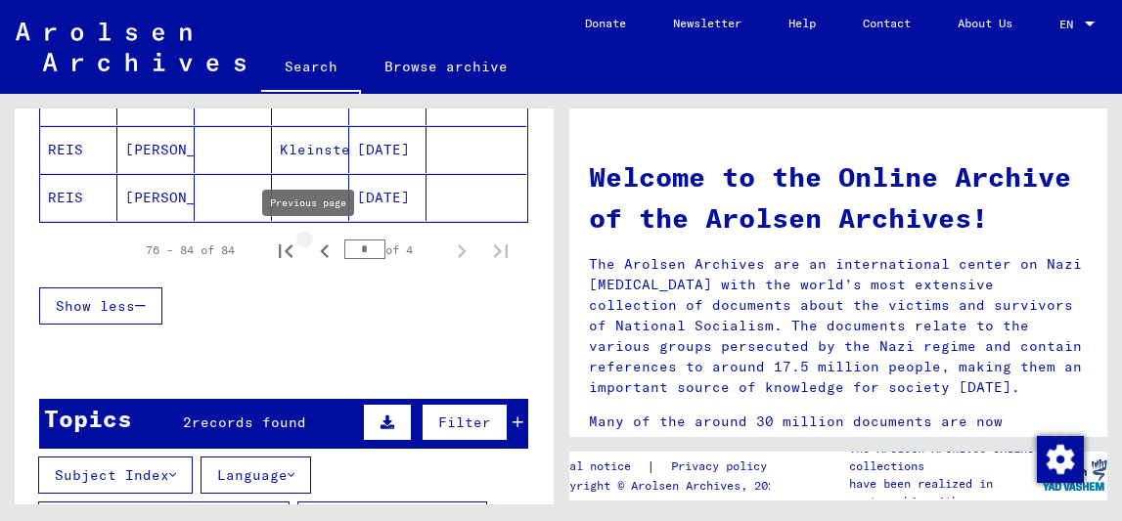
click at [311, 254] on icon "Previous page" at bounding box center [324, 251] width 27 height 27
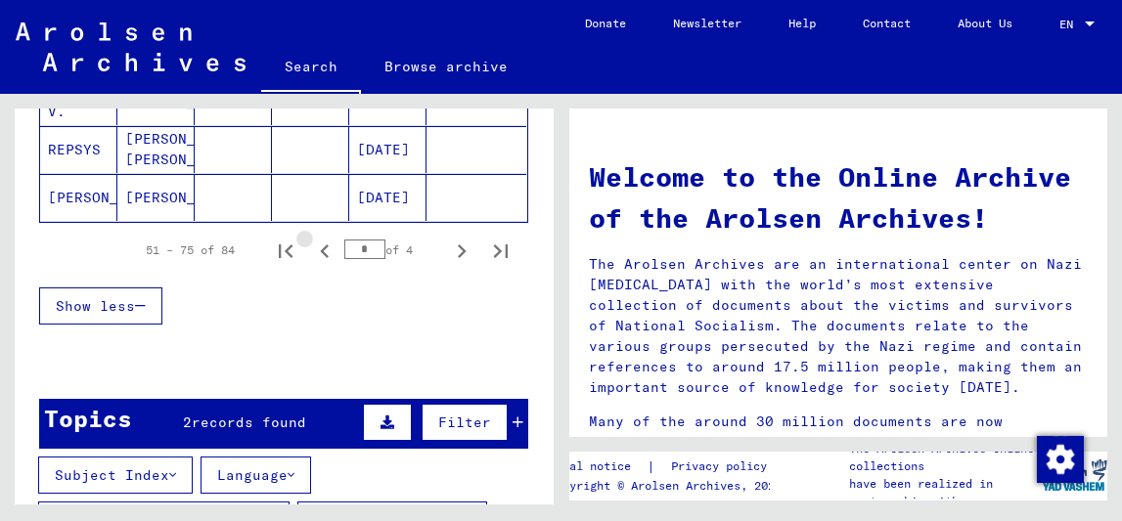
click at [311, 254] on icon "Previous page" at bounding box center [324, 251] width 27 height 27
type input "*"
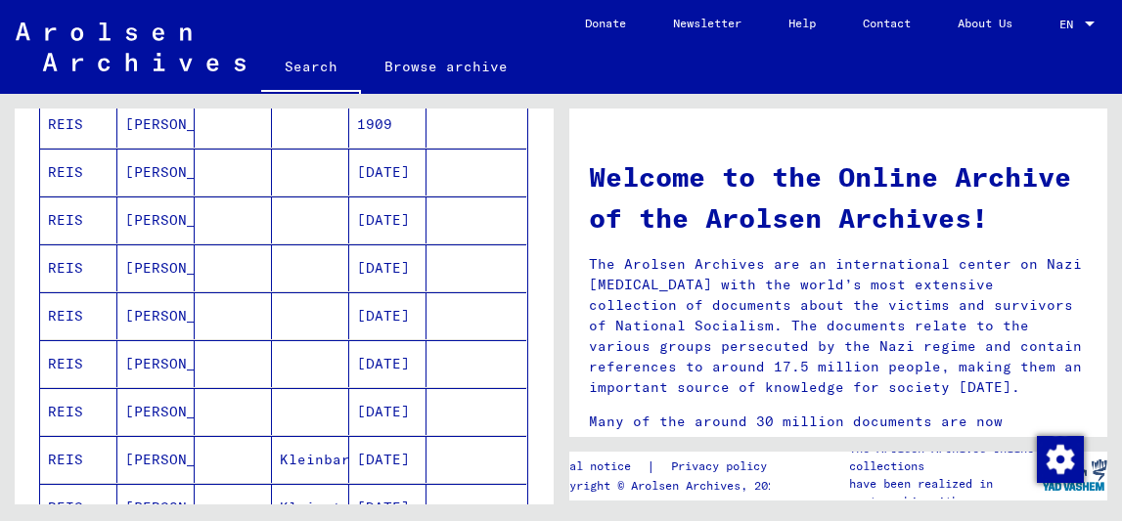
scroll to position [1062, 0]
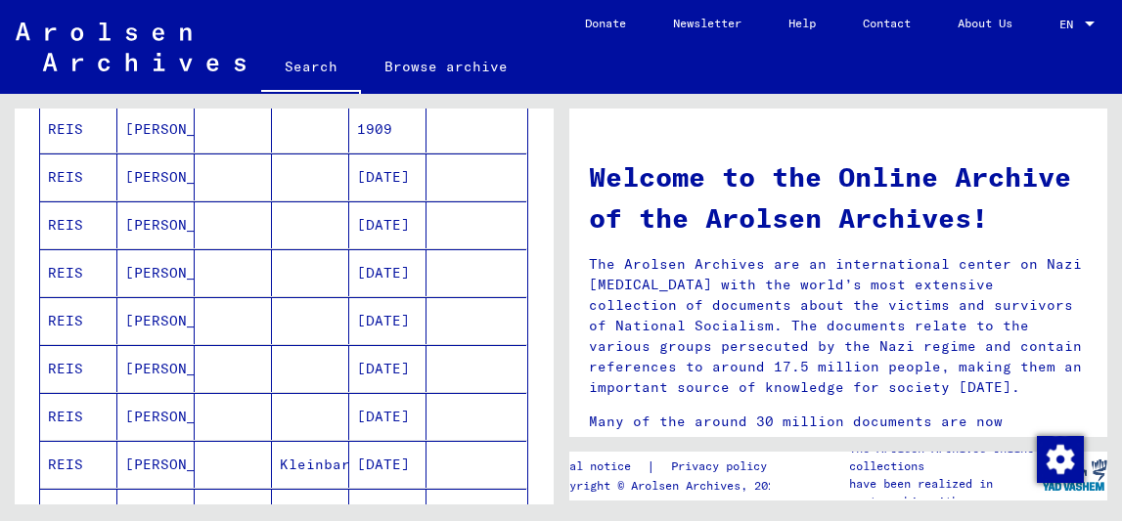
click at [272, 284] on mat-cell at bounding box center [310, 272] width 77 height 47
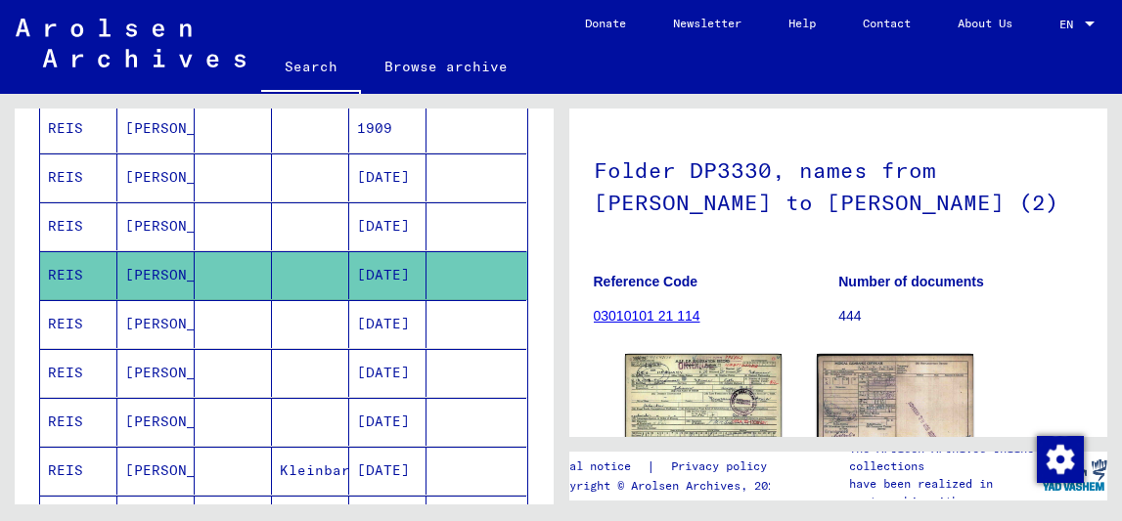
scroll to position [159, 0]
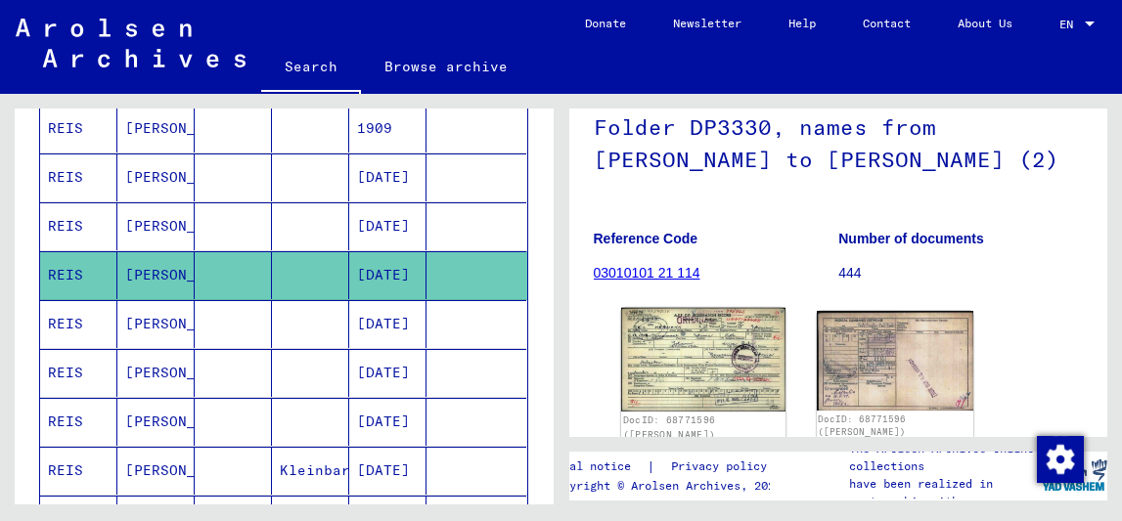
click at [737, 355] on img at bounding box center [702, 360] width 164 height 104
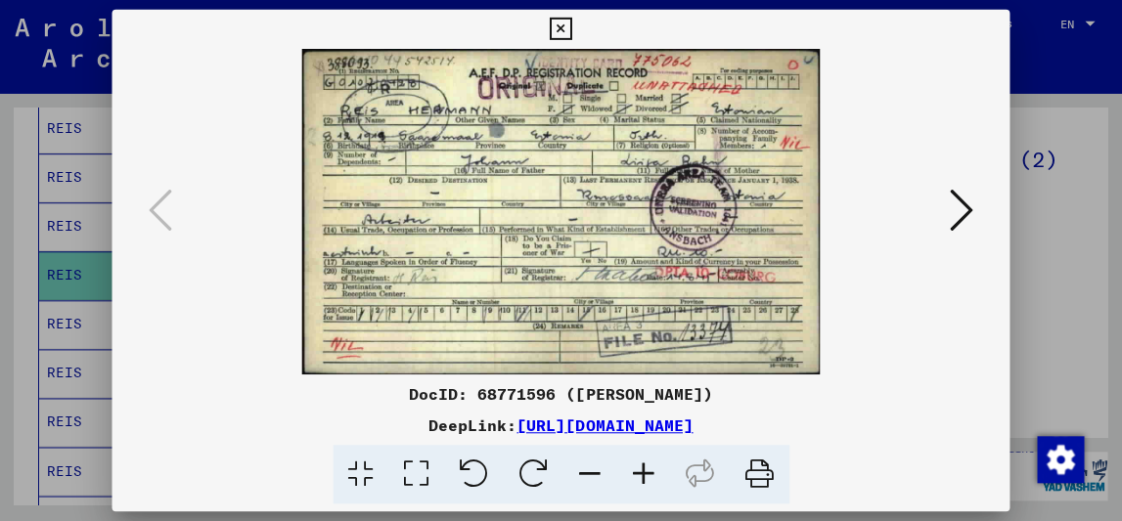
scroll to position [0, 0]
click at [519, 430] on link "[URL][DOMAIN_NAME]" at bounding box center [605, 426] width 176 height 20
